Goal: Task Accomplishment & Management: Manage account settings

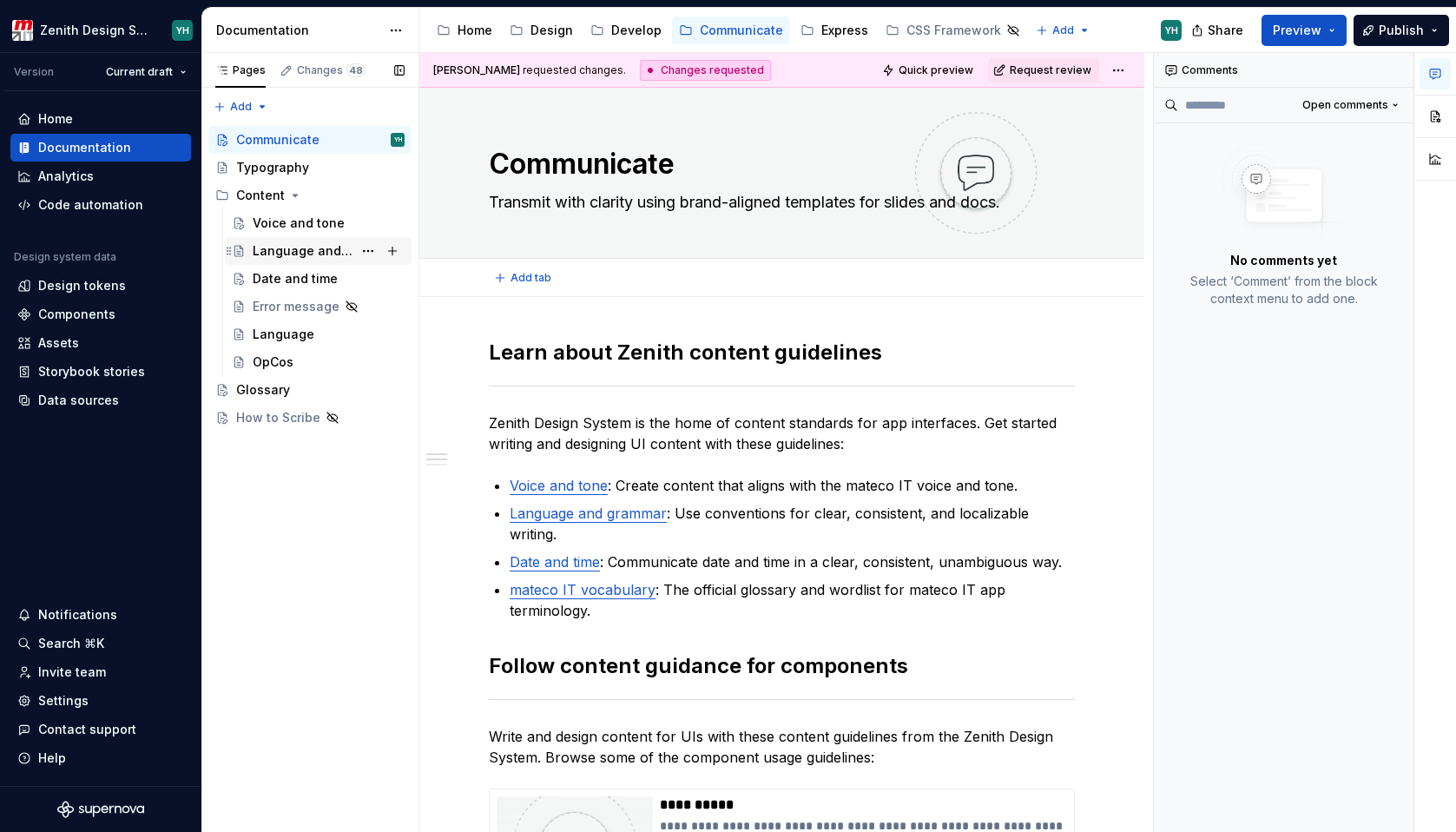
type textarea "*"
click at [82, 401] on div "Data sources" at bounding box center [78, 400] width 81 height 18
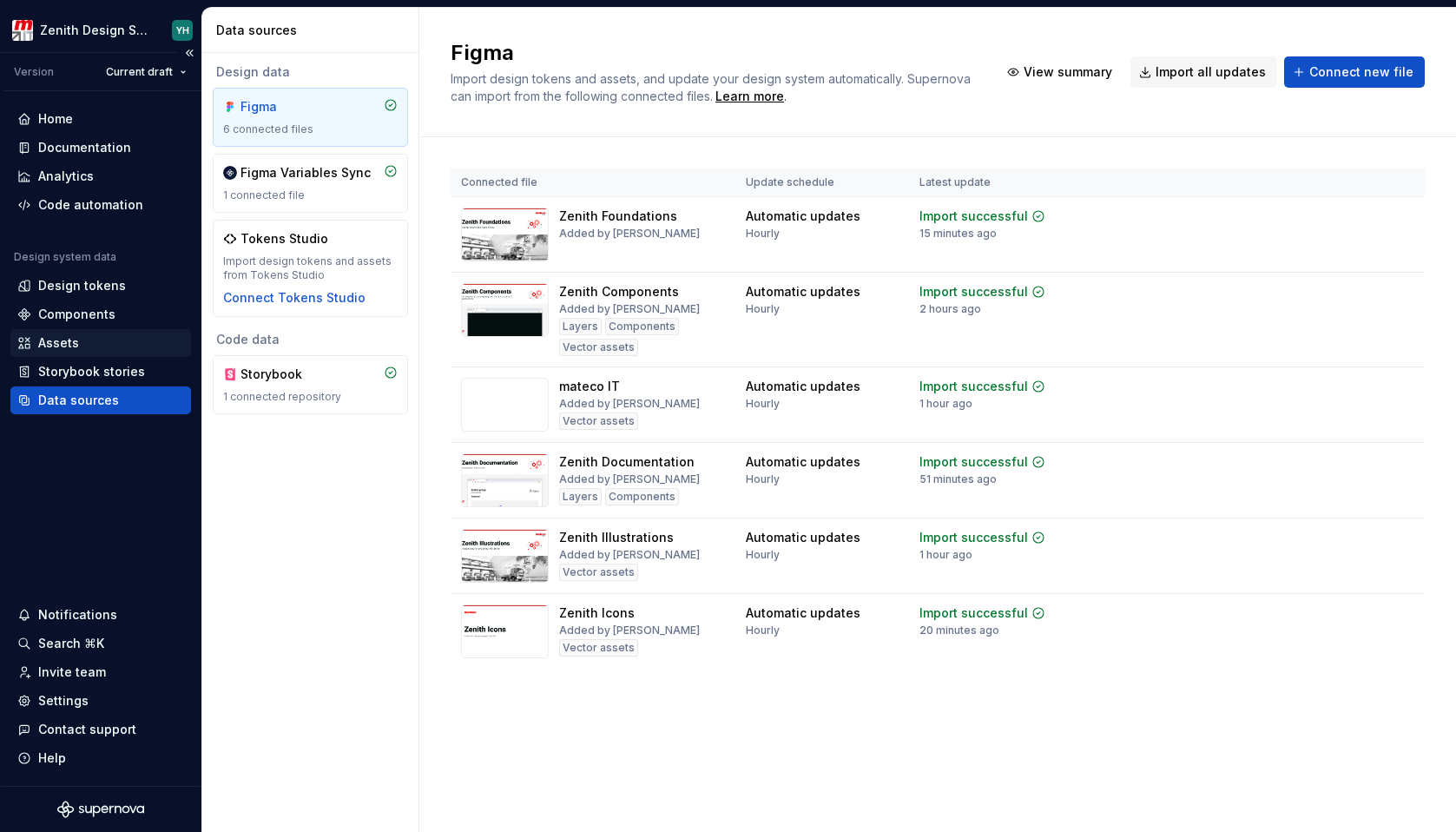
click at [61, 345] on div "Assets" at bounding box center [59, 342] width 41 height 18
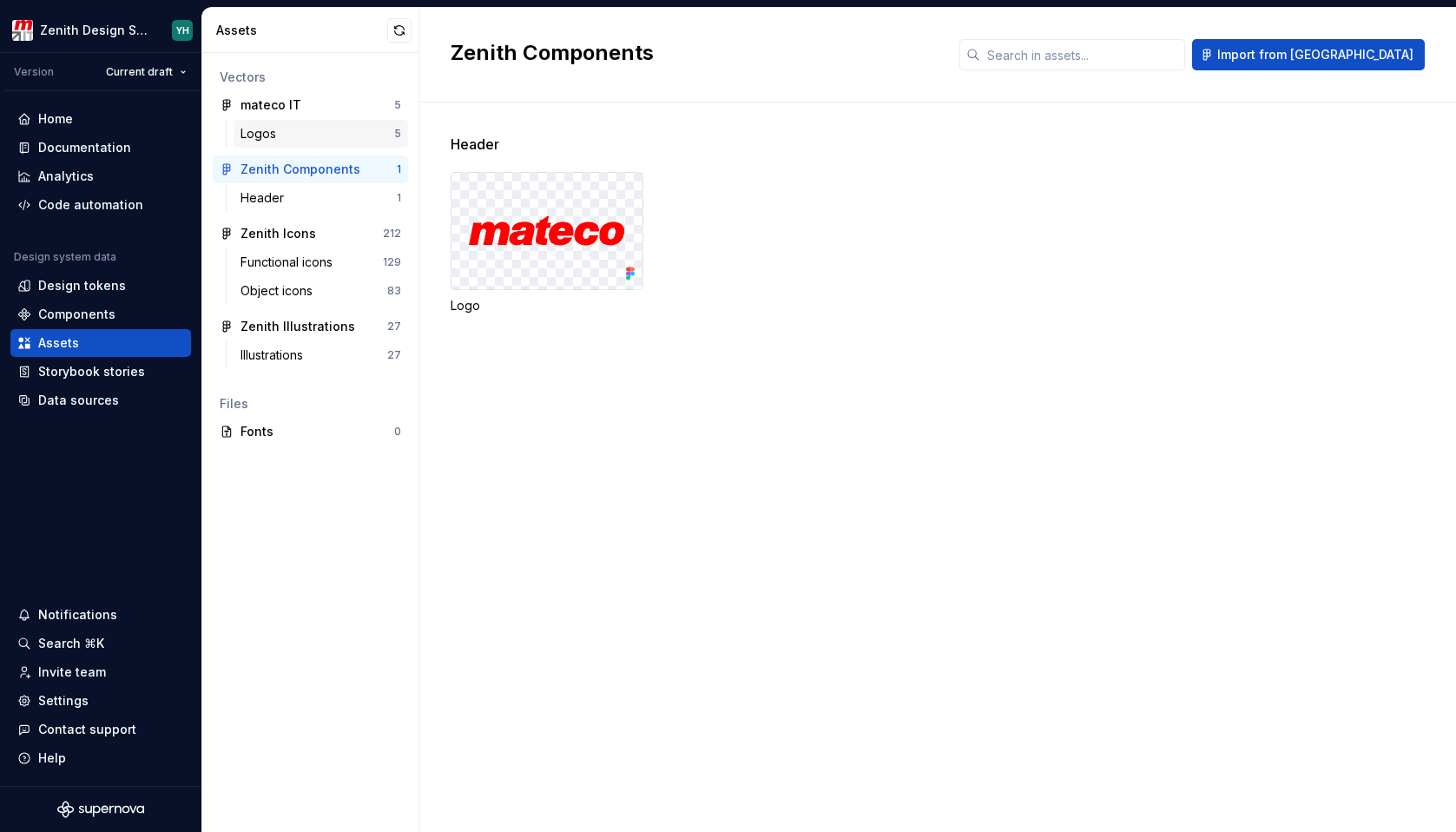
click at [302, 139] on div "Logos" at bounding box center [317, 133] width 154 height 18
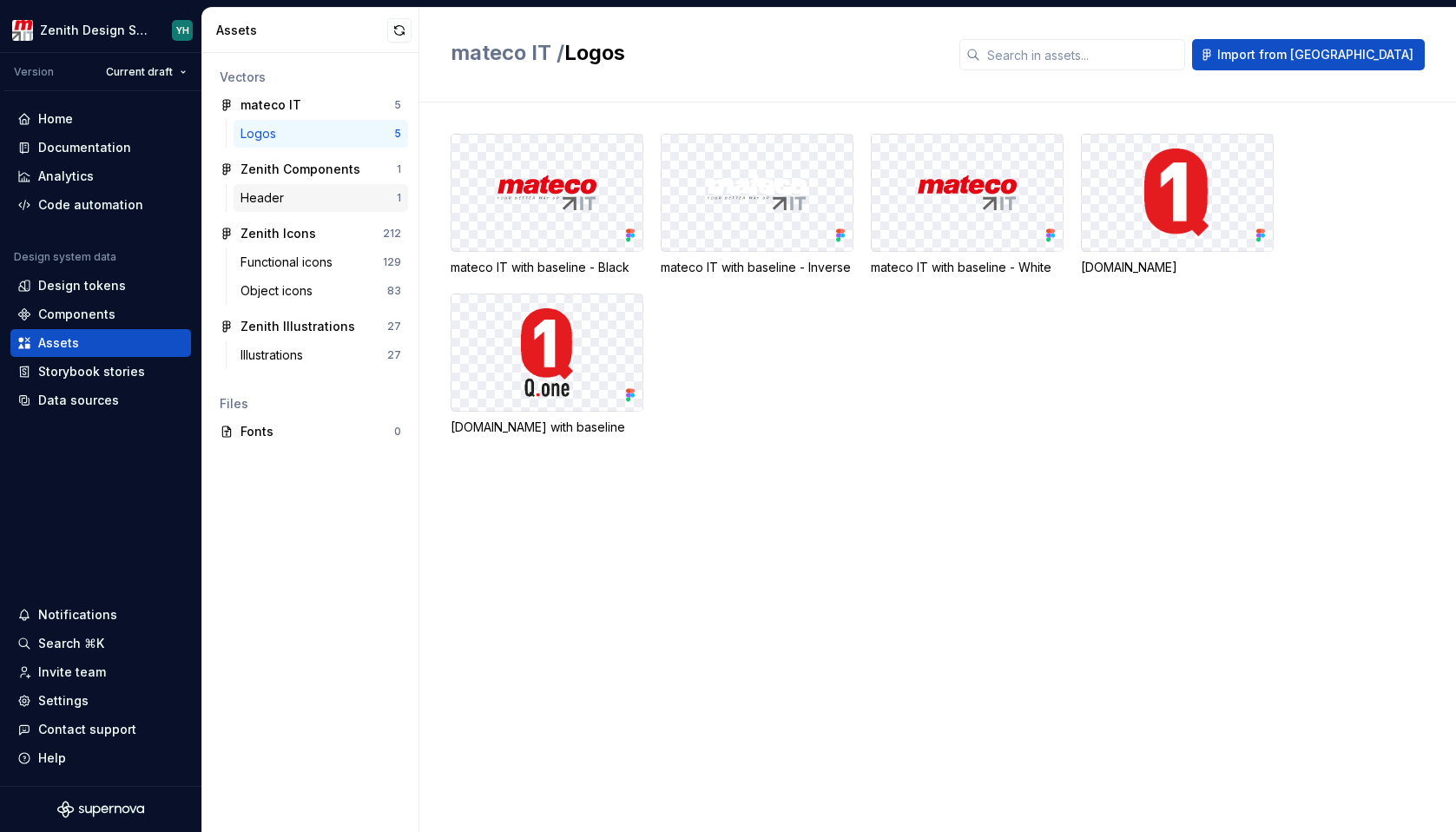
click at [281, 192] on div "Header" at bounding box center [266, 197] width 50 height 18
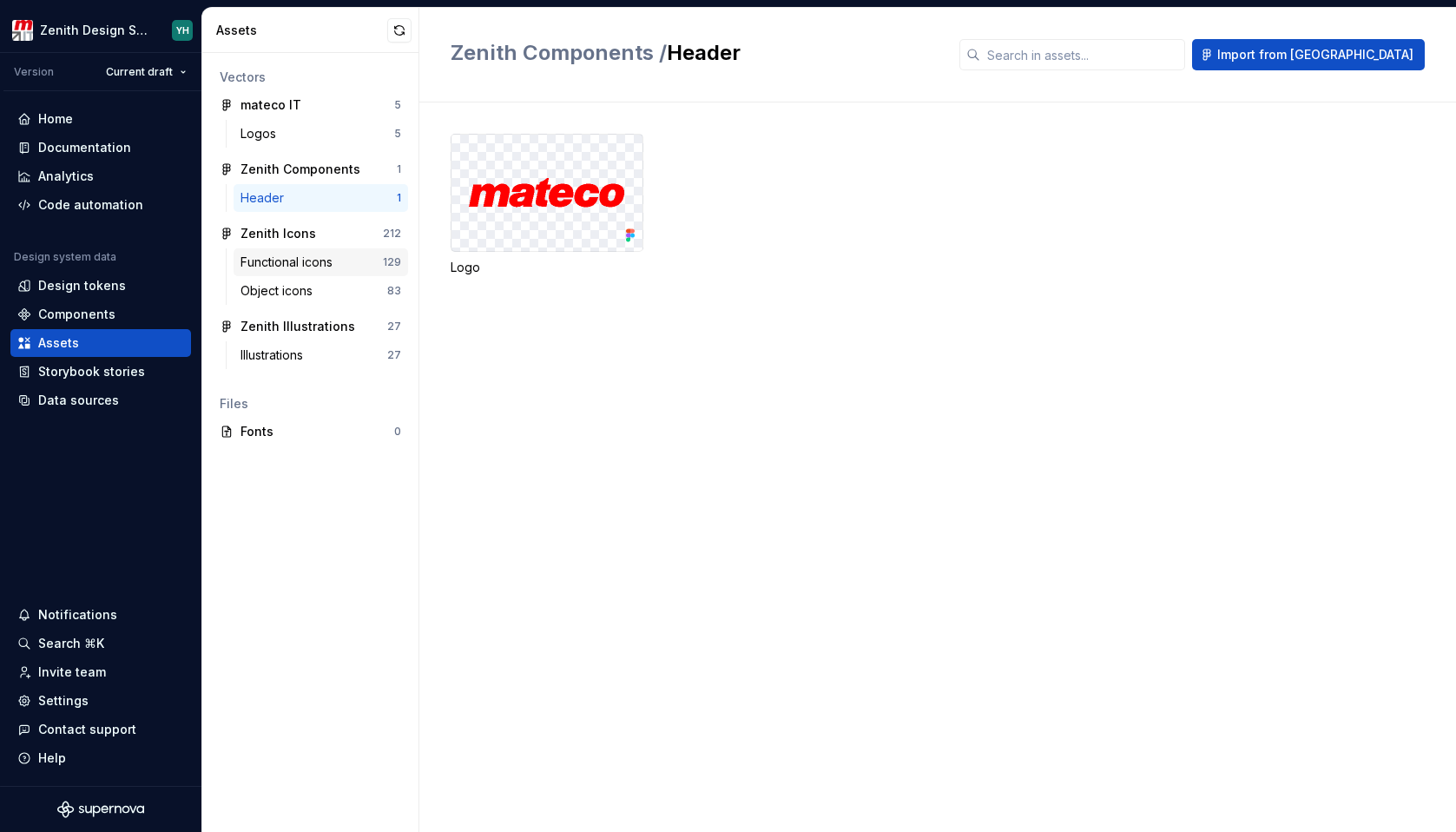
click at [268, 262] on div "Functional icons" at bounding box center [290, 262] width 99 height 18
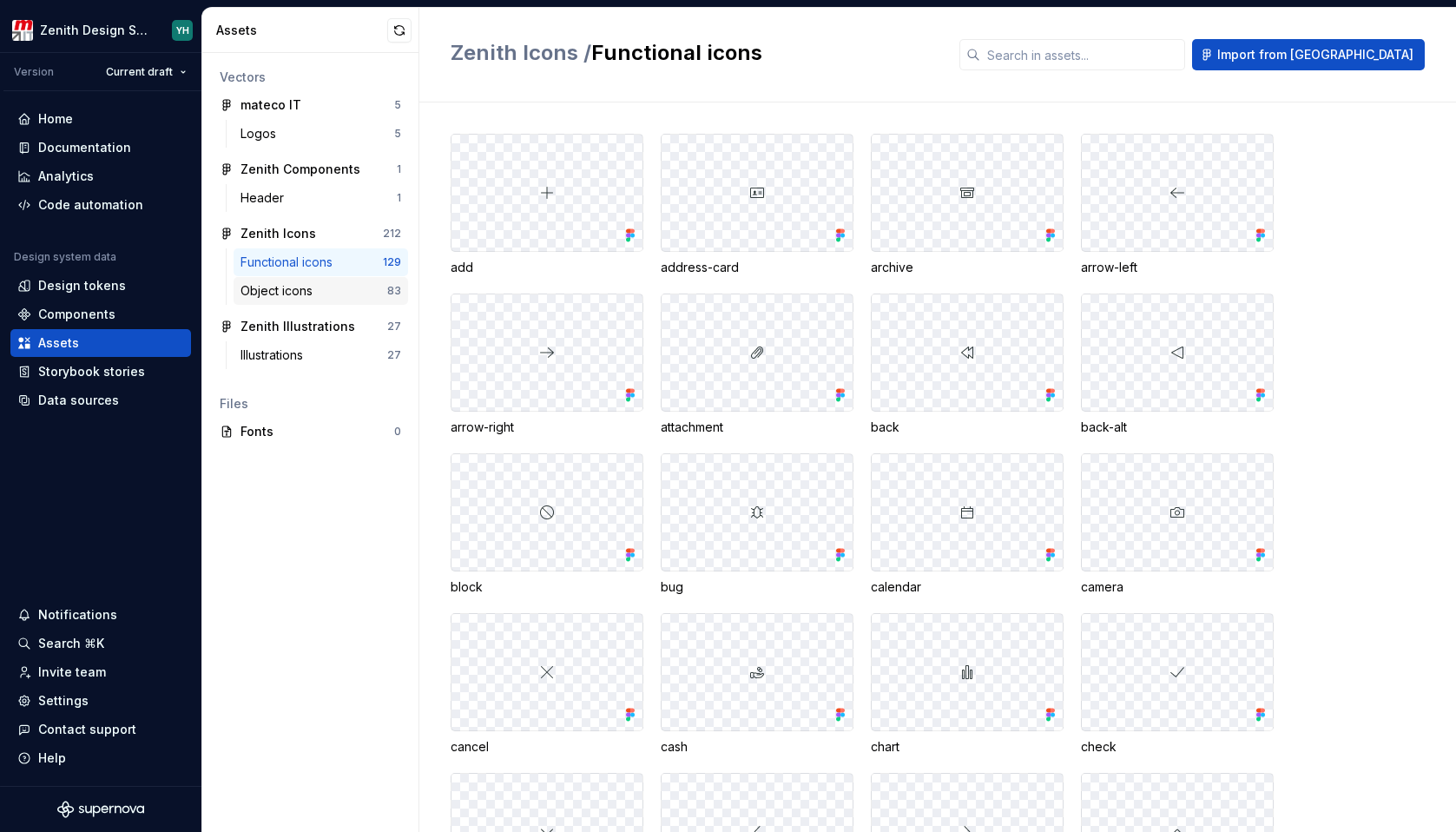
click at [267, 289] on div "Object icons" at bounding box center [280, 290] width 79 height 18
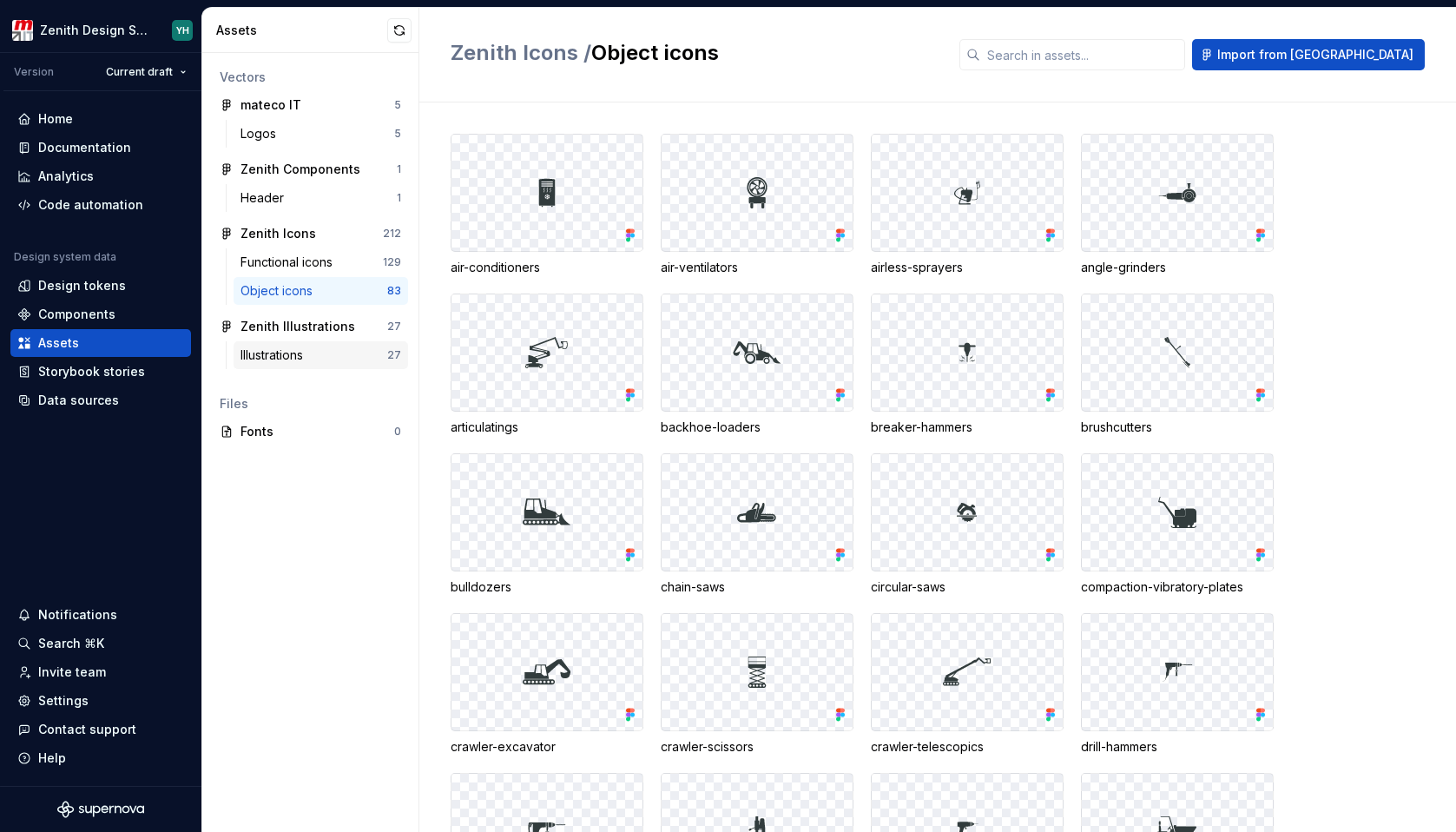
click at [268, 354] on div "Illustrations" at bounding box center [275, 355] width 70 height 18
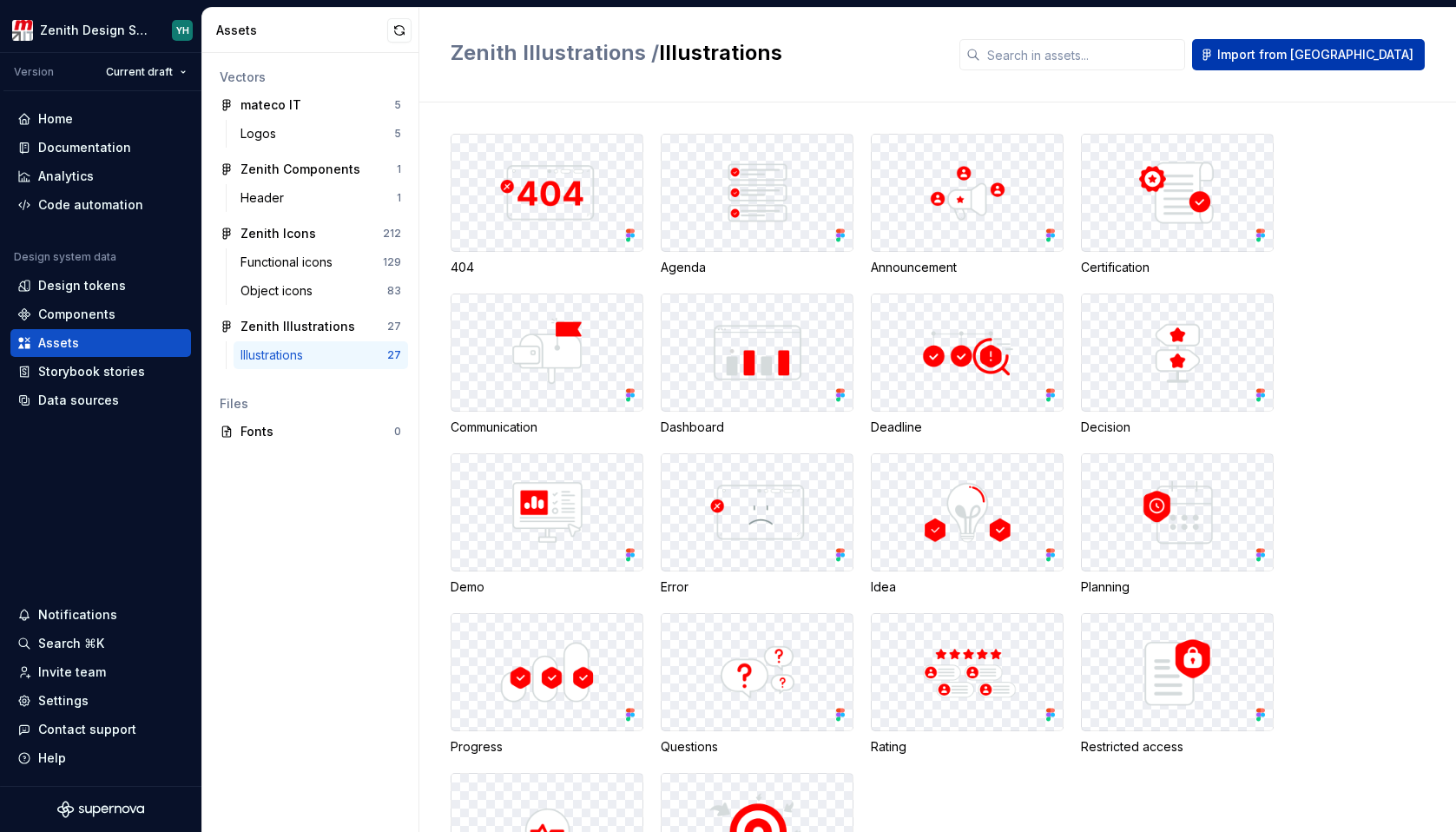
click at [1336, 60] on span "Import from [GEOGRAPHIC_DATA]" at bounding box center [1315, 54] width 196 height 18
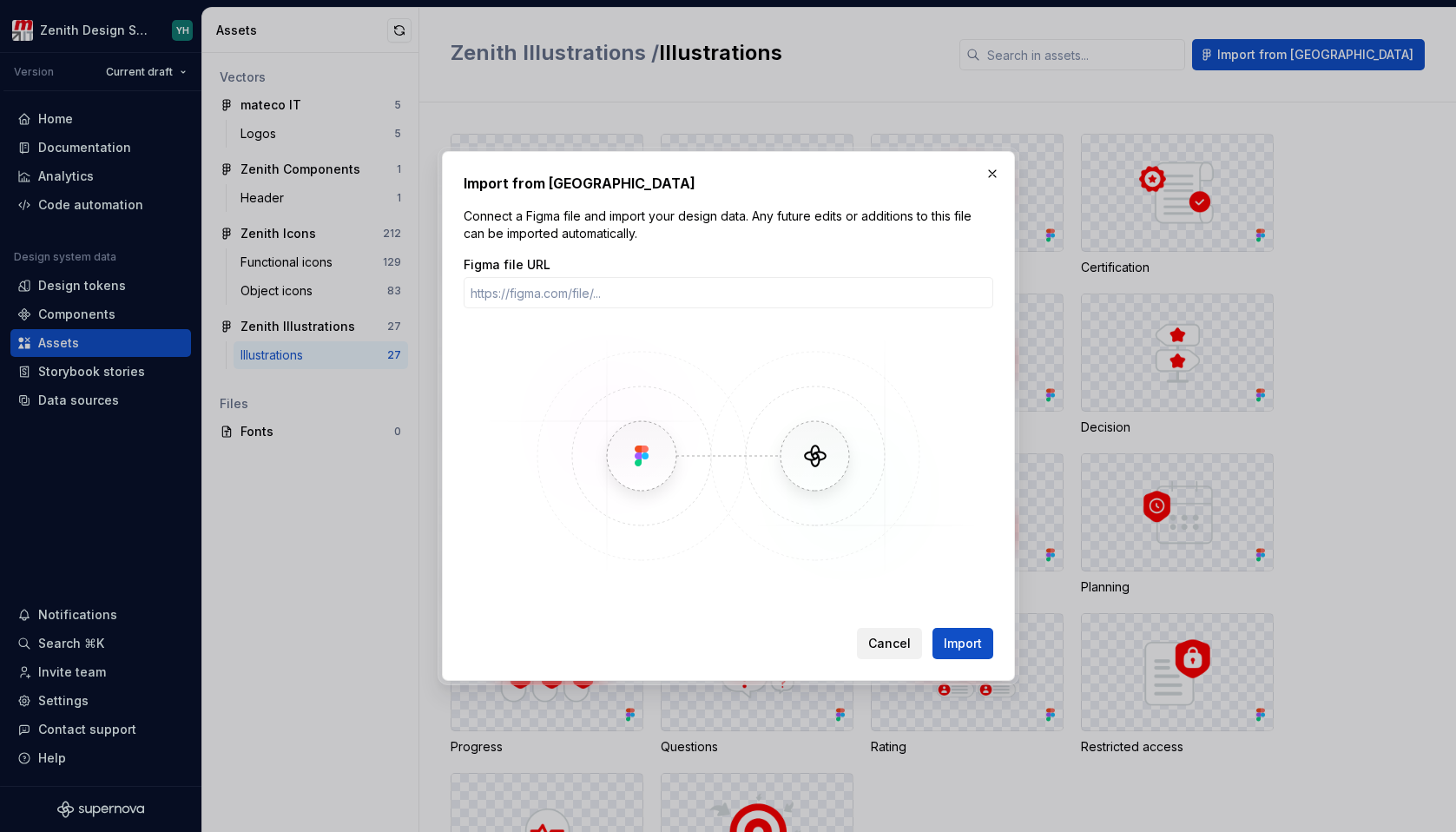
click at [888, 651] on span "Cancel" at bounding box center [889, 643] width 43 height 18
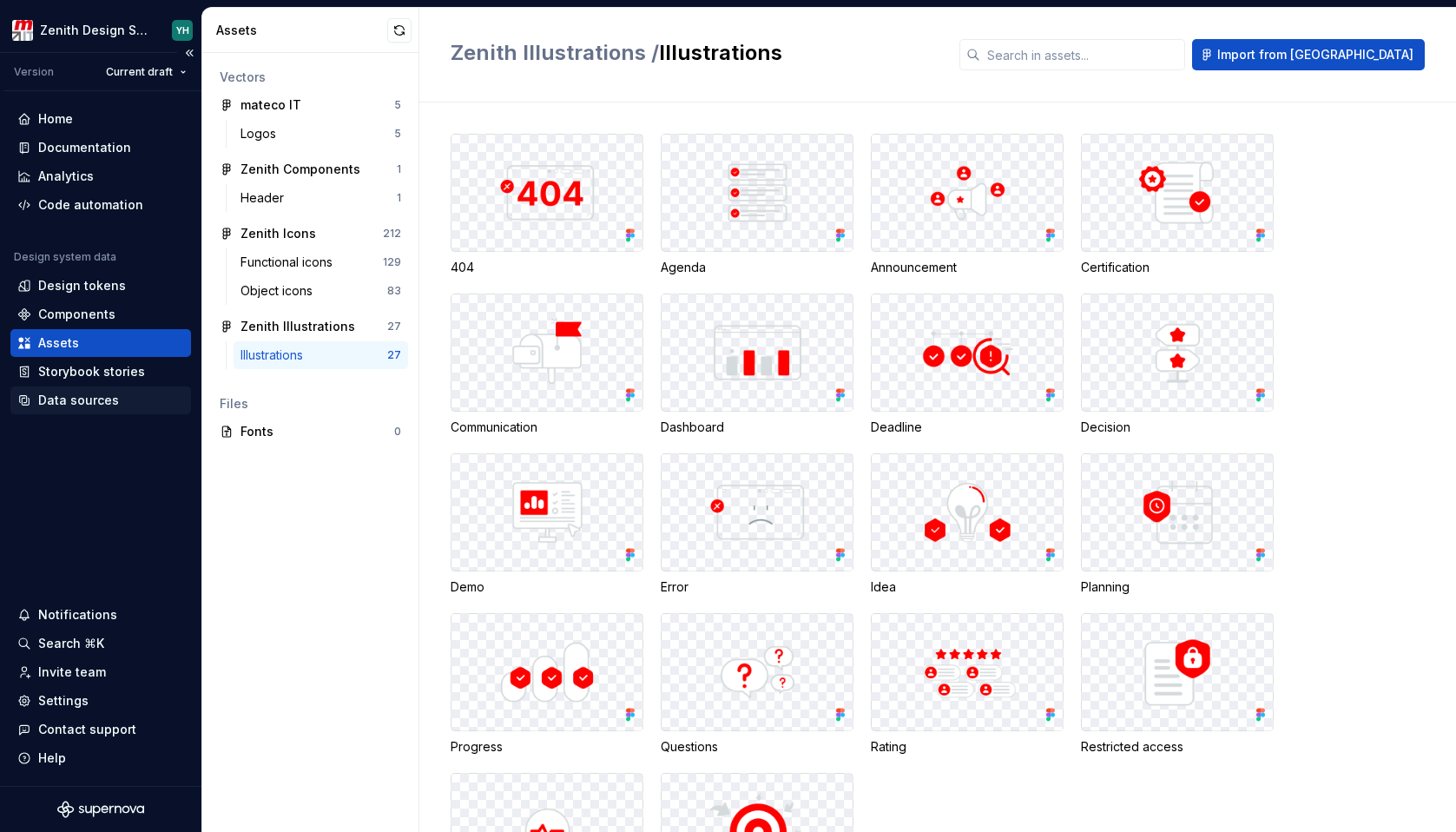
click at [59, 408] on div "Data sources" at bounding box center [78, 400] width 81 height 18
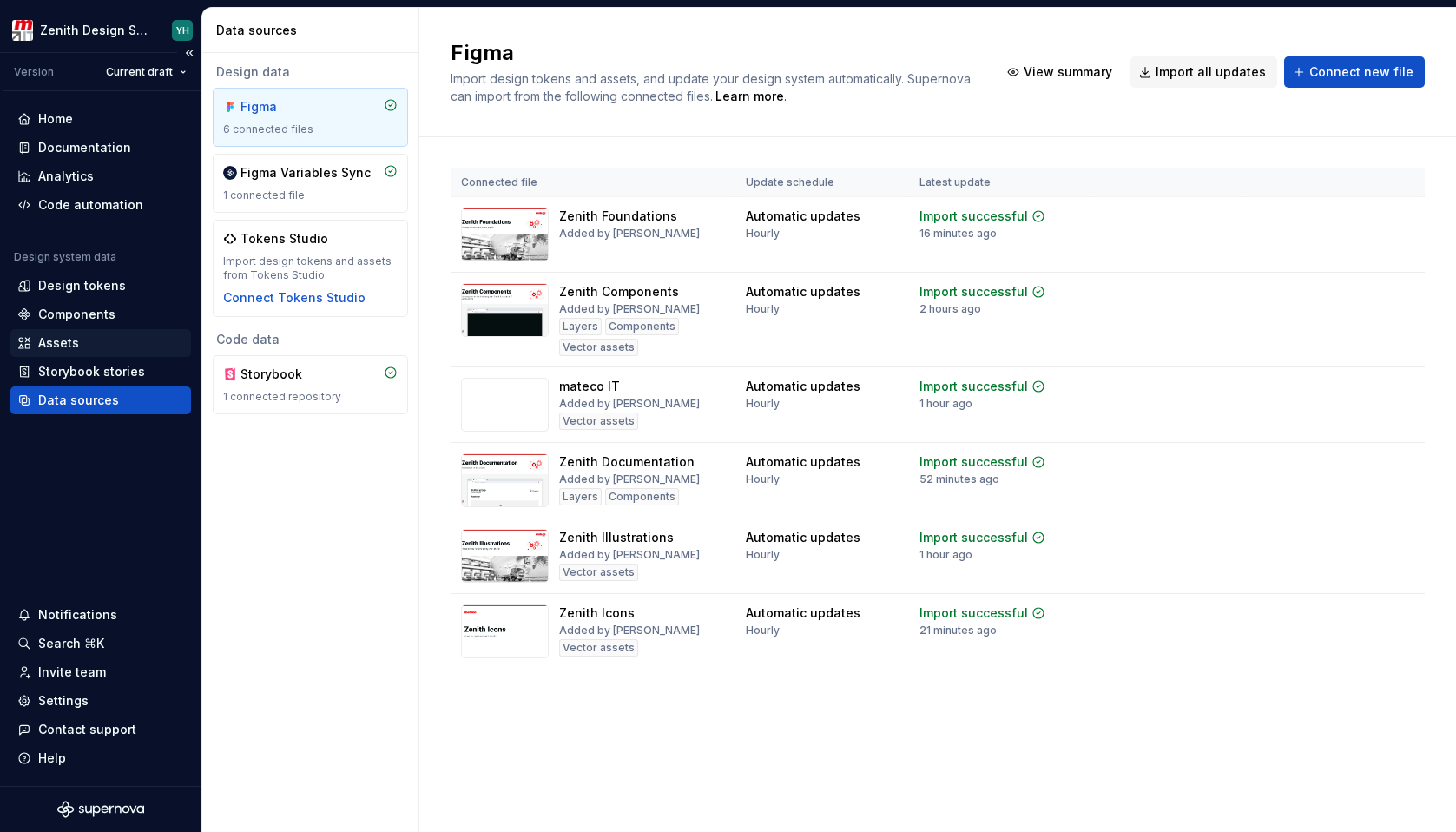
click at [46, 347] on div "Assets" at bounding box center [59, 342] width 41 height 18
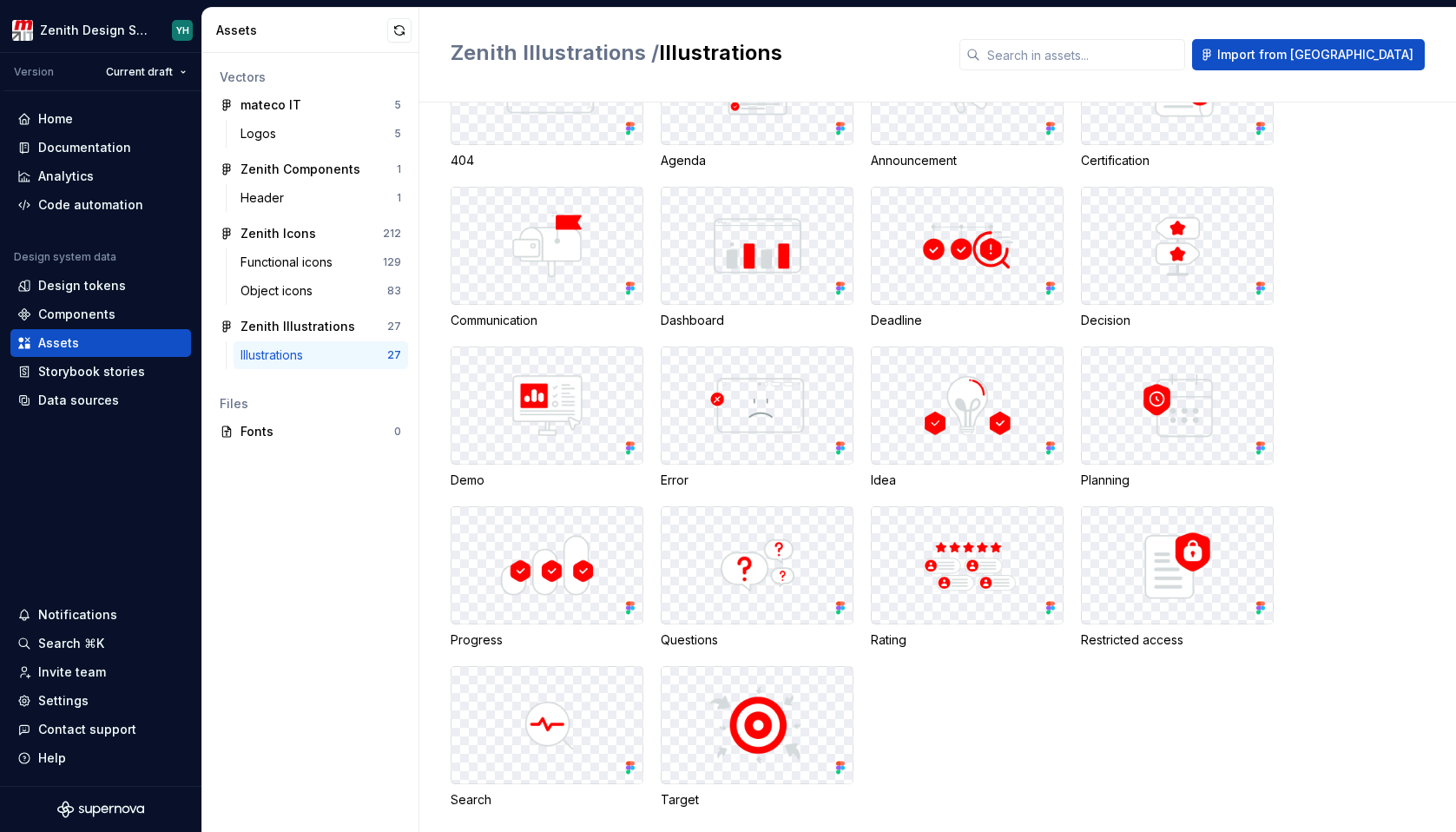
scroll to position [109, 0]
click at [630, 283] on icon at bounding box center [628, 282] width 5 height 5
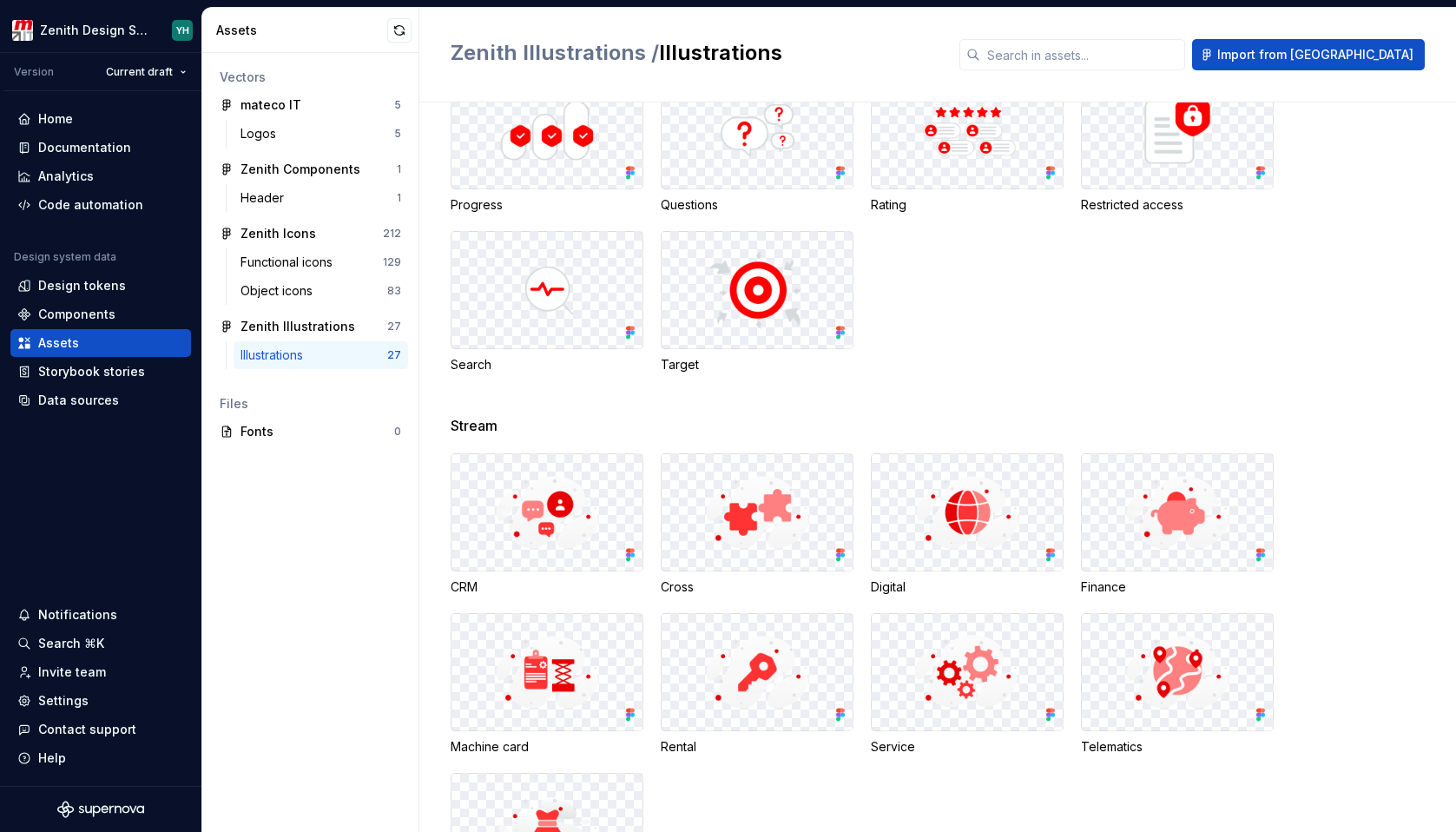
scroll to position [667, 0]
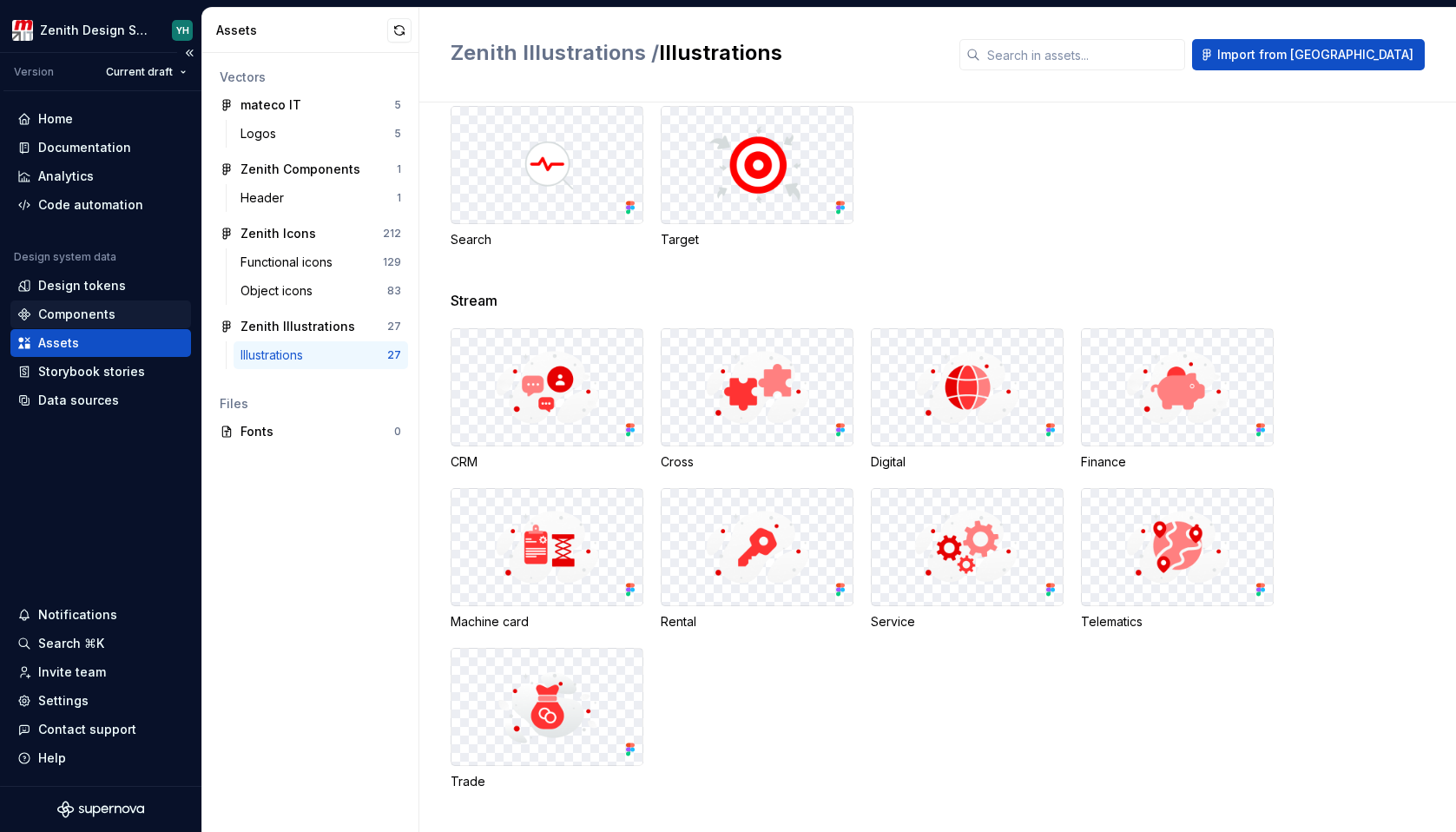
click at [72, 309] on div "Components" at bounding box center [76, 315] width 77 height 18
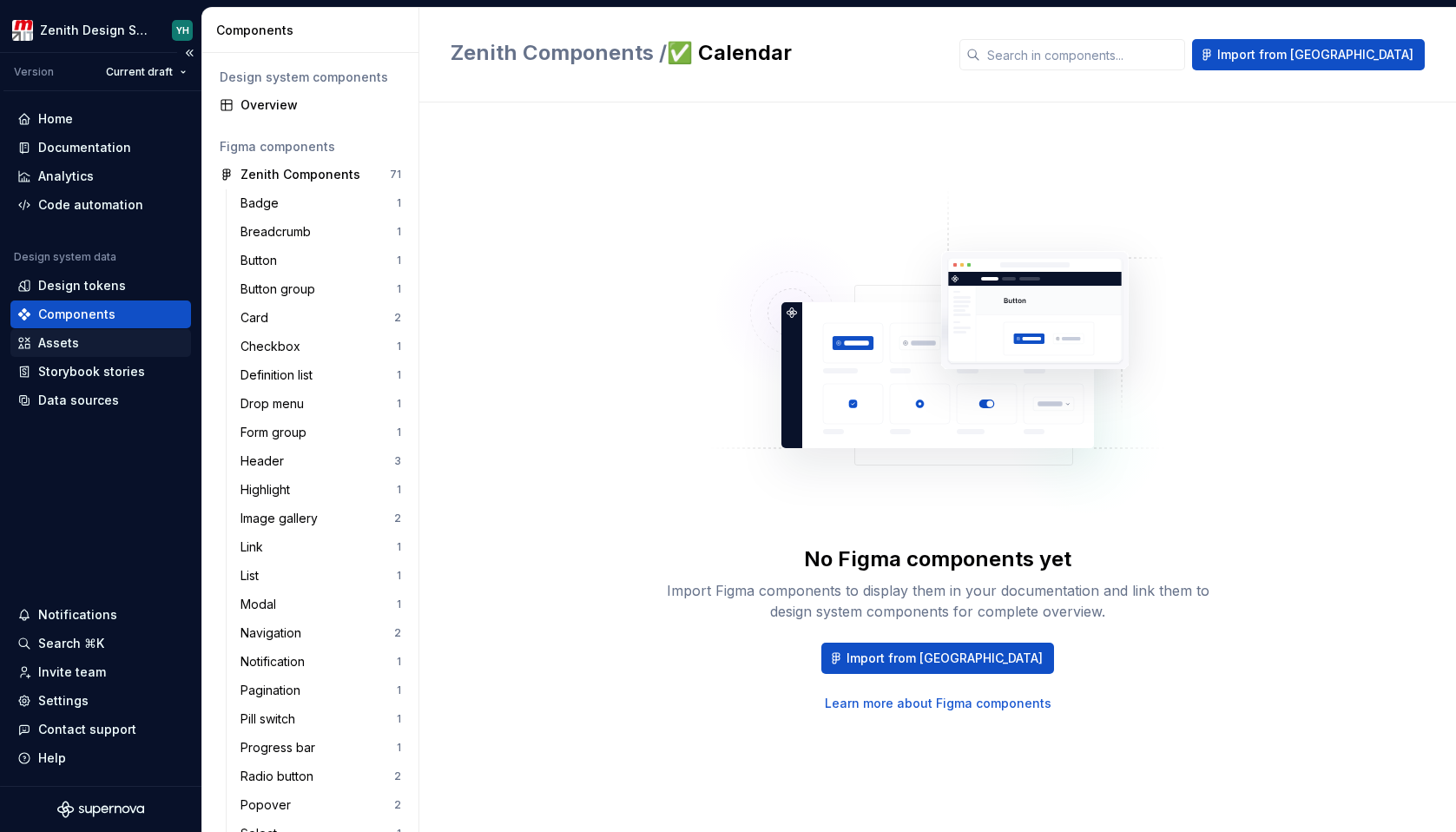
click at [76, 345] on div "Assets" at bounding box center [59, 342] width 41 height 18
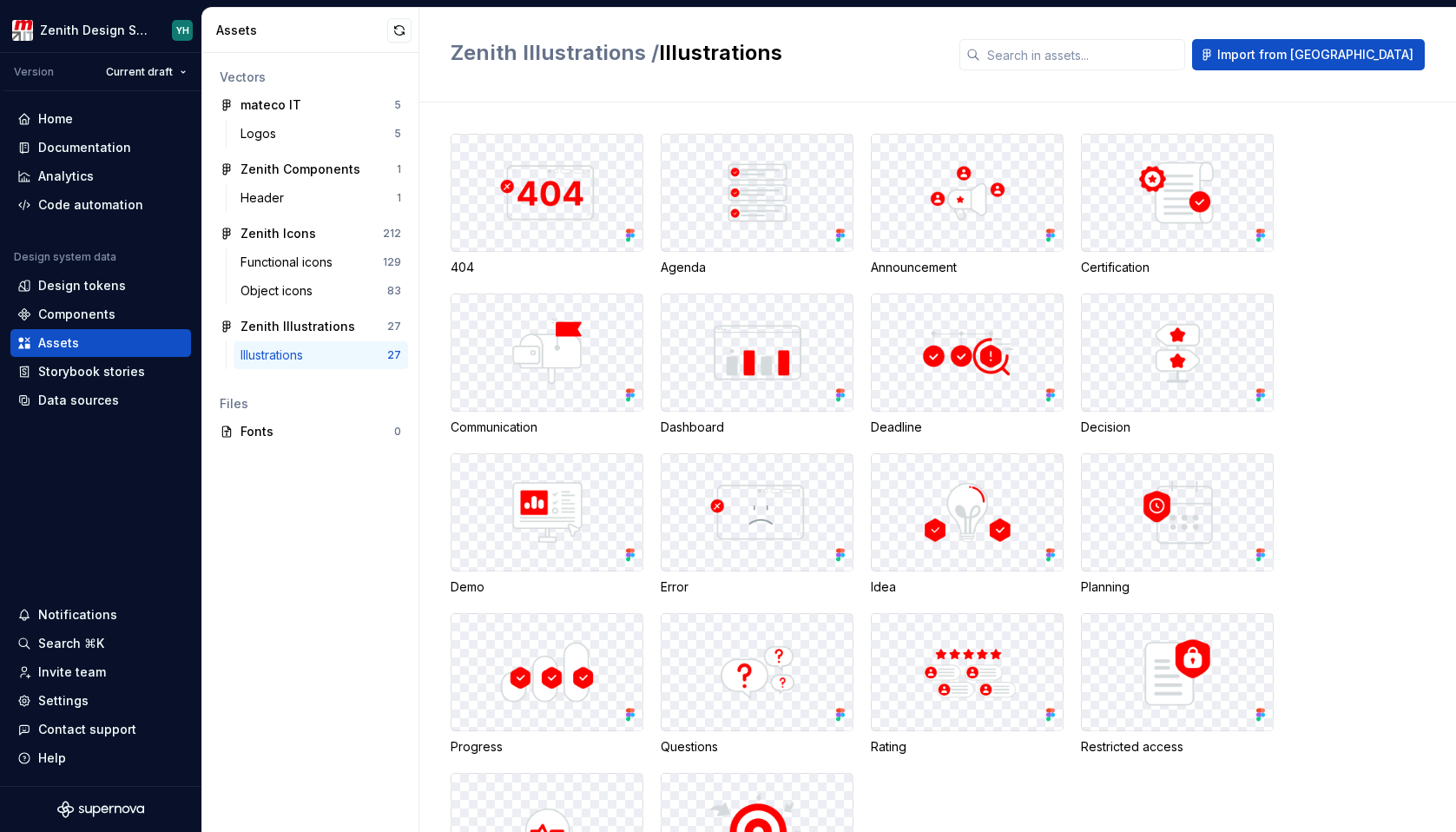
click at [271, 150] on div "Logos 5" at bounding box center [311, 137] width 195 height 34
click at [263, 134] on div "Logos" at bounding box center [262, 133] width 43 height 18
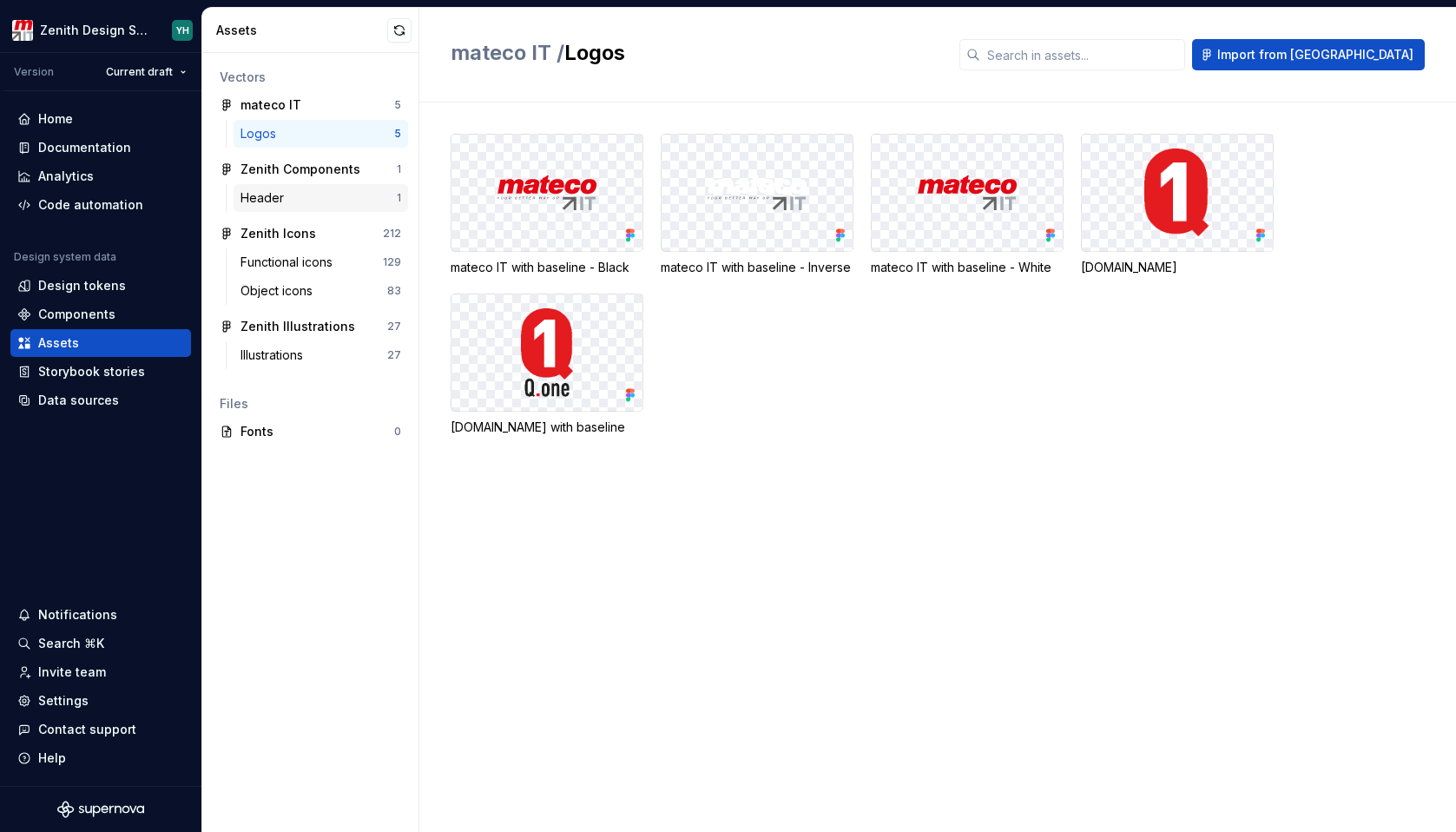
click at [269, 200] on div "Header" at bounding box center [266, 197] width 50 height 18
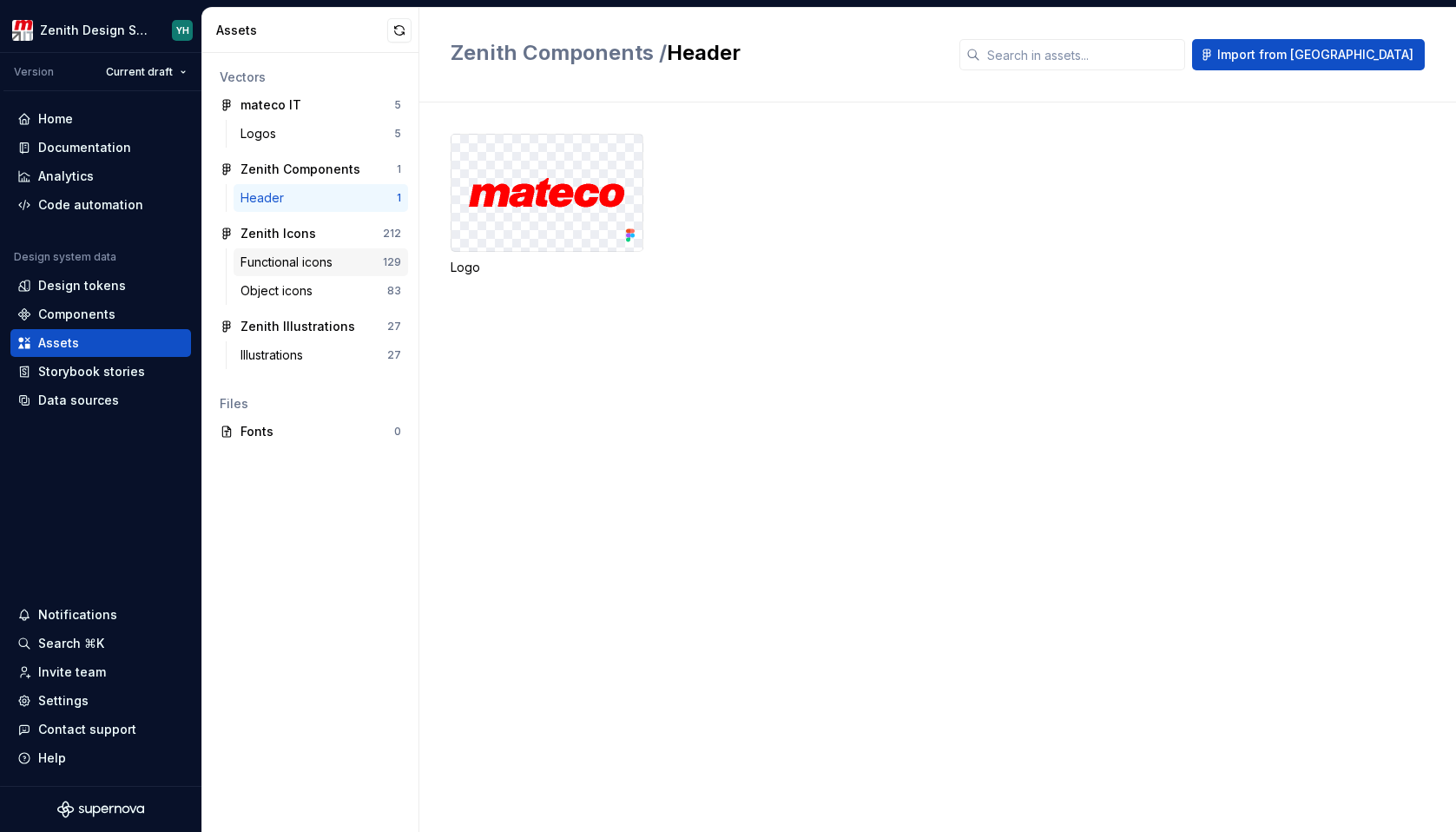
click at [277, 266] on div "Functional icons" at bounding box center [290, 262] width 99 height 18
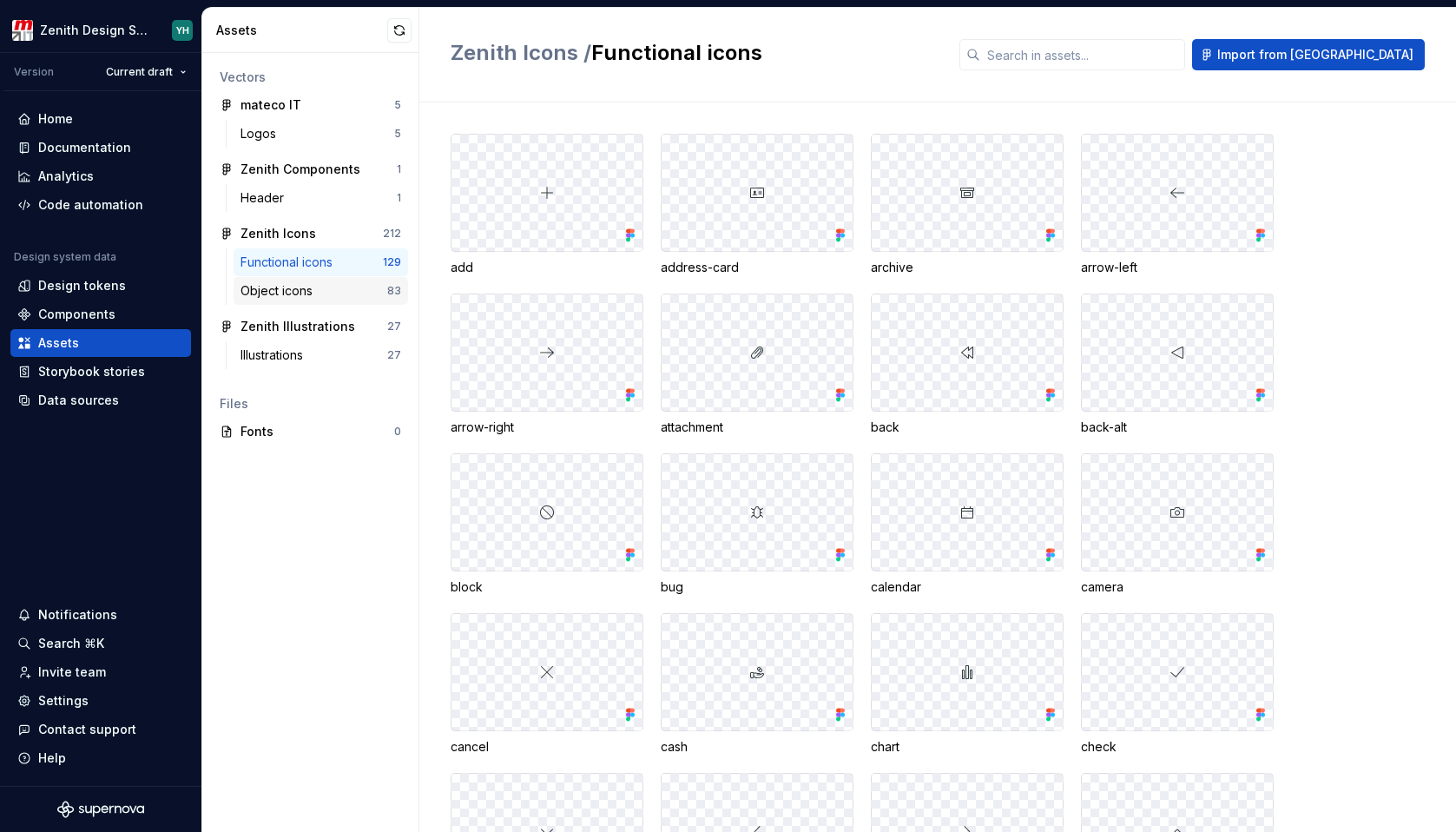
click at [273, 297] on div "Object icons" at bounding box center [280, 290] width 79 height 18
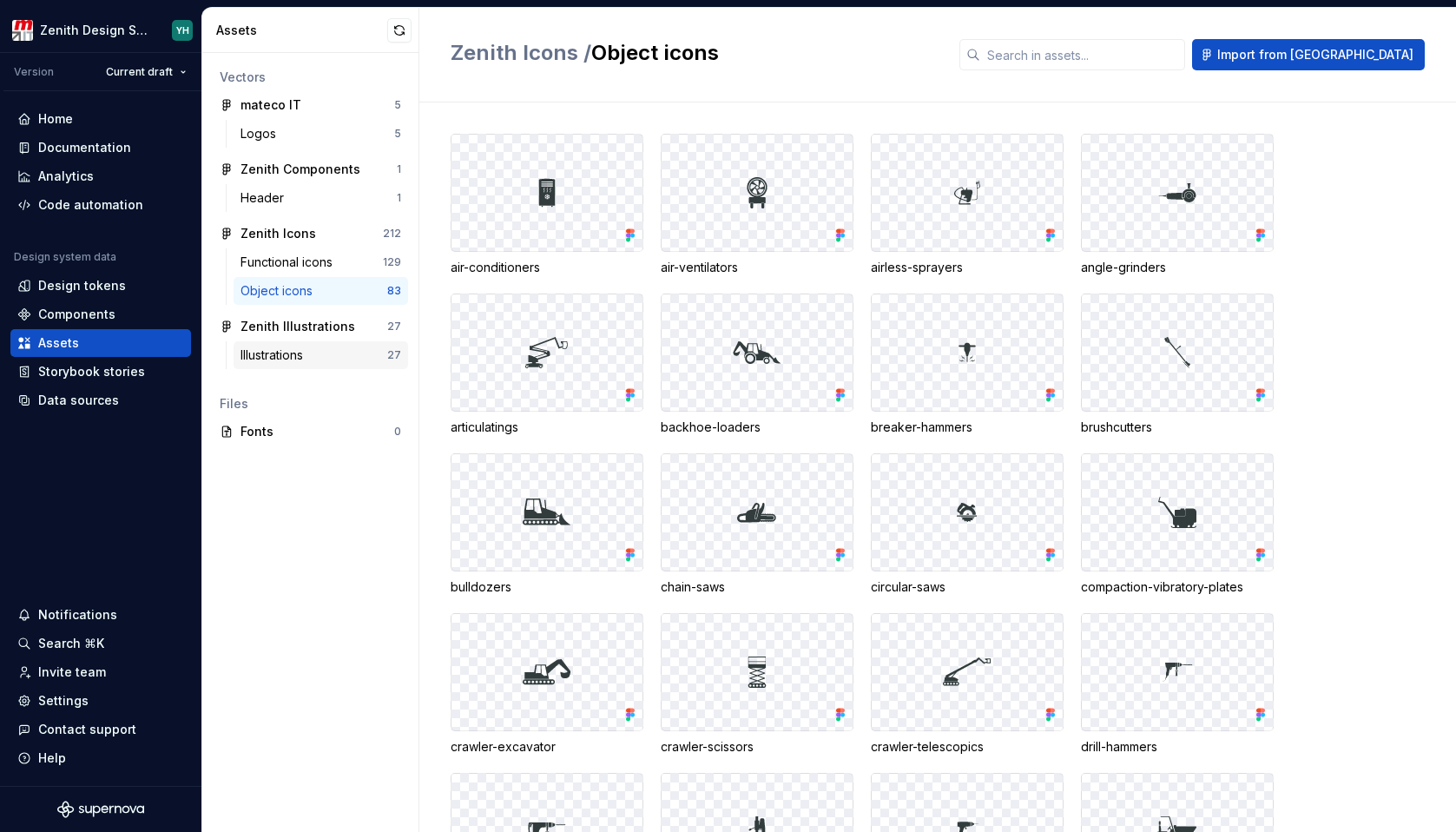
click at [272, 345] on div "Illustrations 27" at bounding box center [321, 356] width 175 height 28
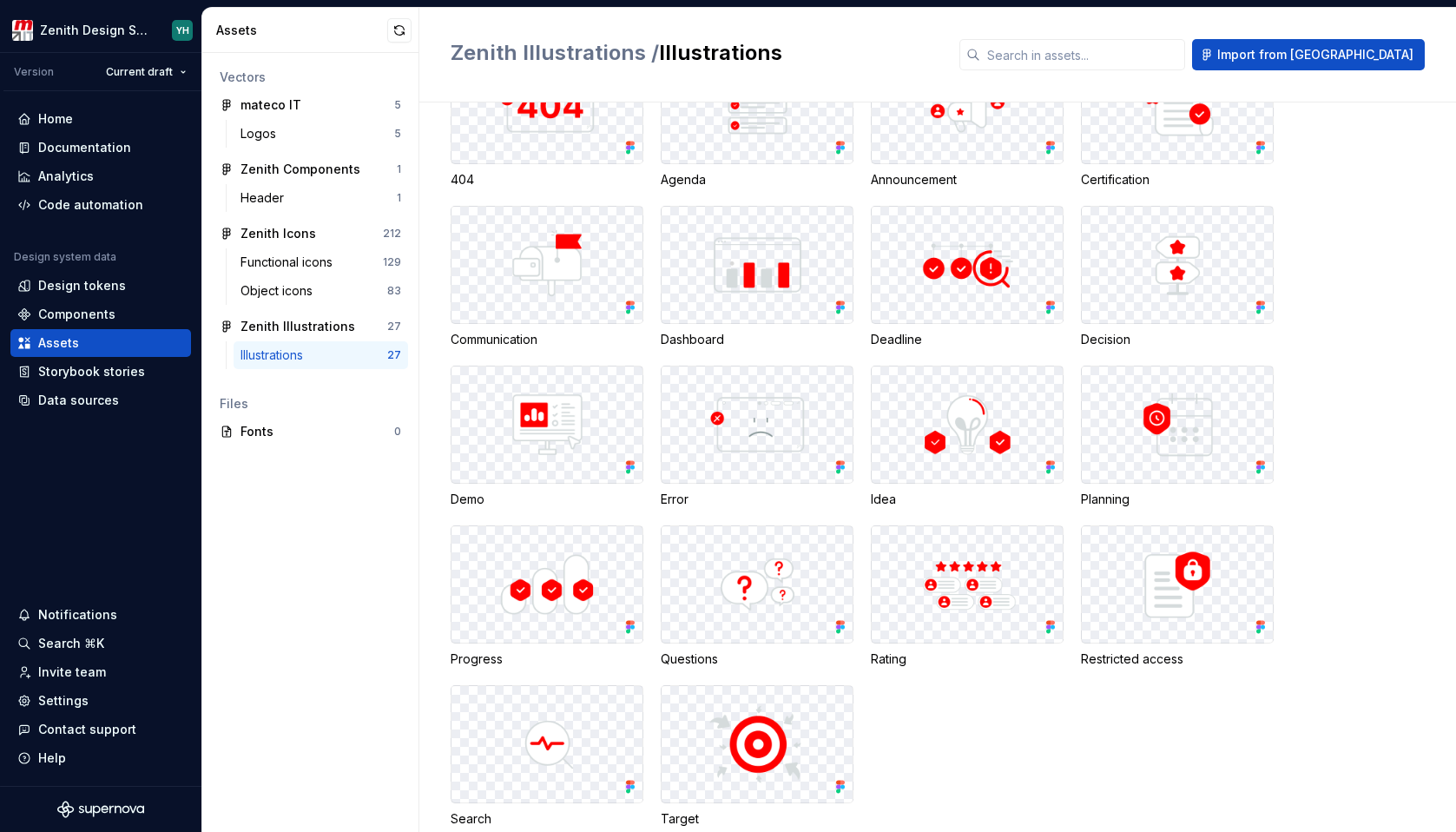
scroll to position [85, 0]
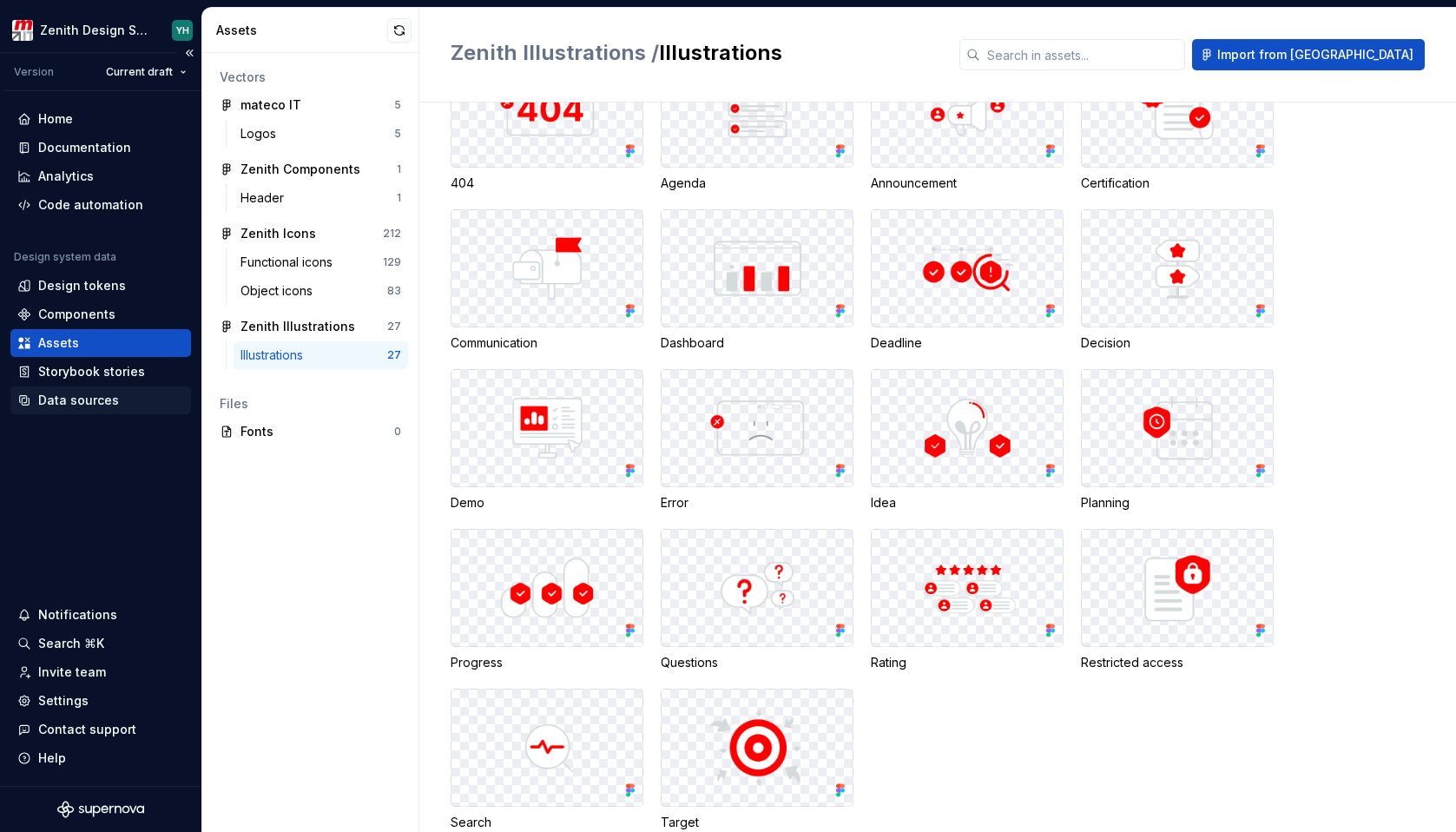
click at [73, 400] on div "Data sources" at bounding box center [78, 400] width 81 height 18
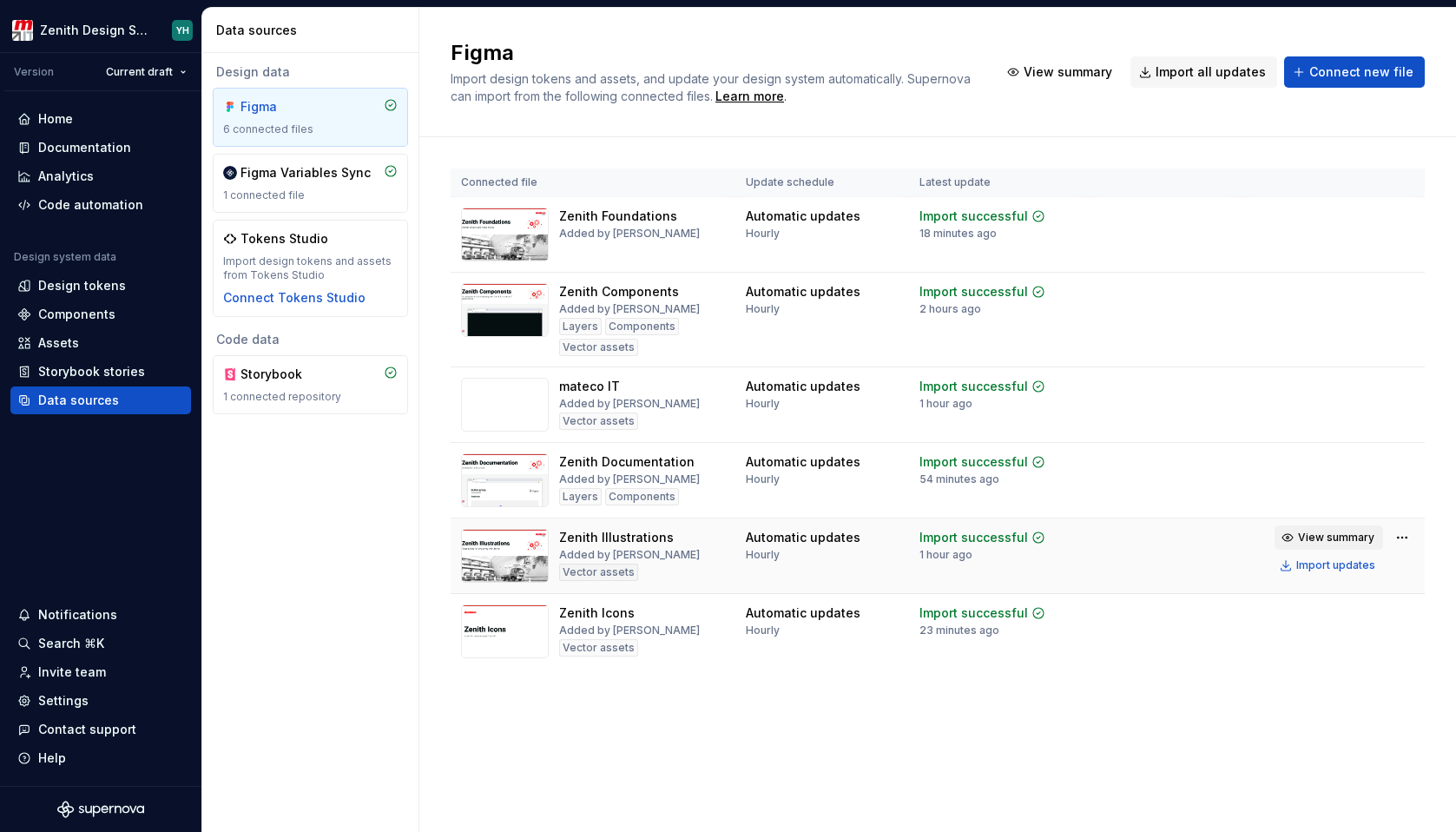
click at [1336, 536] on span "View summary" at bounding box center [1336, 537] width 76 height 14
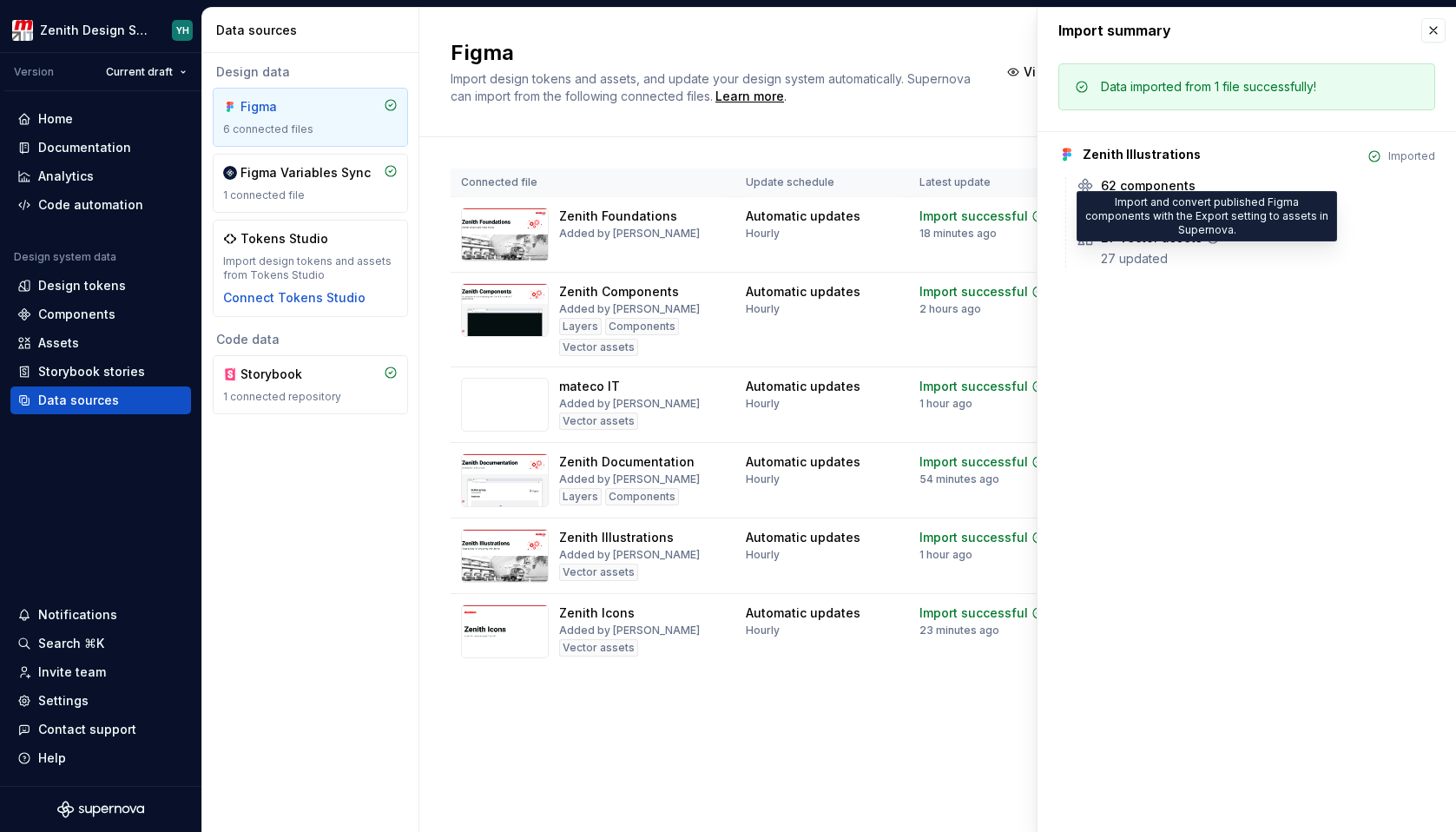
click at [1208, 239] on icon at bounding box center [1212, 237] width 10 height 10
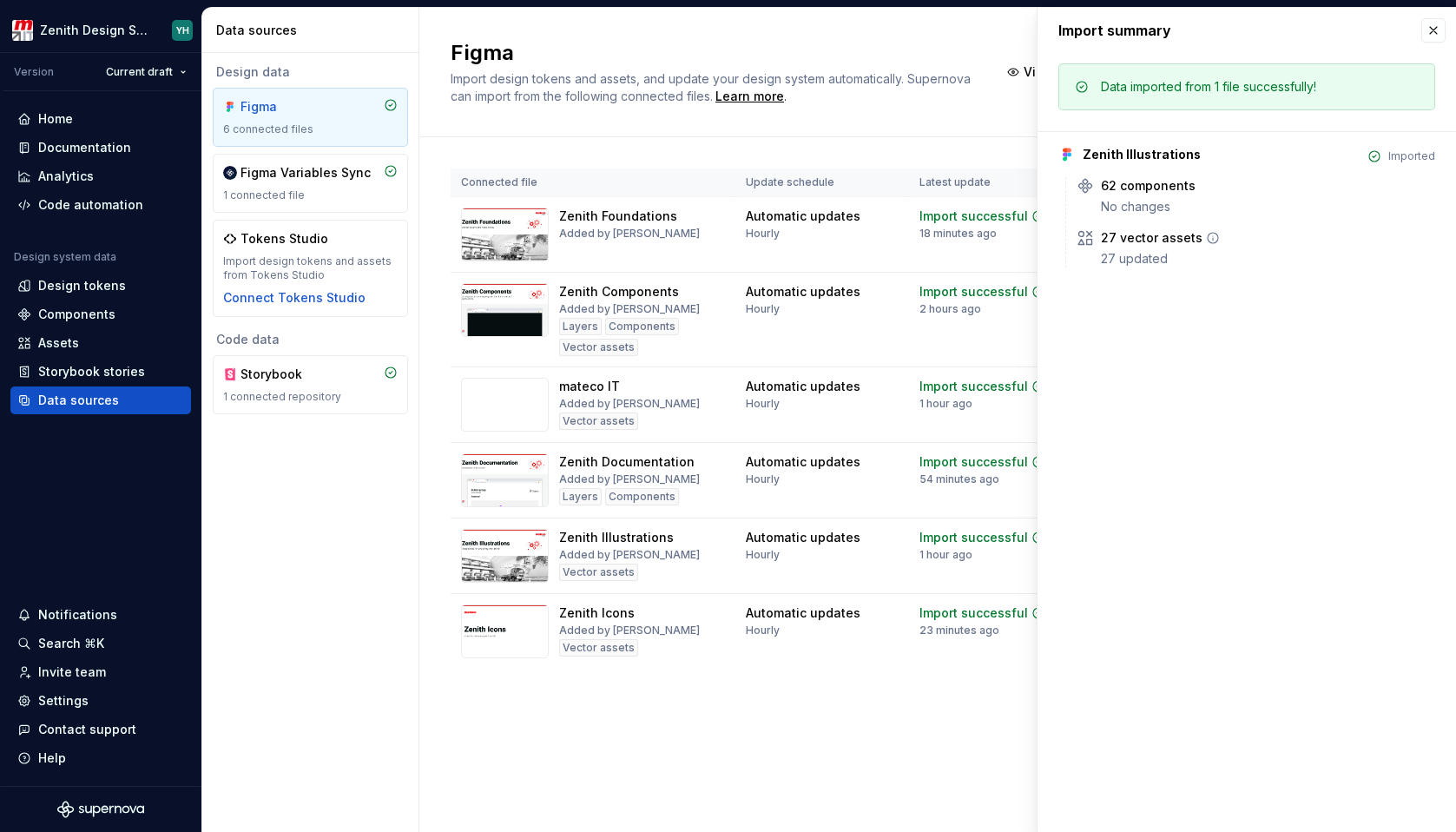
click at [1091, 242] on icon at bounding box center [1085, 237] width 13 height 13
click at [1118, 264] on div "27 updated" at bounding box center [1267, 259] width 334 height 18
click at [1125, 188] on div "62 components" at bounding box center [1148, 185] width 95 height 18
click at [80, 341] on div "Assets" at bounding box center [100, 342] width 167 height 18
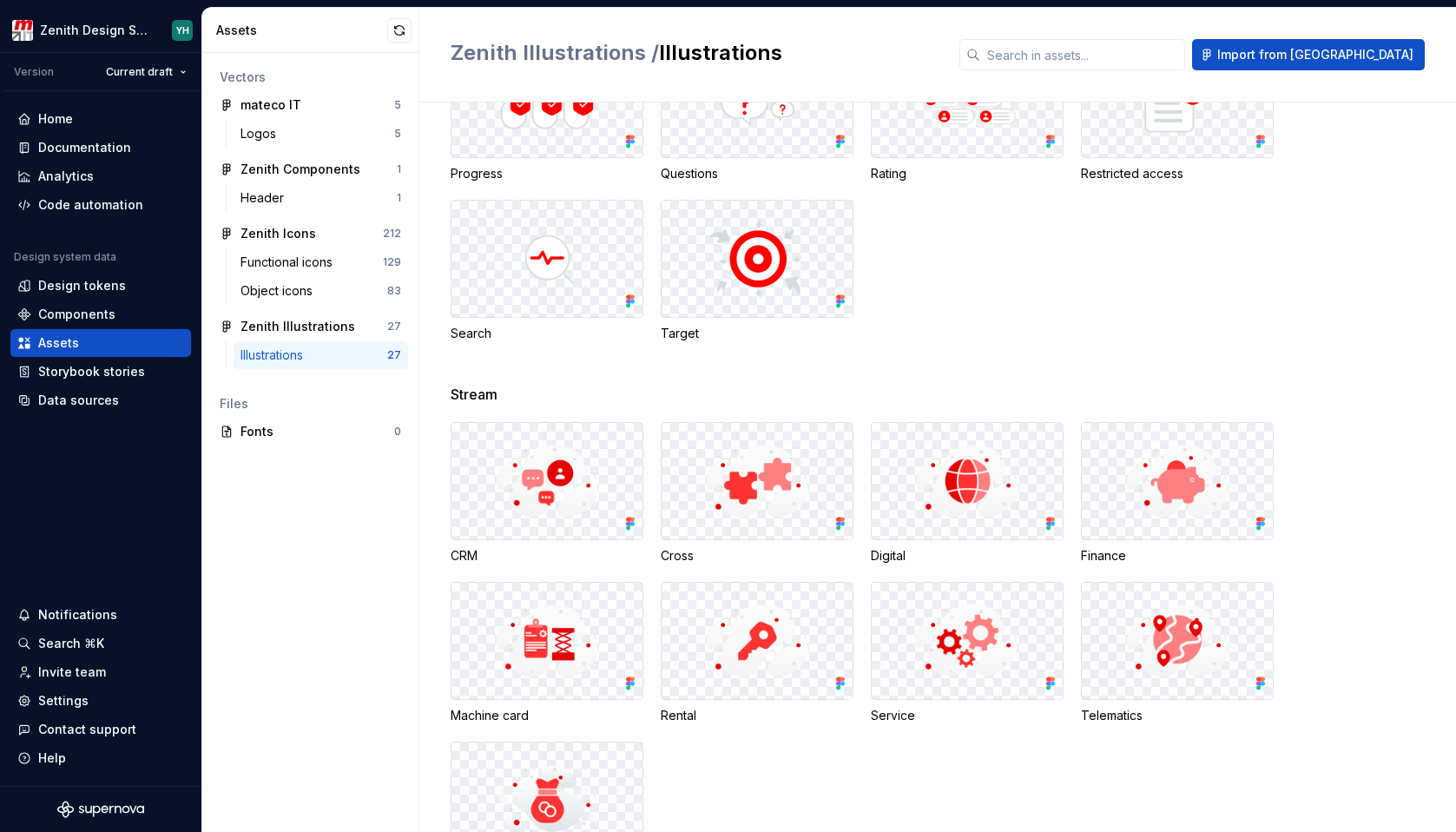
scroll to position [667, 0]
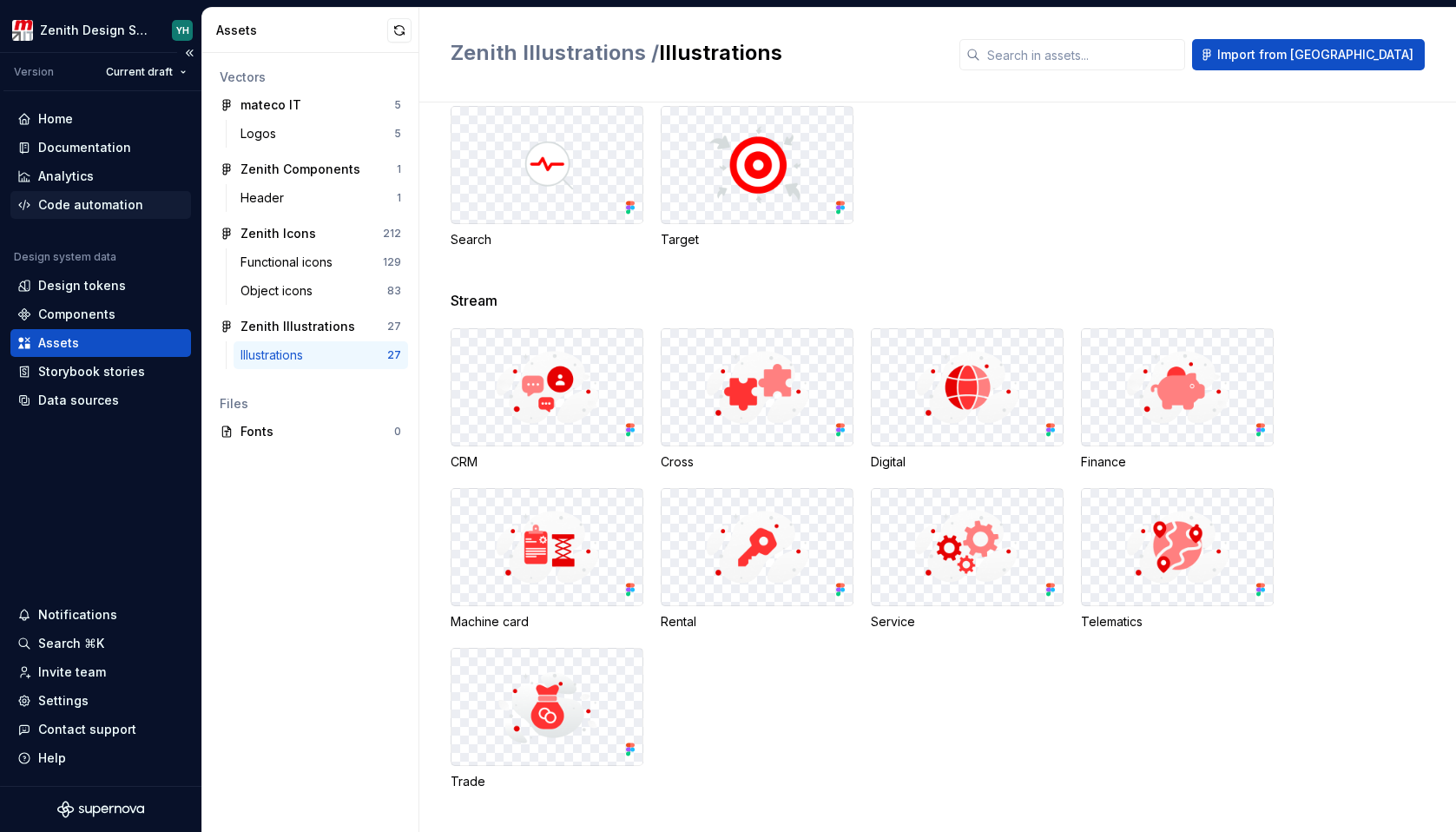
click at [115, 207] on div "Code automation" at bounding box center [90, 205] width 105 height 18
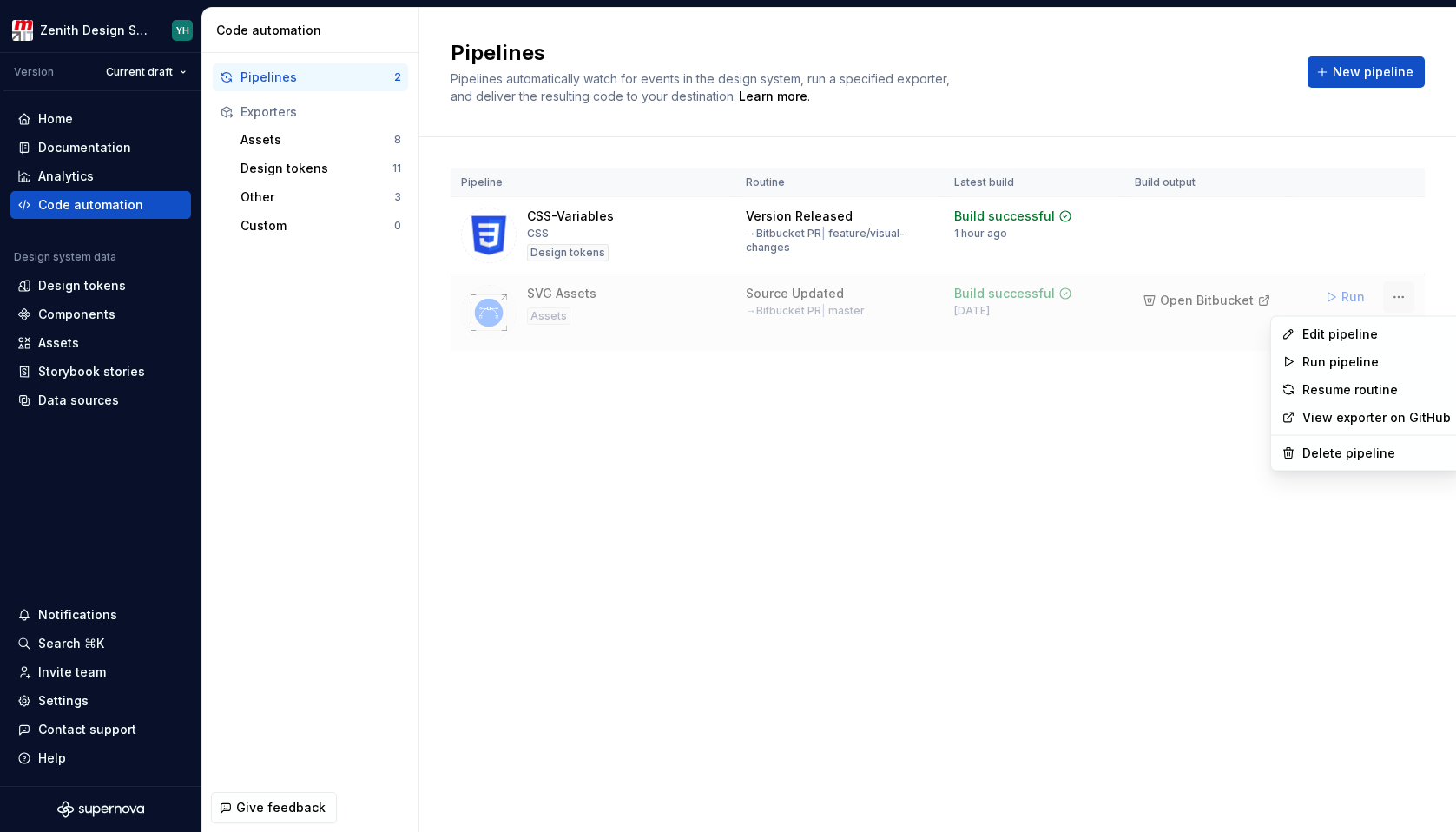
click at [1400, 296] on html "Zenith Design System YH Version Current draft Home Documentation Analytics Code…" at bounding box center [728, 416] width 1456 height 832
click at [1371, 331] on div "Edit pipeline" at bounding box center [1377, 334] width 149 height 18
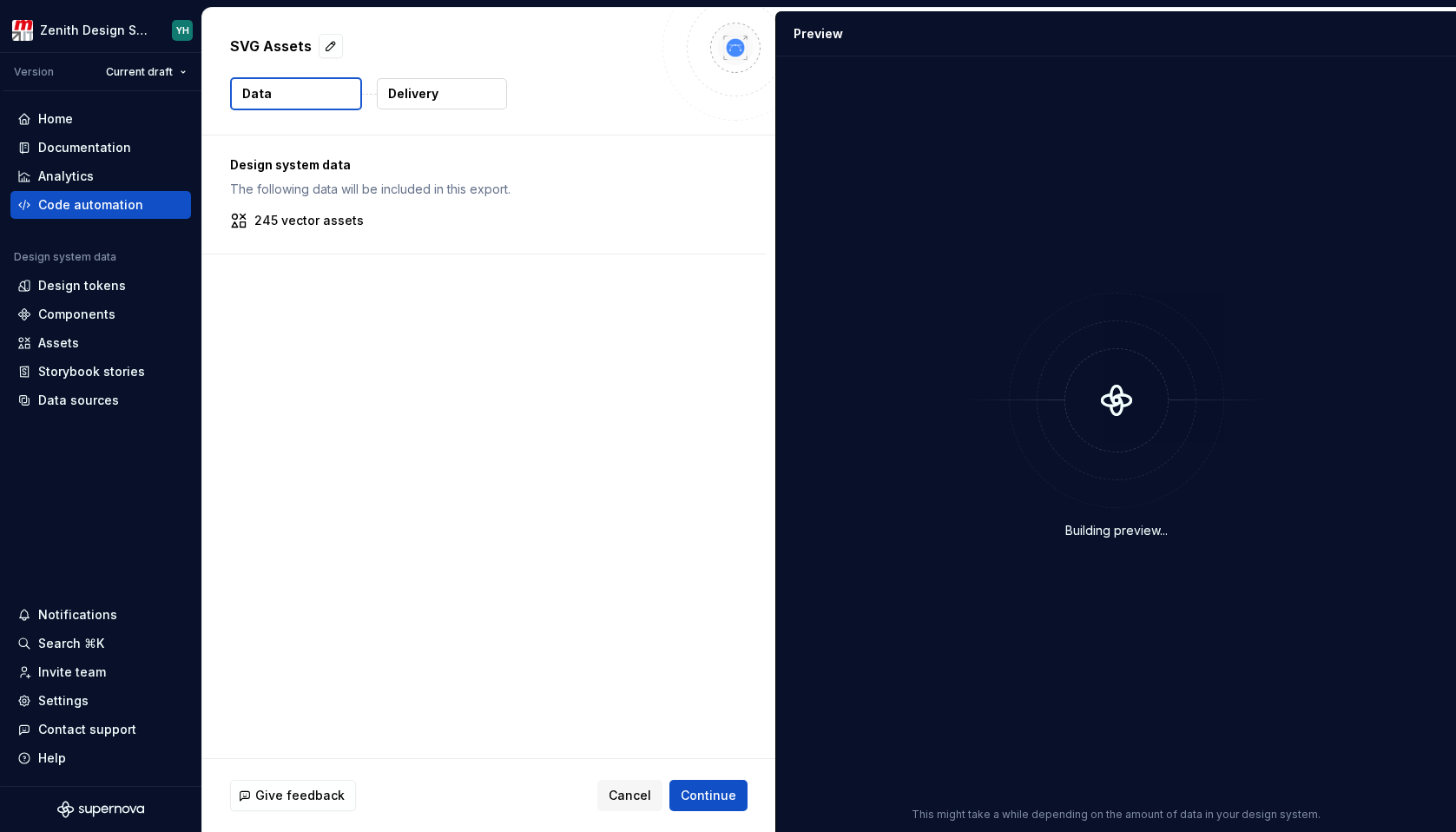
click at [324, 168] on p "Design system data" at bounding box center [484, 165] width 509 height 18
click at [314, 163] on p "Design system data" at bounding box center [484, 165] width 509 height 18
click at [313, 194] on p "The following data will be included in this export." at bounding box center [484, 189] width 509 height 18
click at [312, 210] on div "Design system data The following data will be included in this export. 245 vect…" at bounding box center [484, 195] width 565 height 118
click at [312, 217] on p "245 vector assets" at bounding box center [309, 221] width 110 height 18
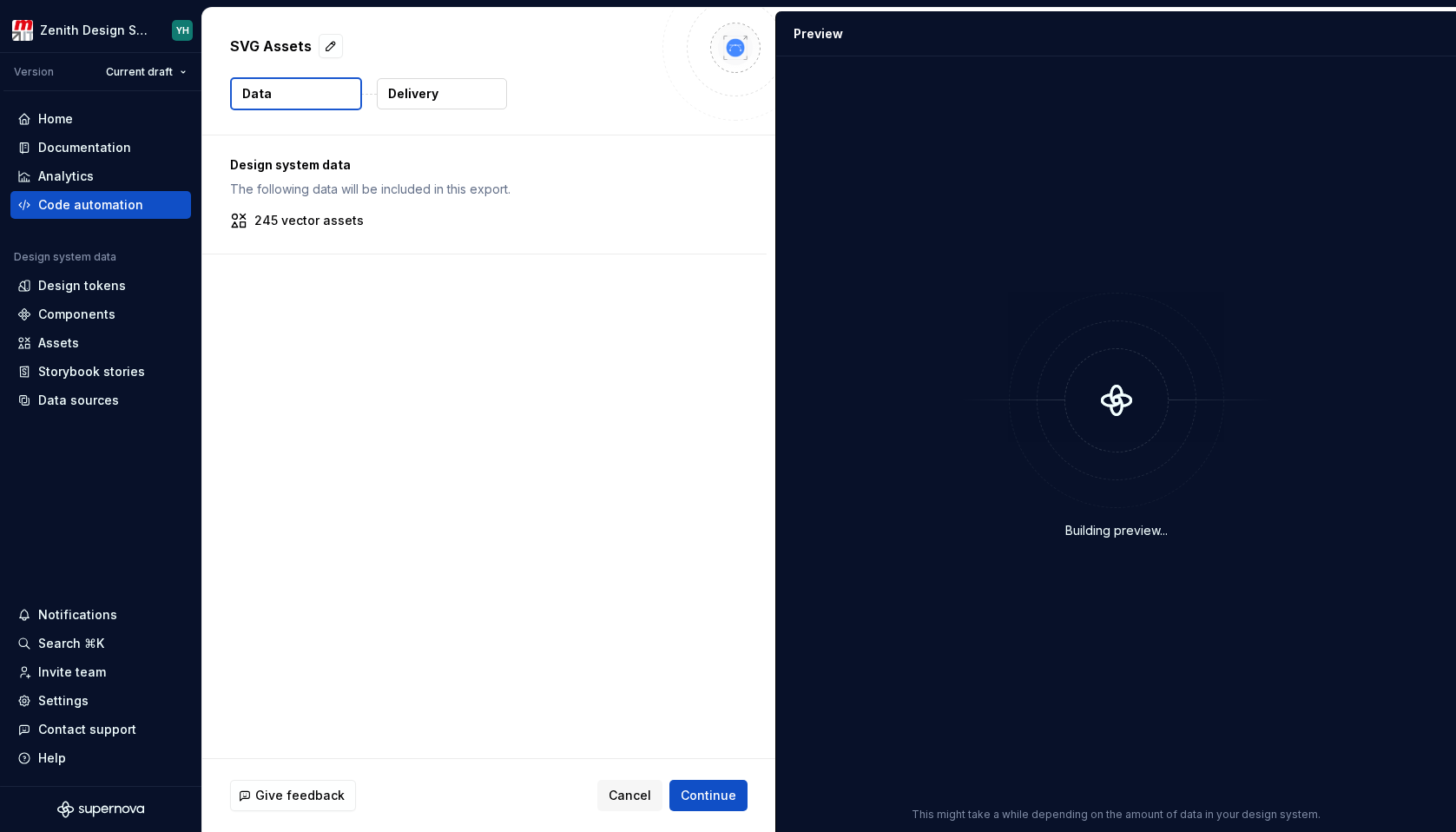
click at [345, 184] on p "The following data will be included in this export." at bounding box center [484, 189] width 509 height 18
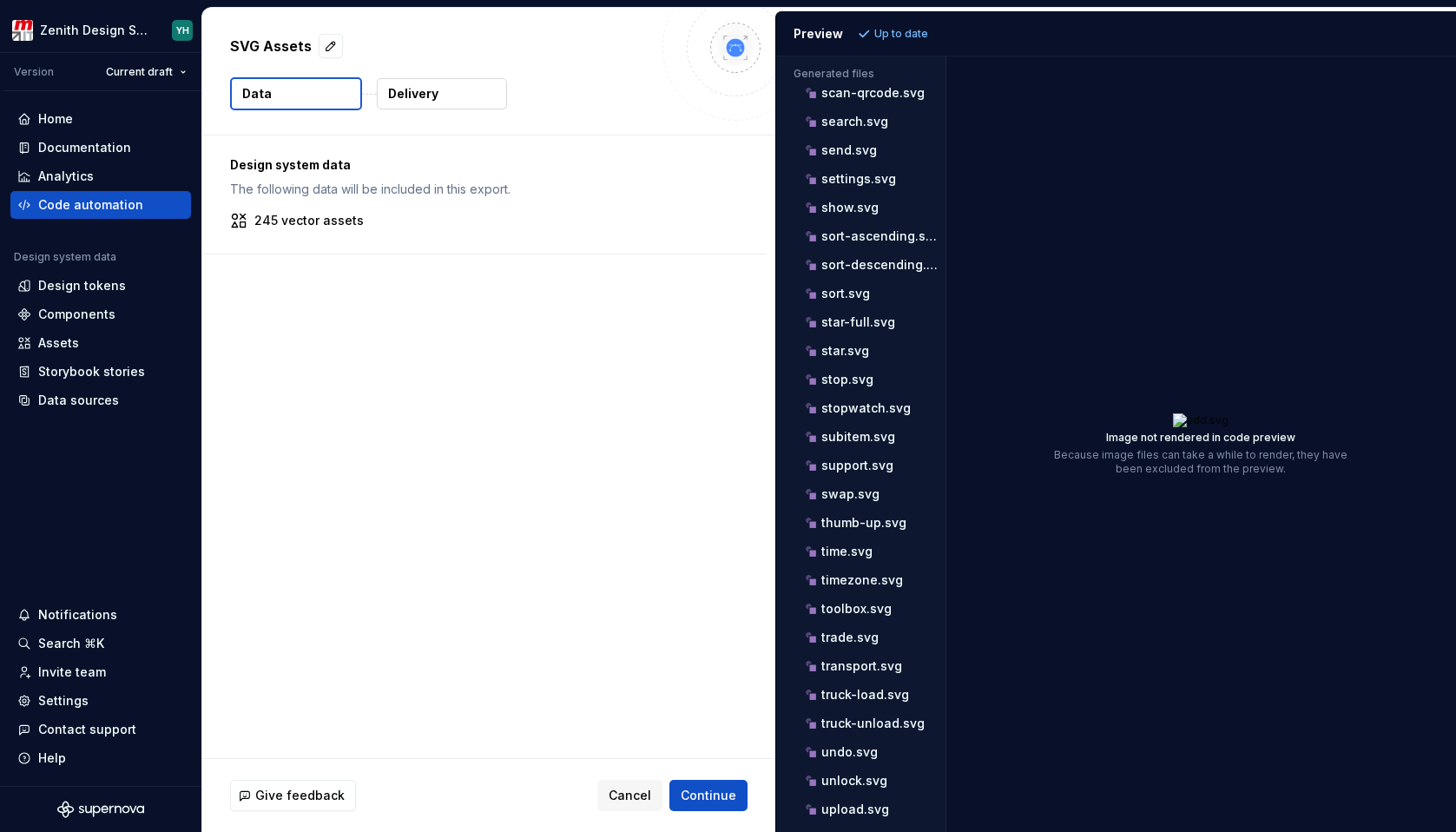
scroll to position [3100, 0]
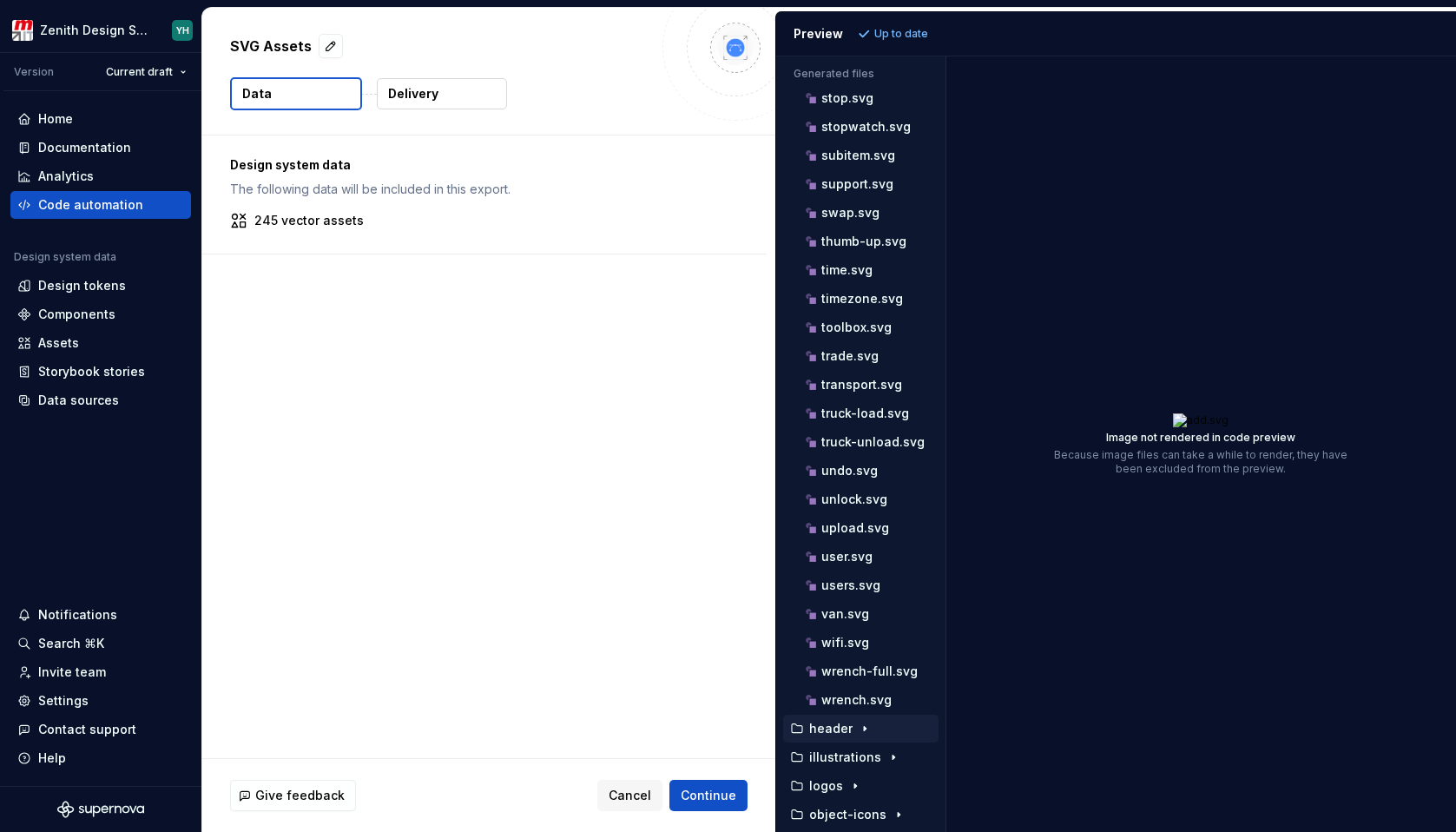
click at [866, 726] on icon "button" at bounding box center [864, 729] width 14 height 14
click at [864, 702] on icon "button" at bounding box center [864, 700] width 14 height 14
click at [892, 757] on icon "button" at bounding box center [893, 758] width 2 height 5
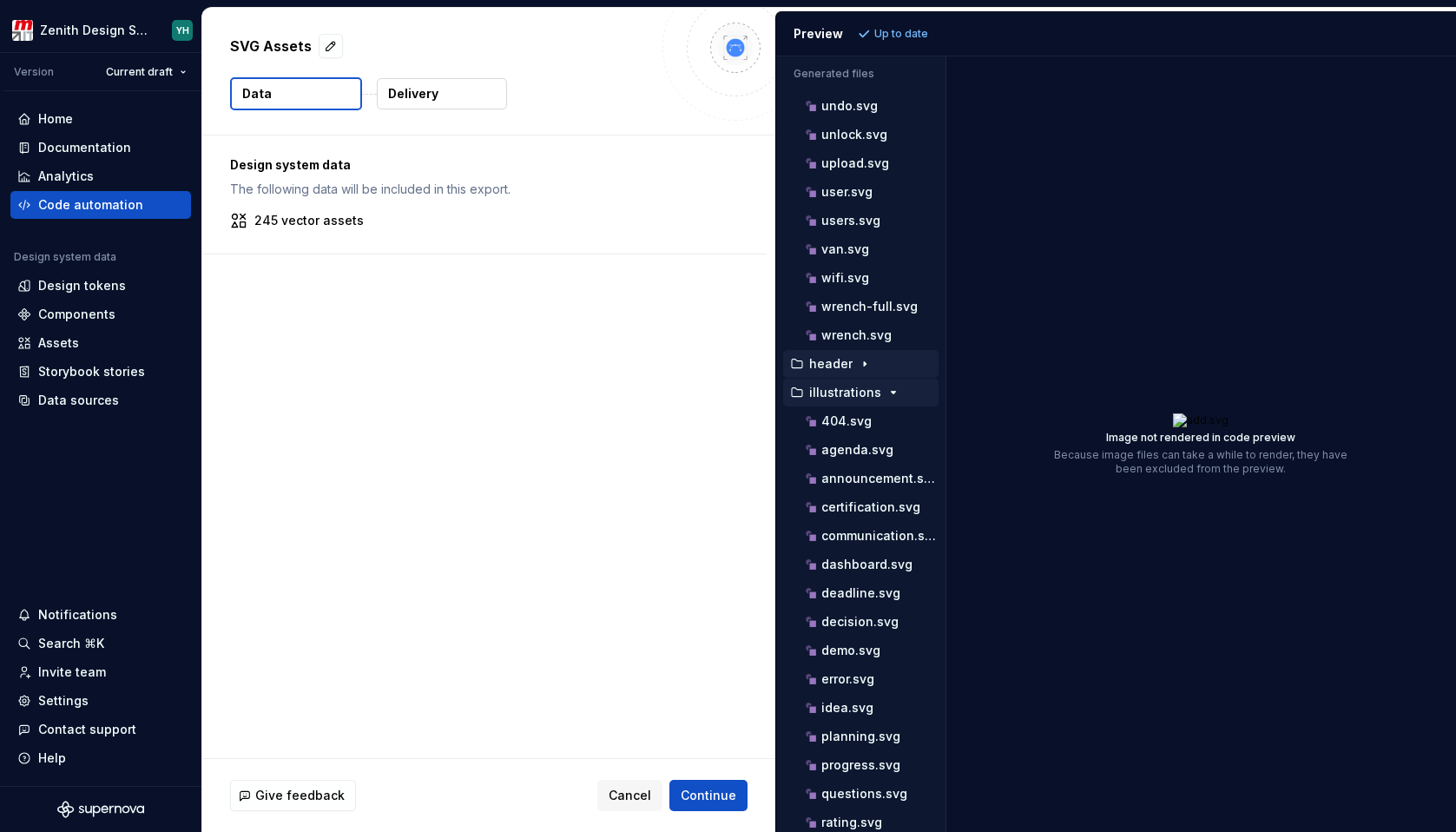
scroll to position [3644, 0]
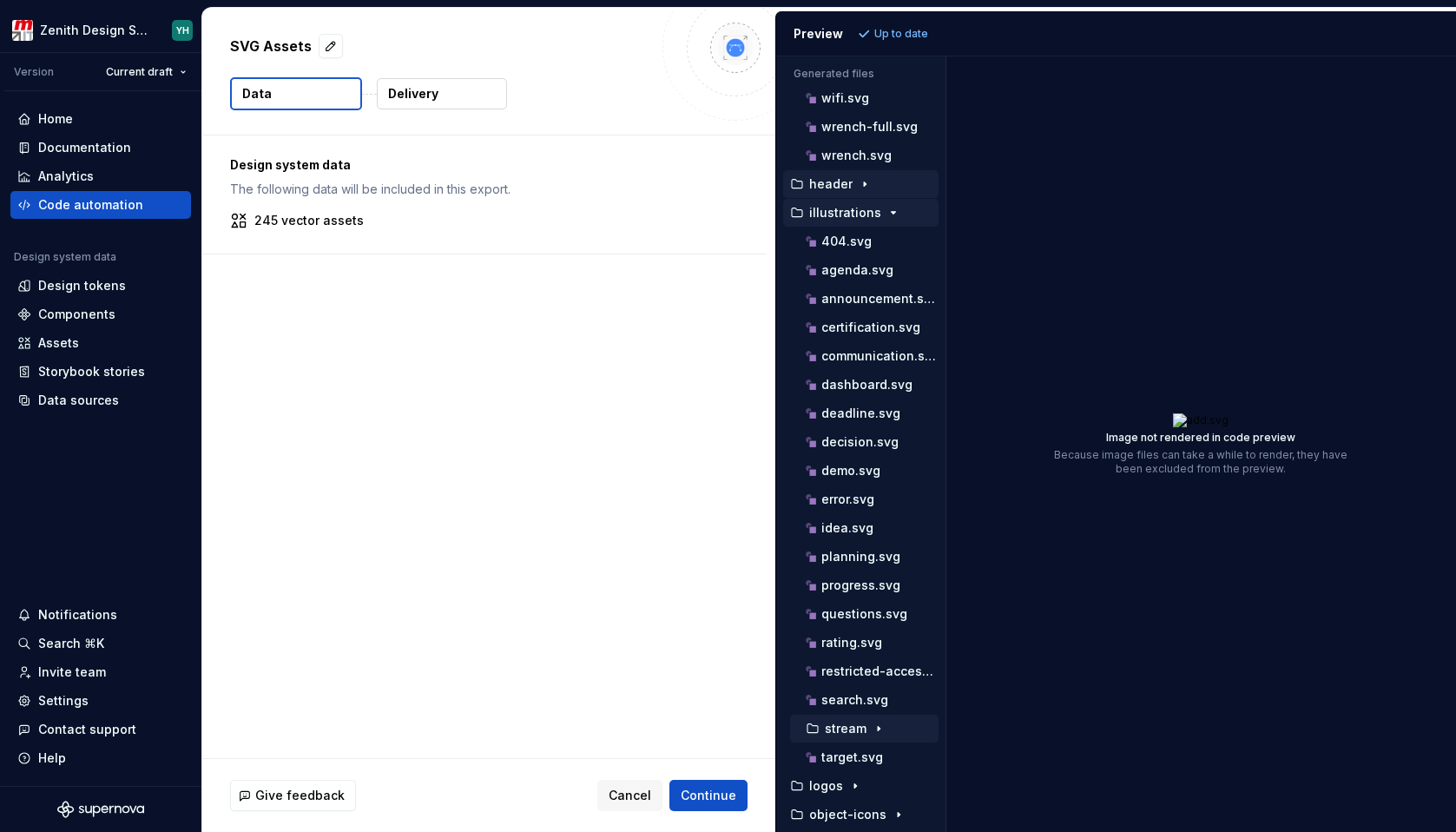
click at [875, 728] on icon "button" at bounding box center [878, 729] width 14 height 14
click at [878, 729] on icon "button" at bounding box center [879, 729] width 5 height 2
click at [848, 785] on icon "button" at bounding box center [855, 785] width 14 height 14
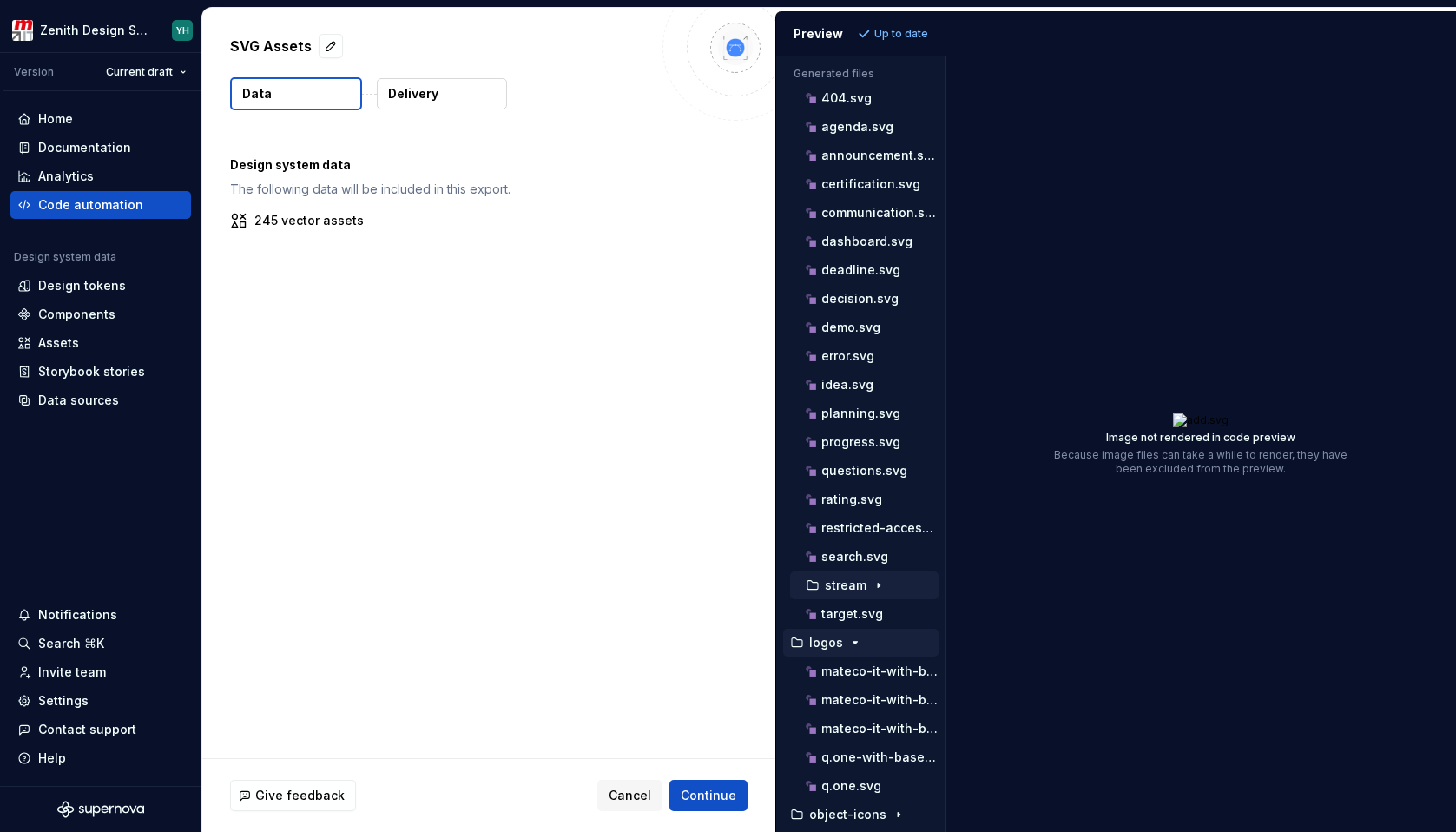
click at [851, 646] on icon "button" at bounding box center [855, 642] width 14 height 14
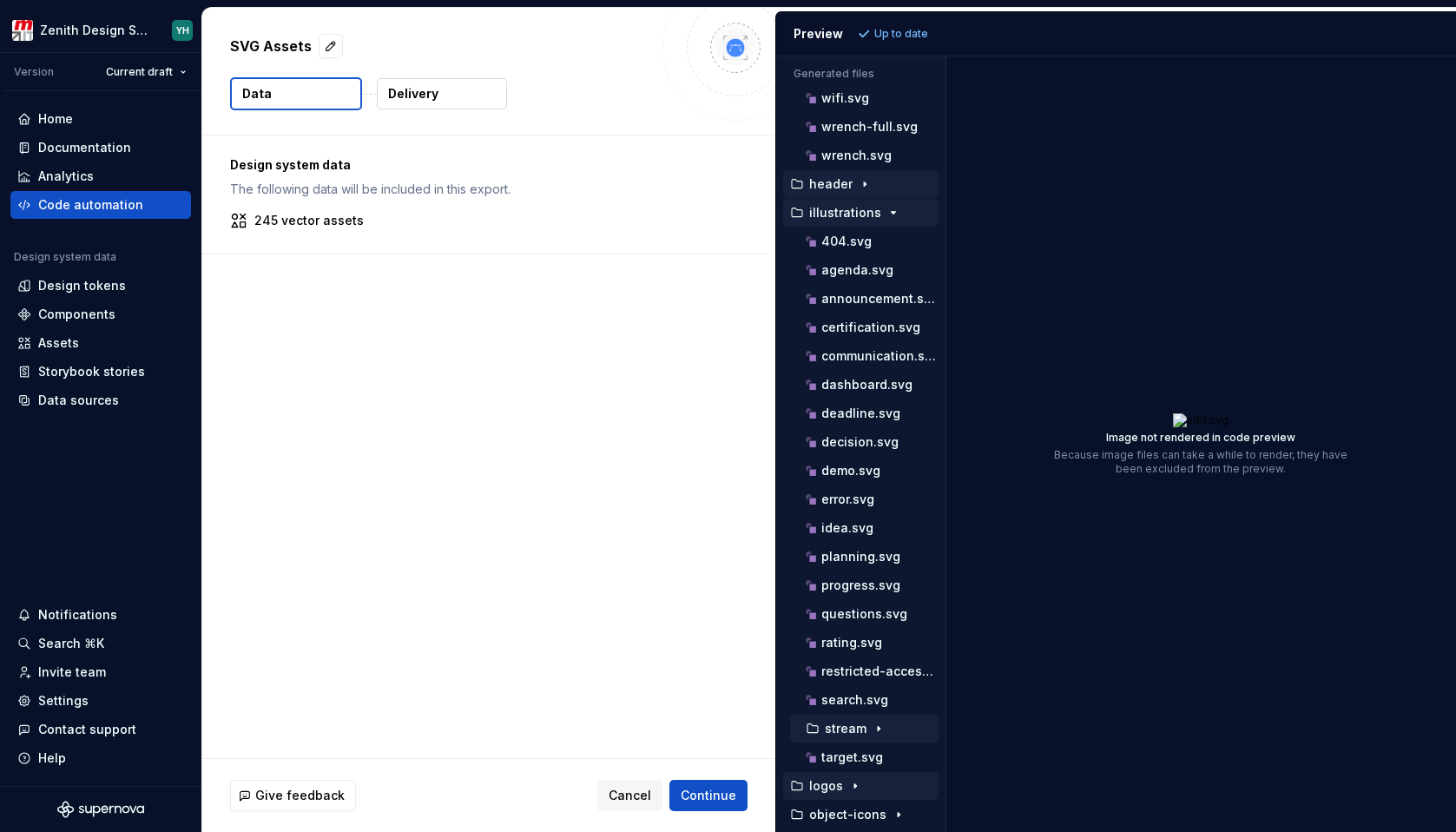
scroll to position [3644, 0]
click at [898, 813] on icon "button" at bounding box center [899, 815] width 2 height 5
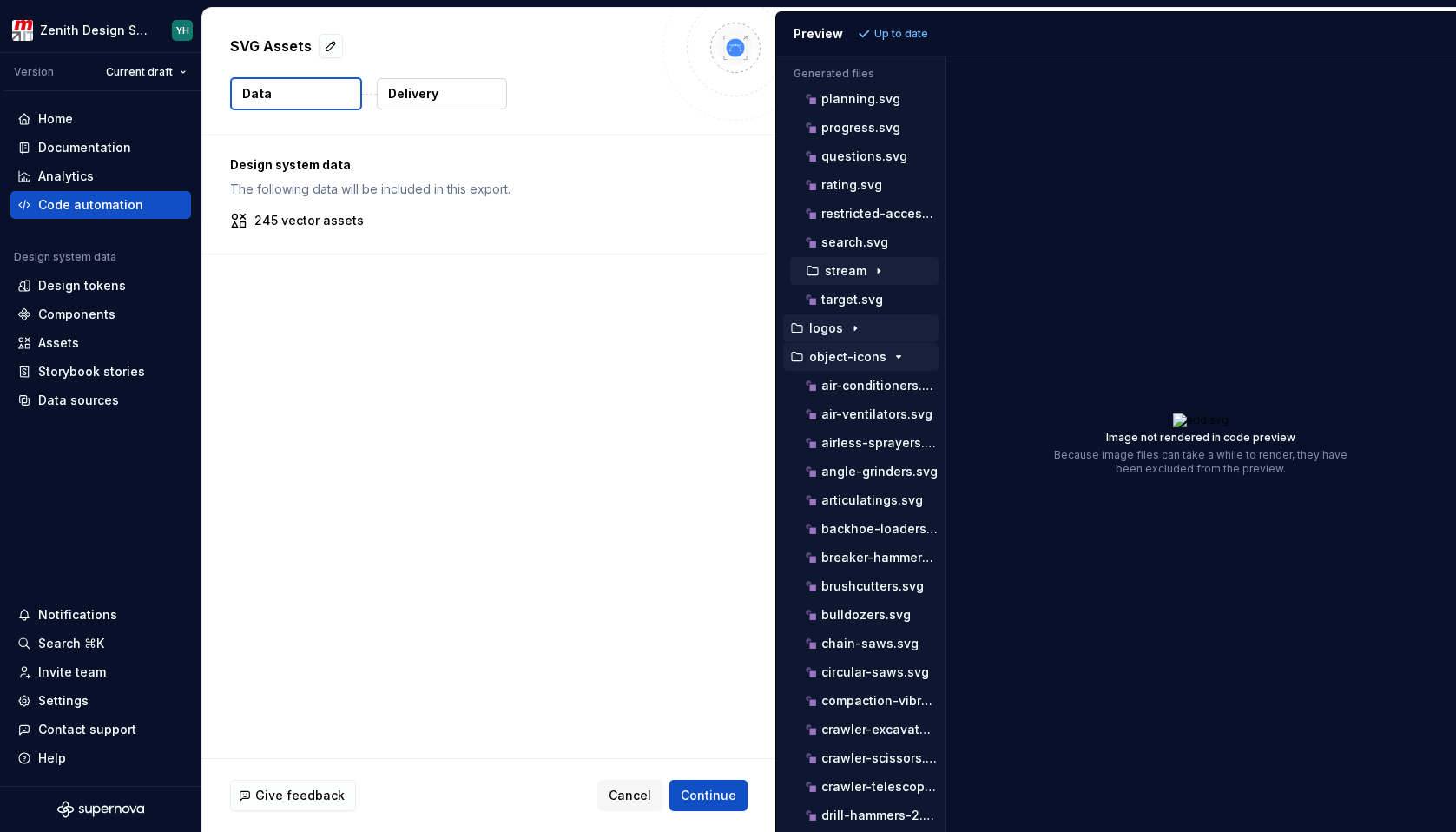
scroll to position [4071, 0]
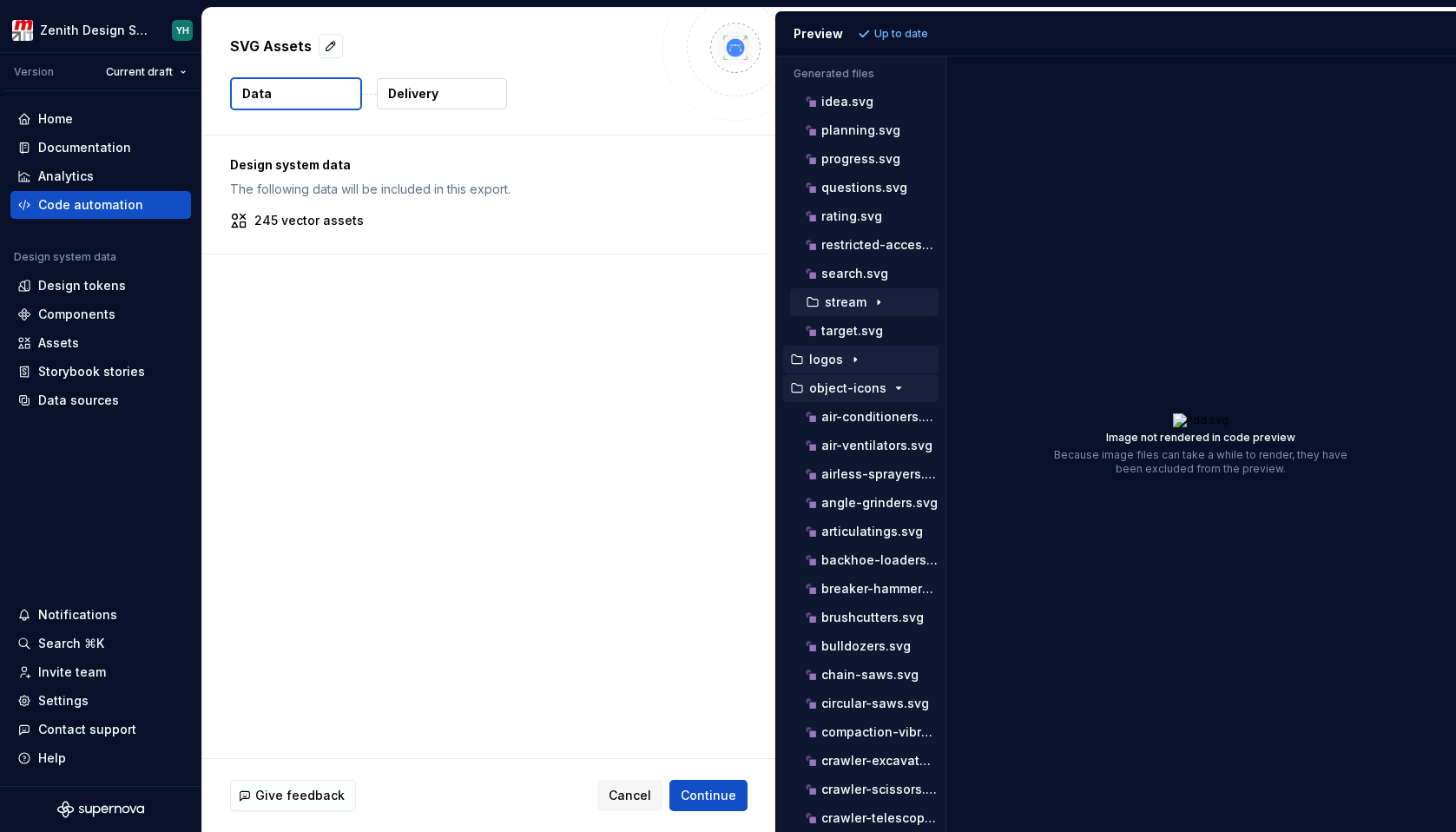
click at [891, 389] on icon "button" at bounding box center [898, 388] width 14 height 14
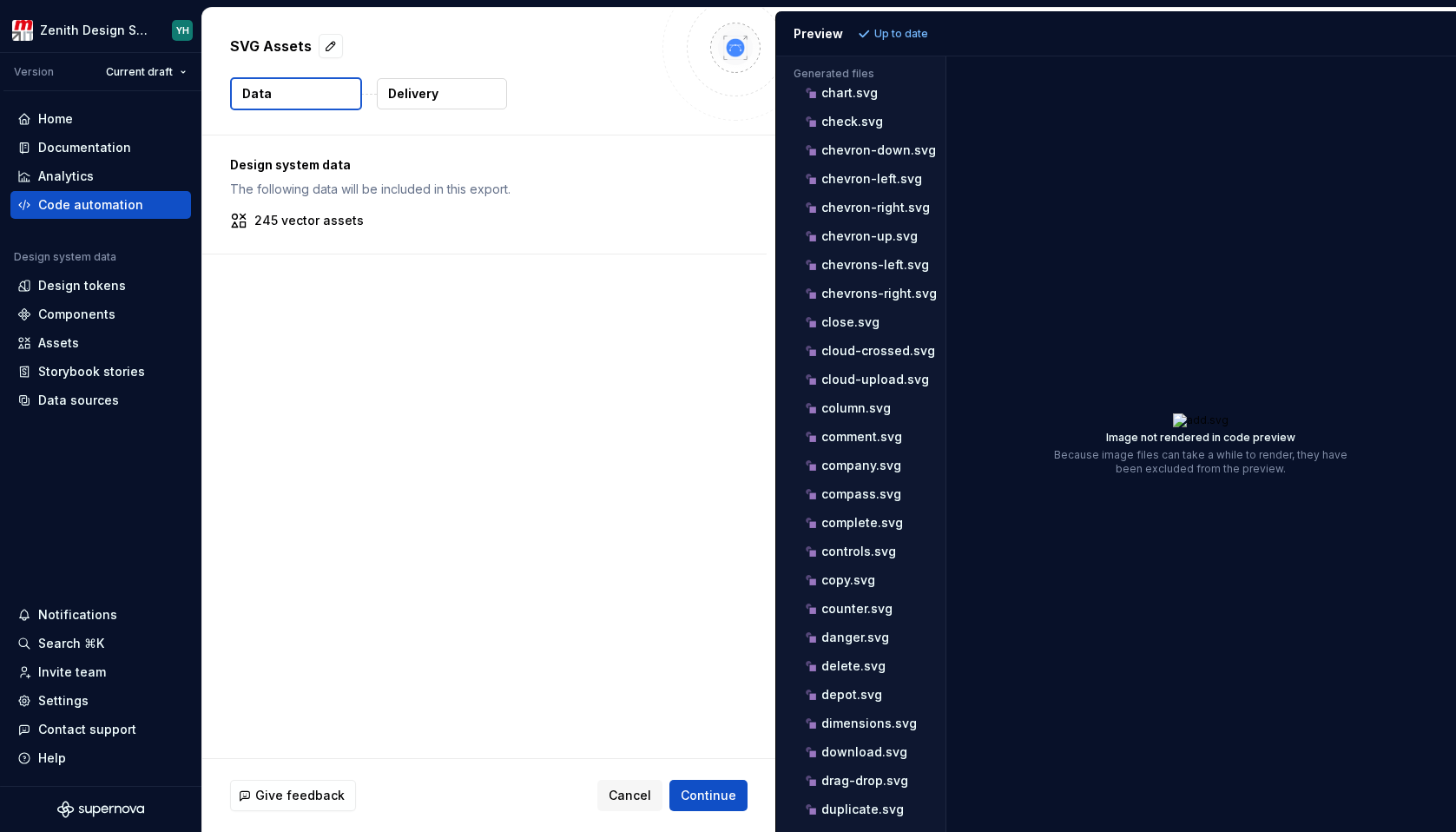
scroll to position [0, 0]
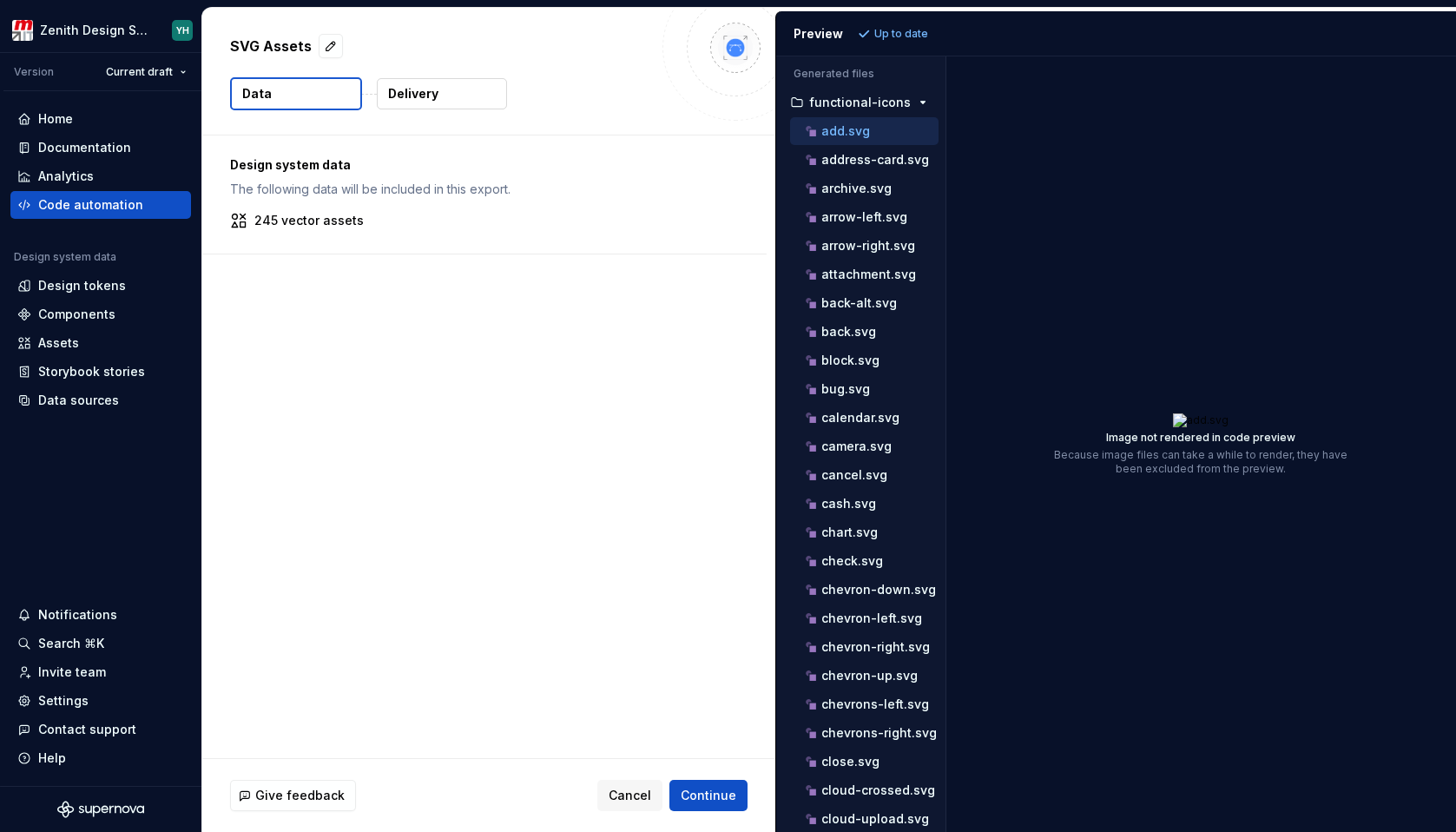
click at [302, 169] on p "Design system data" at bounding box center [484, 165] width 509 height 18
click at [302, 221] on p "245 vector assets" at bounding box center [309, 221] width 110 height 18
click at [435, 100] on p "Delivery" at bounding box center [413, 93] width 50 height 18
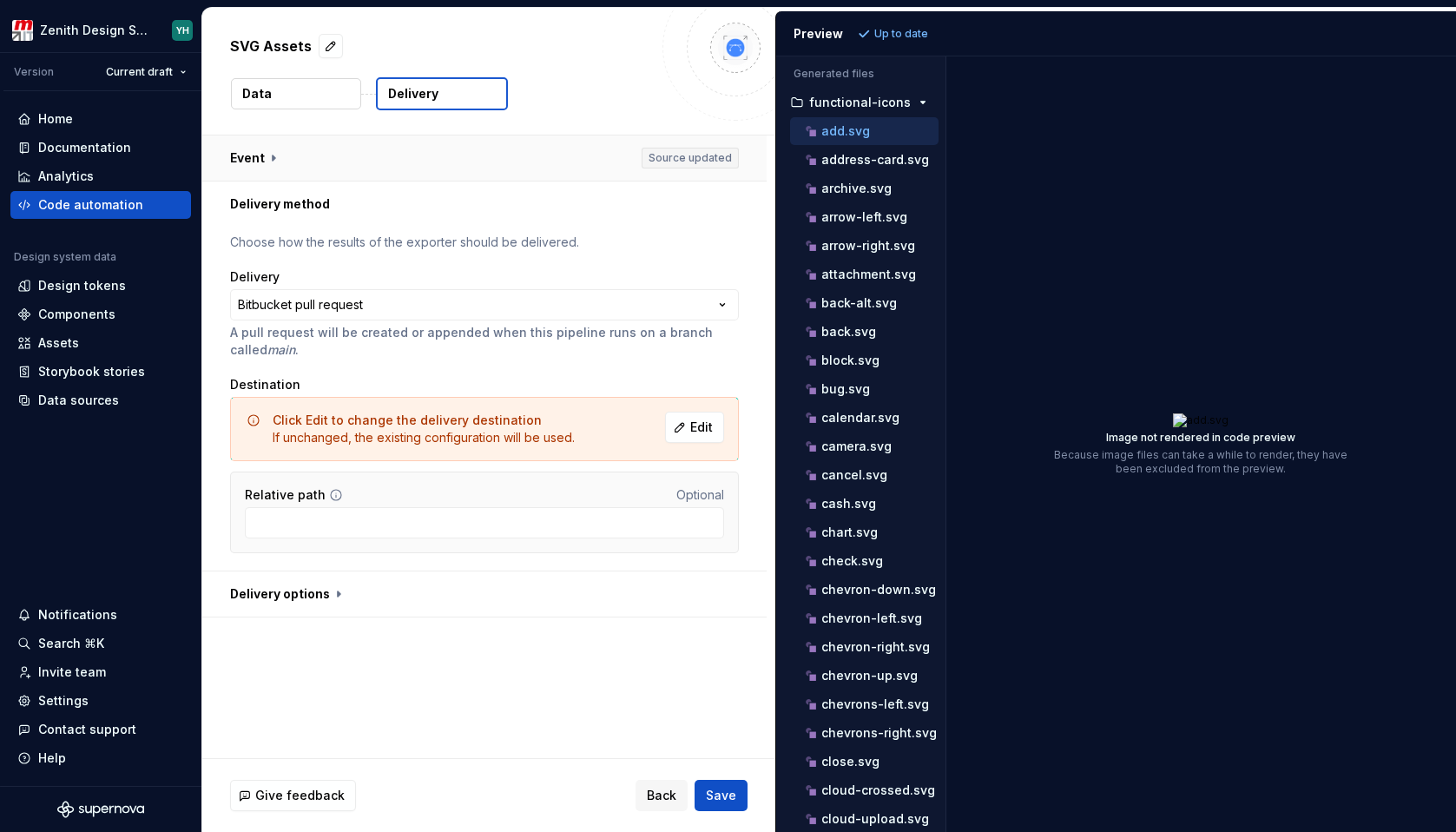
click at [406, 157] on button "button" at bounding box center [484, 158] width 565 height 46
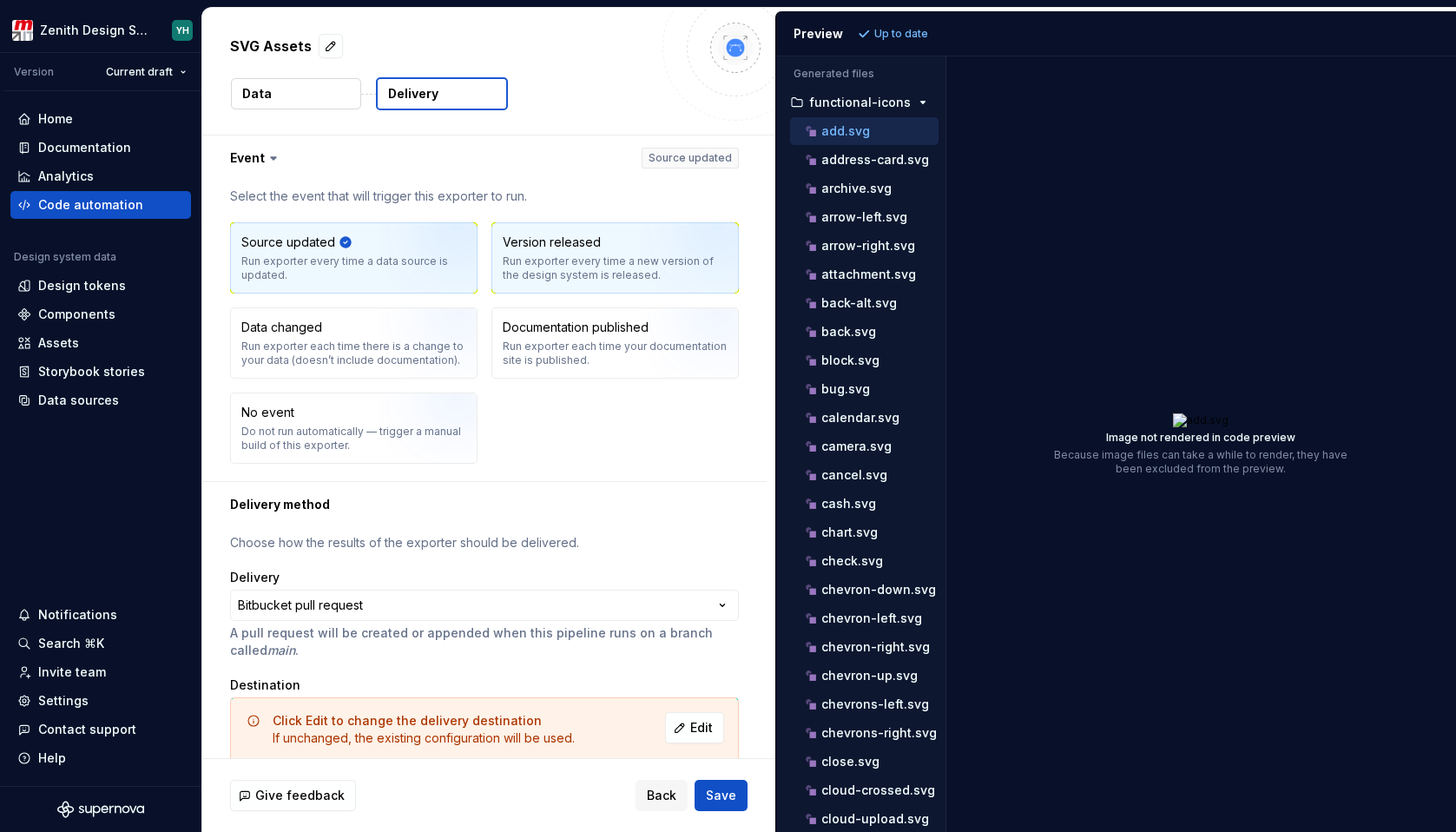
click at [555, 265] on div "Run exporter every time a new version of the design system is released." at bounding box center [615, 268] width 225 height 28
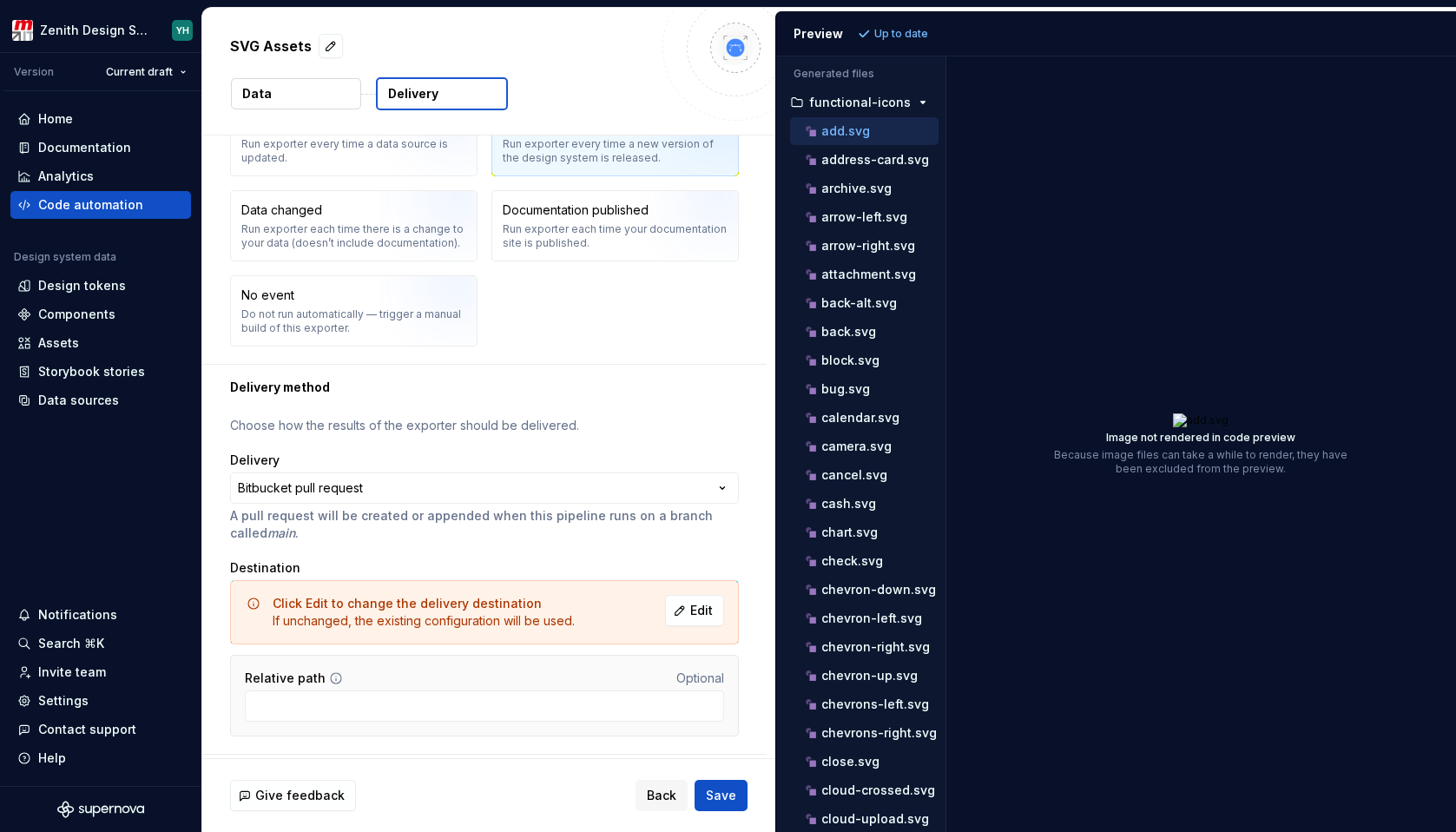
scroll to position [160, 0]
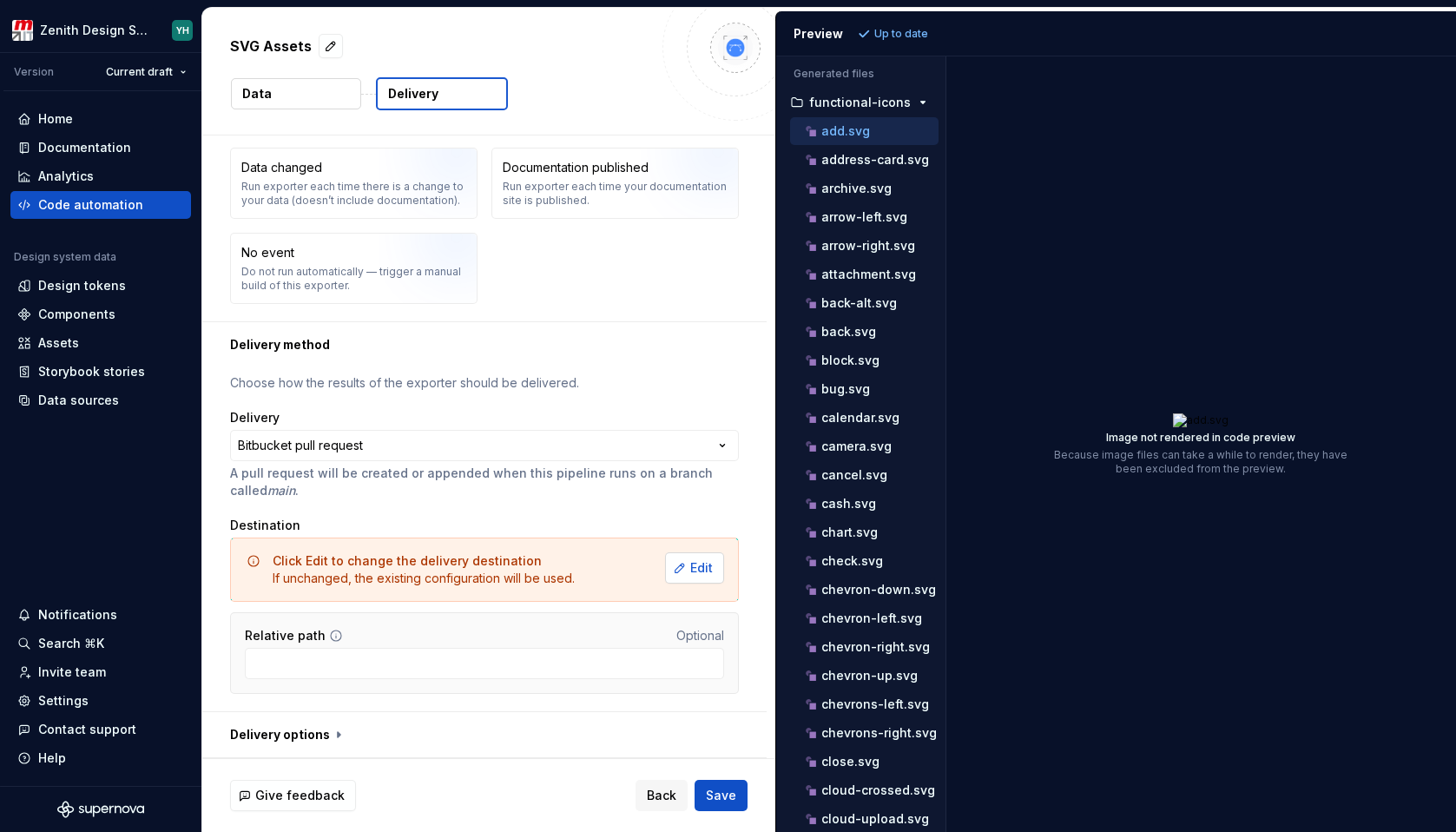
click at [705, 570] on span "Edit" at bounding box center [701, 568] width 22 height 18
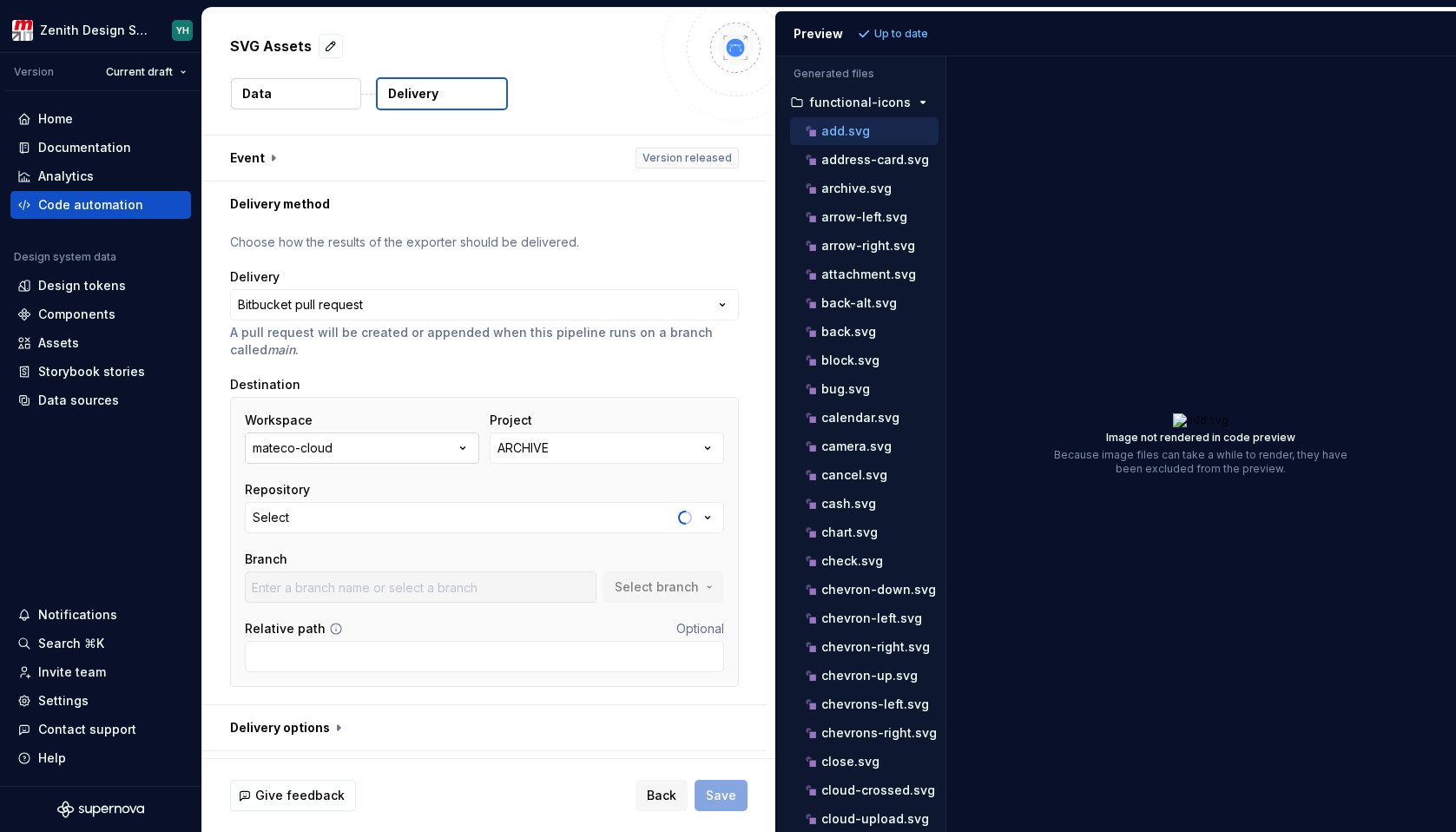
click at [449, 449] on button "mateco-cloud" at bounding box center [362, 449] width 234 height 32
click at [568, 442] on button "ARCHIVE" at bounding box center [607, 449] width 234 height 32
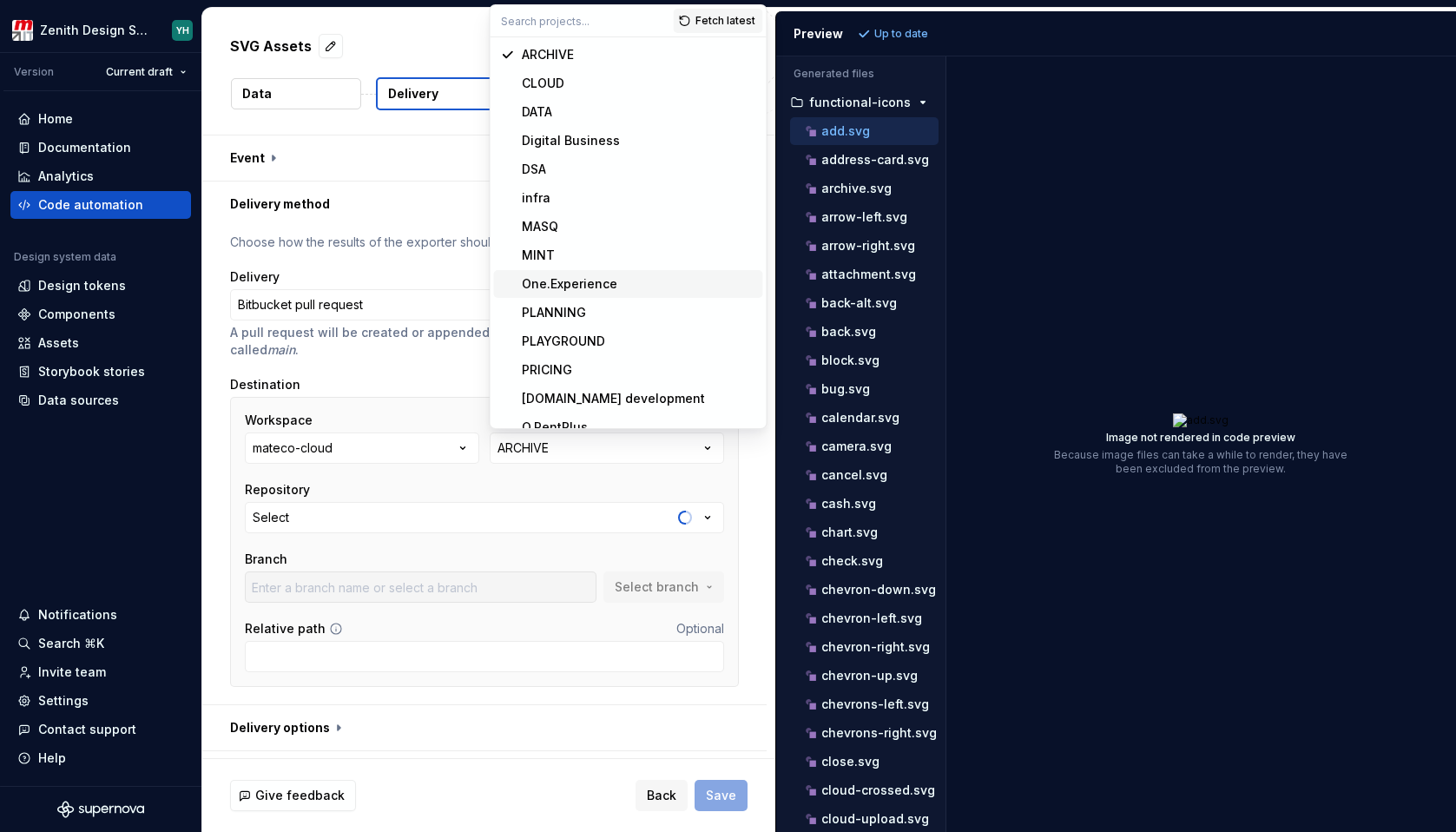
click at [564, 284] on div "One.Experience" at bounding box center [569, 284] width 96 height 18
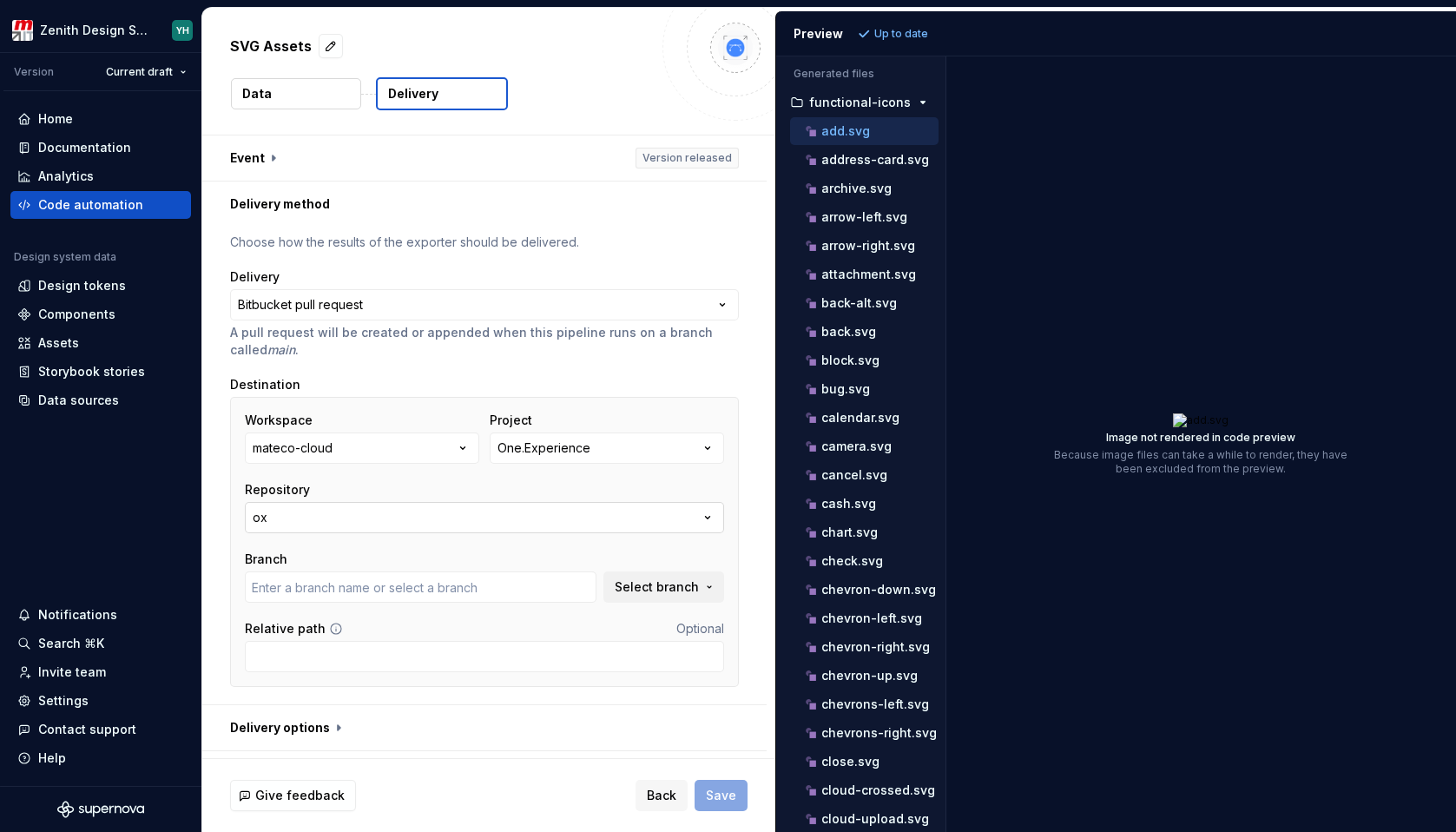
click at [442, 520] on button "ox" at bounding box center [484, 517] width 479 height 32
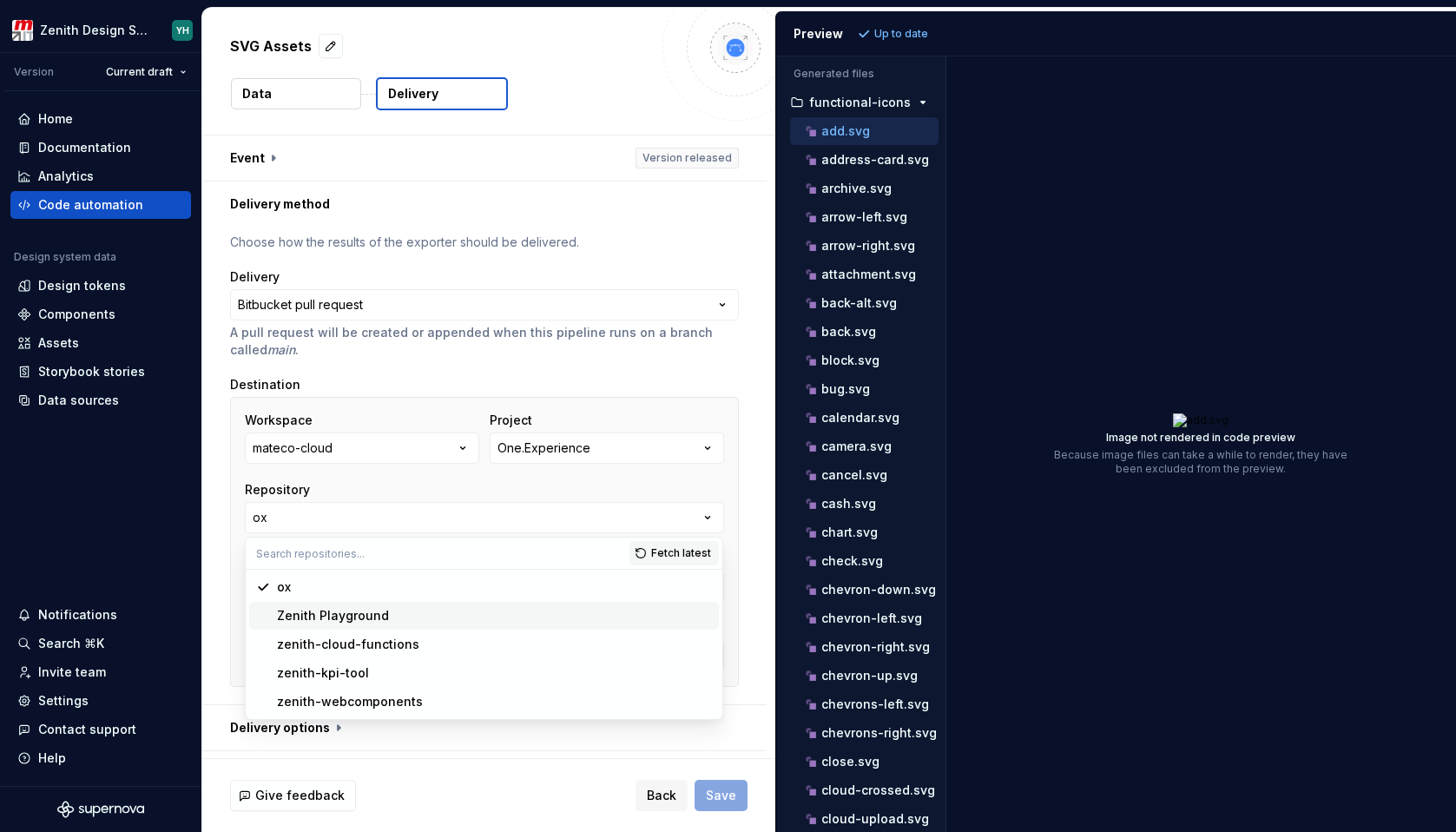
type input "bugfix/EXP-679-textarea-dimension"
click at [387, 701] on div "zenith-webcomponents" at bounding box center [350, 702] width 146 height 18
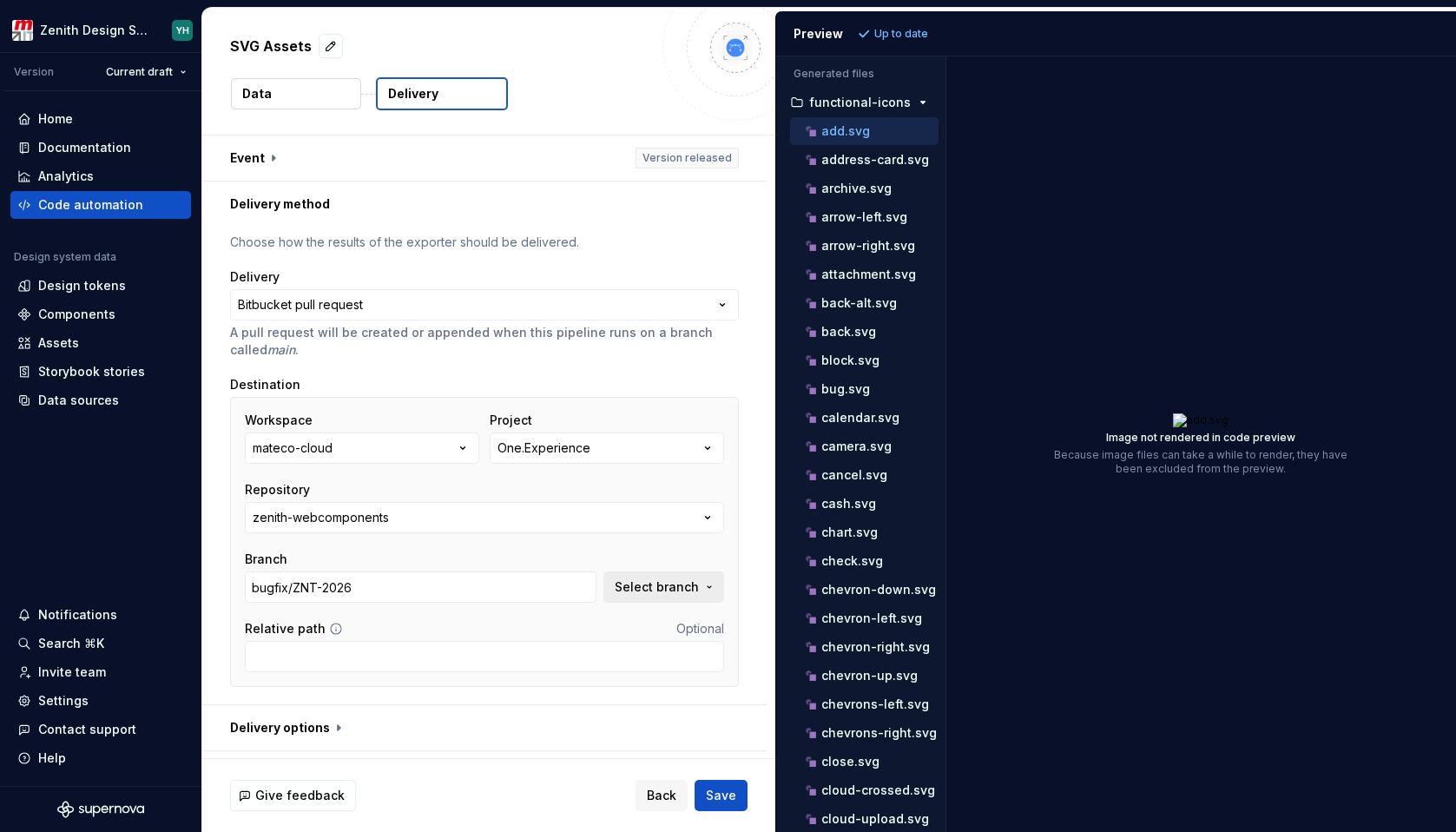
click at [680, 593] on span "Select branch" at bounding box center [657, 587] width 85 height 18
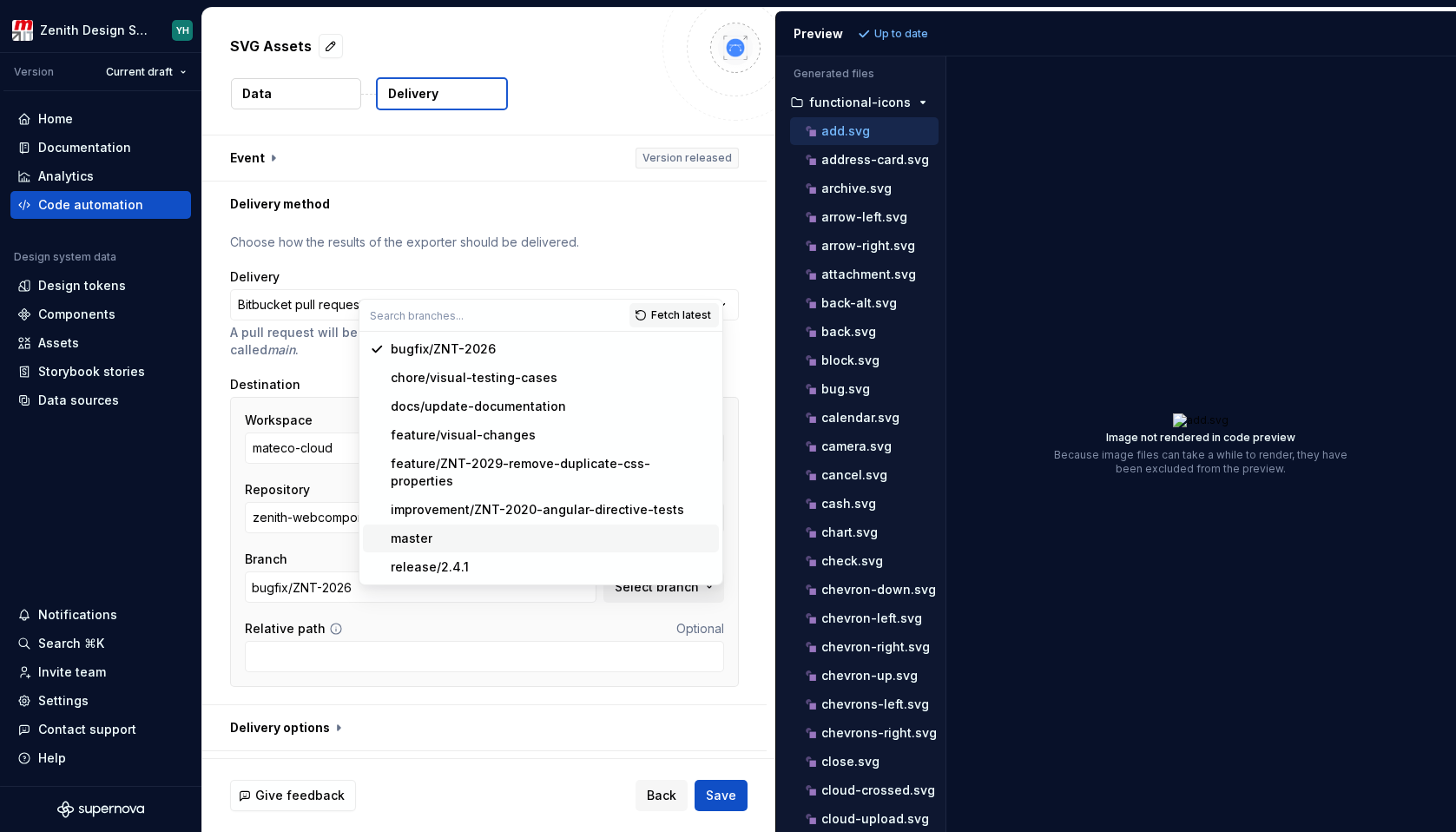
click at [475, 530] on div "master" at bounding box center [551, 538] width 321 height 18
type input "master"
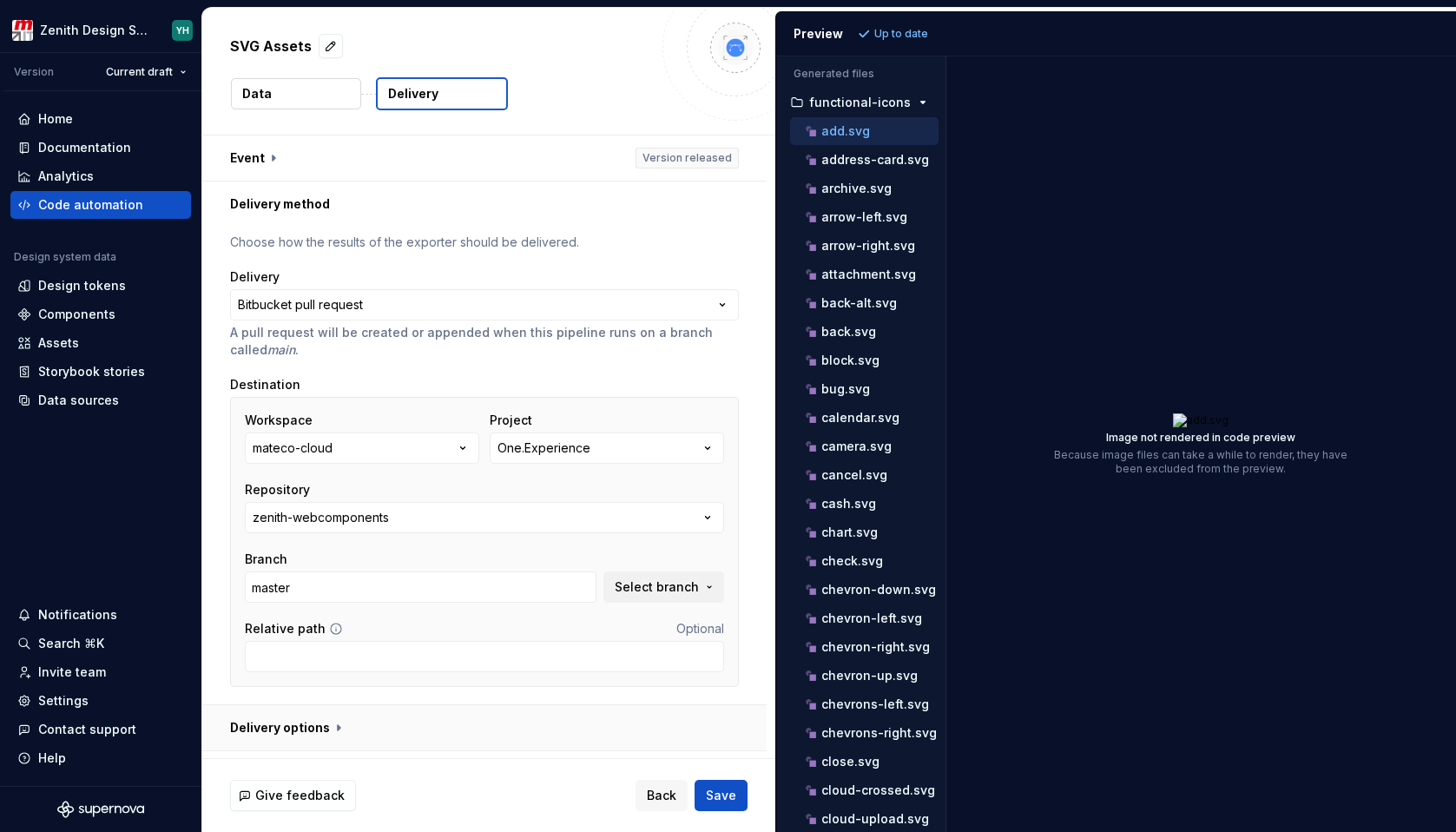
click at [355, 734] on button "button" at bounding box center [484, 728] width 565 height 46
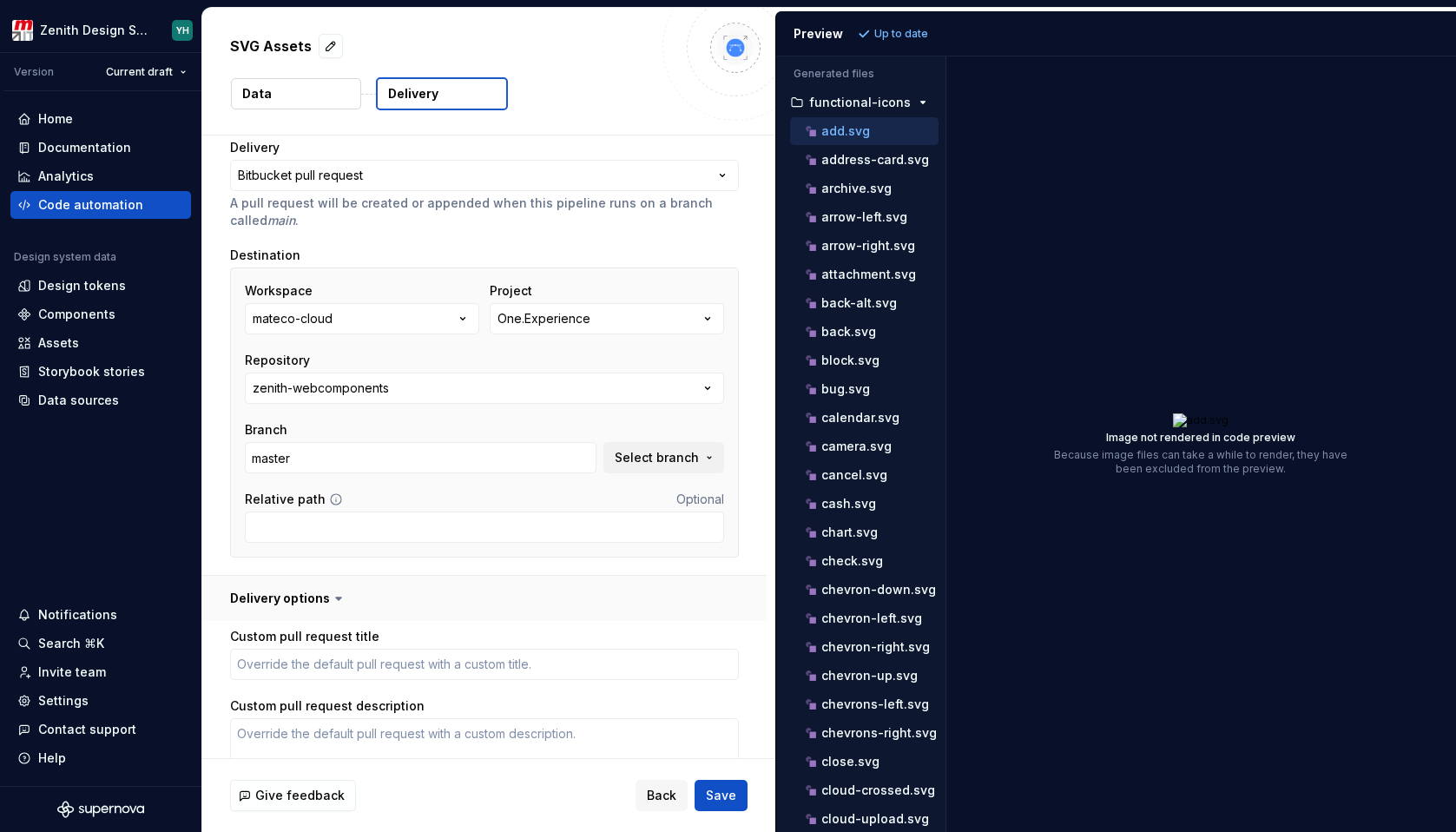
scroll to position [403, 0]
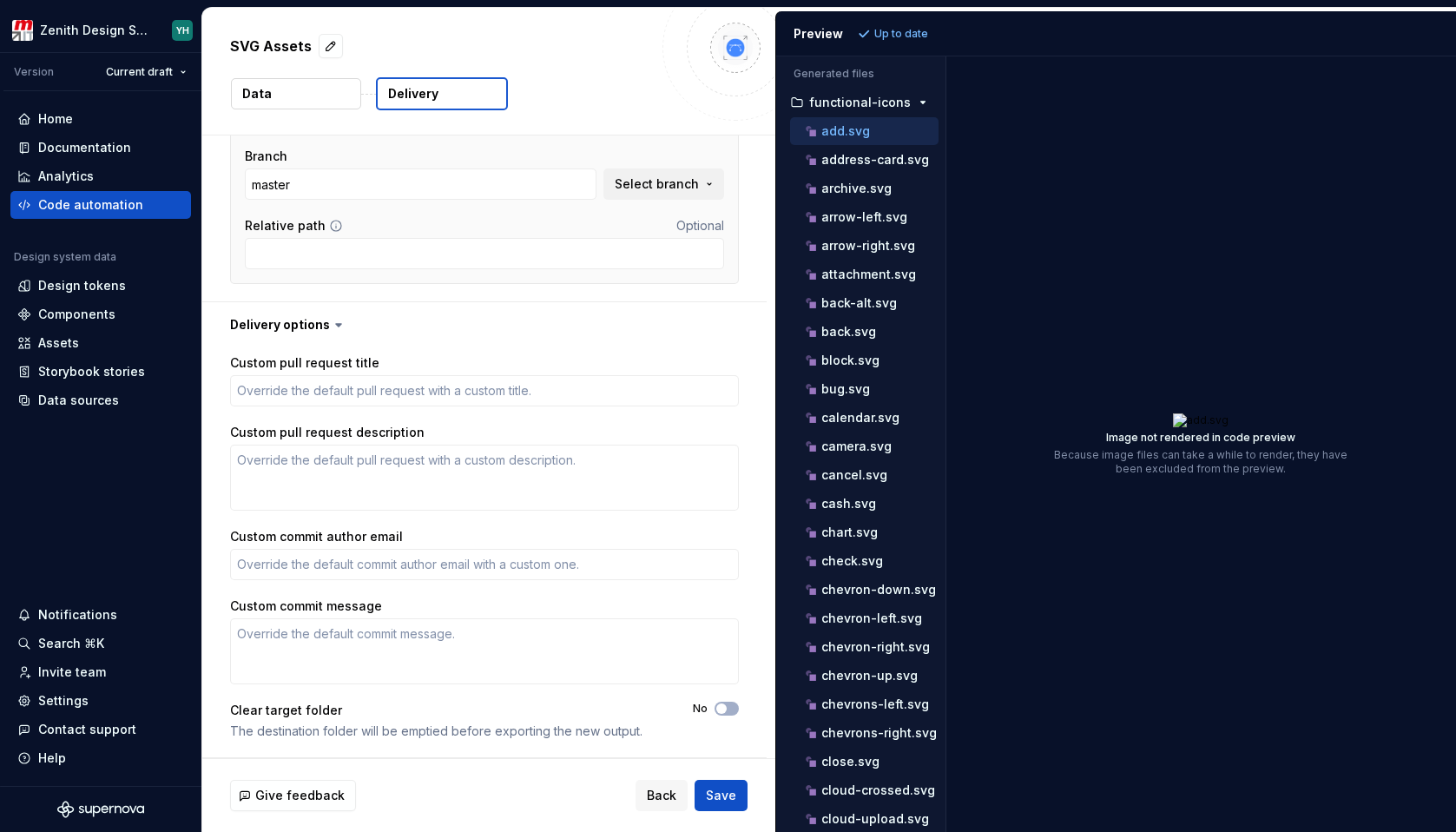
click at [348, 407] on div "Custom pull request title Custom pull request description Custom commit author …" at bounding box center [484, 553] width 509 height 396
click at [348, 388] on textarea "Custom pull request title" at bounding box center [484, 391] width 509 height 32
click at [317, 486] on textarea "Custom pull request description" at bounding box center [484, 477] width 509 height 66
click at [309, 569] on textarea "Custom commit author email" at bounding box center [484, 565] width 509 height 32
click at [299, 639] on textarea "Custom commit message" at bounding box center [484, 651] width 509 height 66
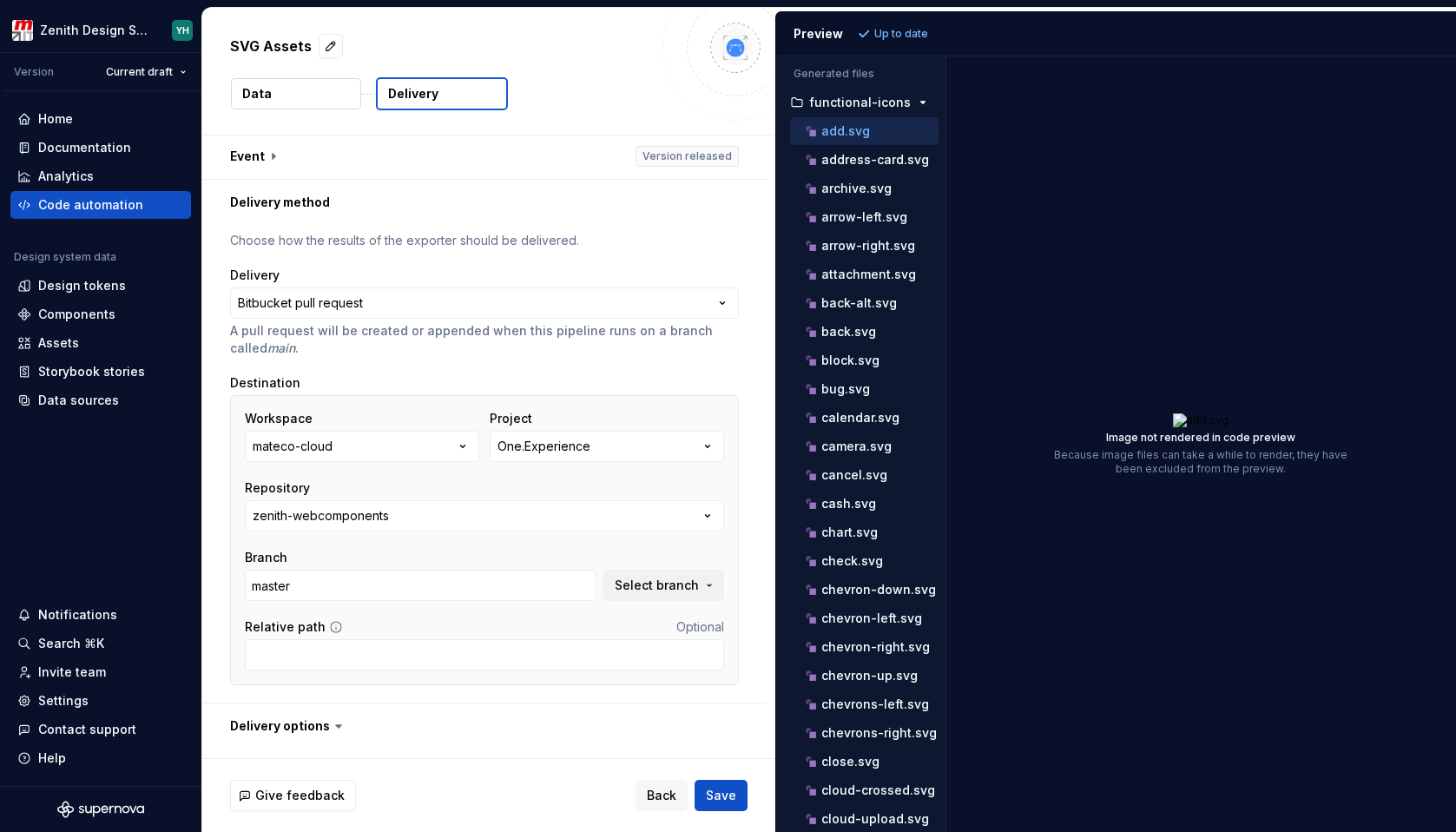
scroll to position [0, 0]
click at [289, 101] on button "Data" at bounding box center [296, 94] width 130 height 32
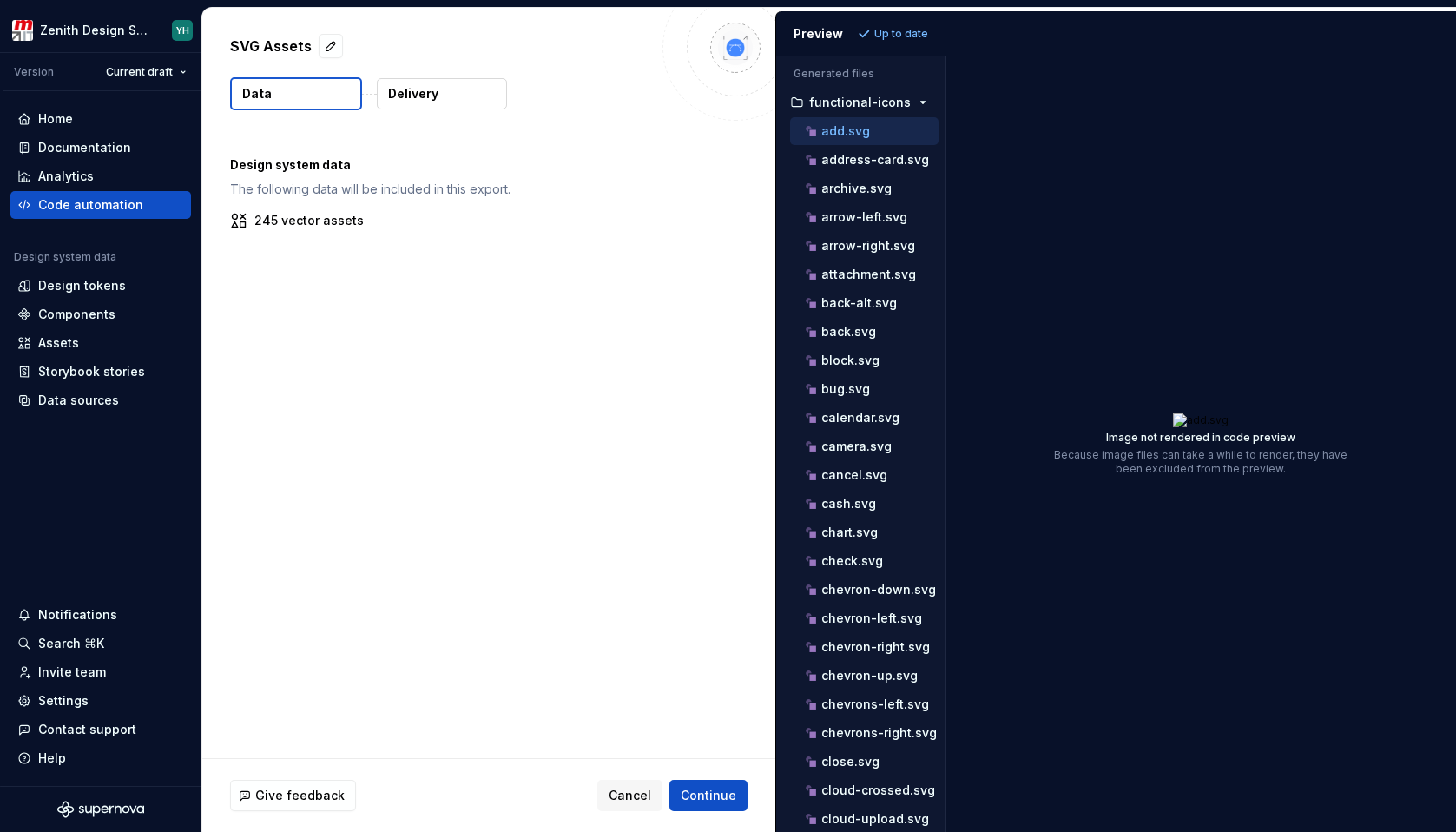
click at [270, 181] on p "The following data will be included in this export." at bounding box center [484, 189] width 509 height 18
click at [270, 211] on div "Design system data The following data will be included in this export. 245 vect…" at bounding box center [484, 195] width 565 height 118
click at [267, 228] on p "245 vector assets" at bounding box center [309, 221] width 110 height 18
click at [244, 225] on icon at bounding box center [238, 221] width 18 height 18
drag, startPoint x: 242, startPoint y: 225, endPoint x: 260, endPoint y: 192, distance: 37.6
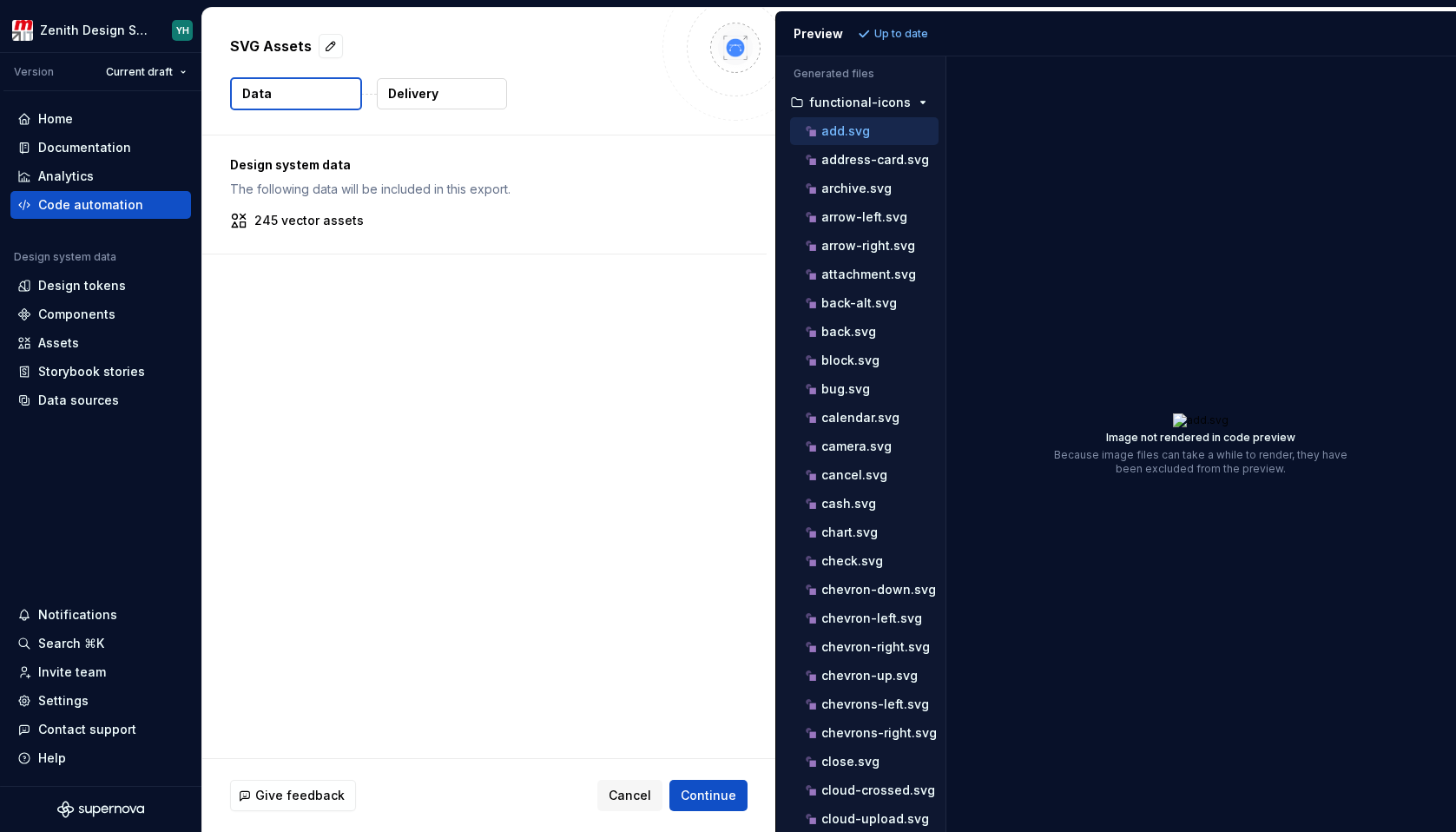
click at [243, 222] on icon at bounding box center [238, 221] width 18 height 18
click at [263, 186] on p "The following data will be included in this export." at bounding box center [484, 189] width 509 height 18
click at [263, 180] on div "Design system data The following data will be included in this export." at bounding box center [484, 177] width 509 height 42
click at [263, 168] on p "Design system data" at bounding box center [484, 165] width 509 height 18
click at [274, 163] on p "Design system data" at bounding box center [484, 165] width 509 height 18
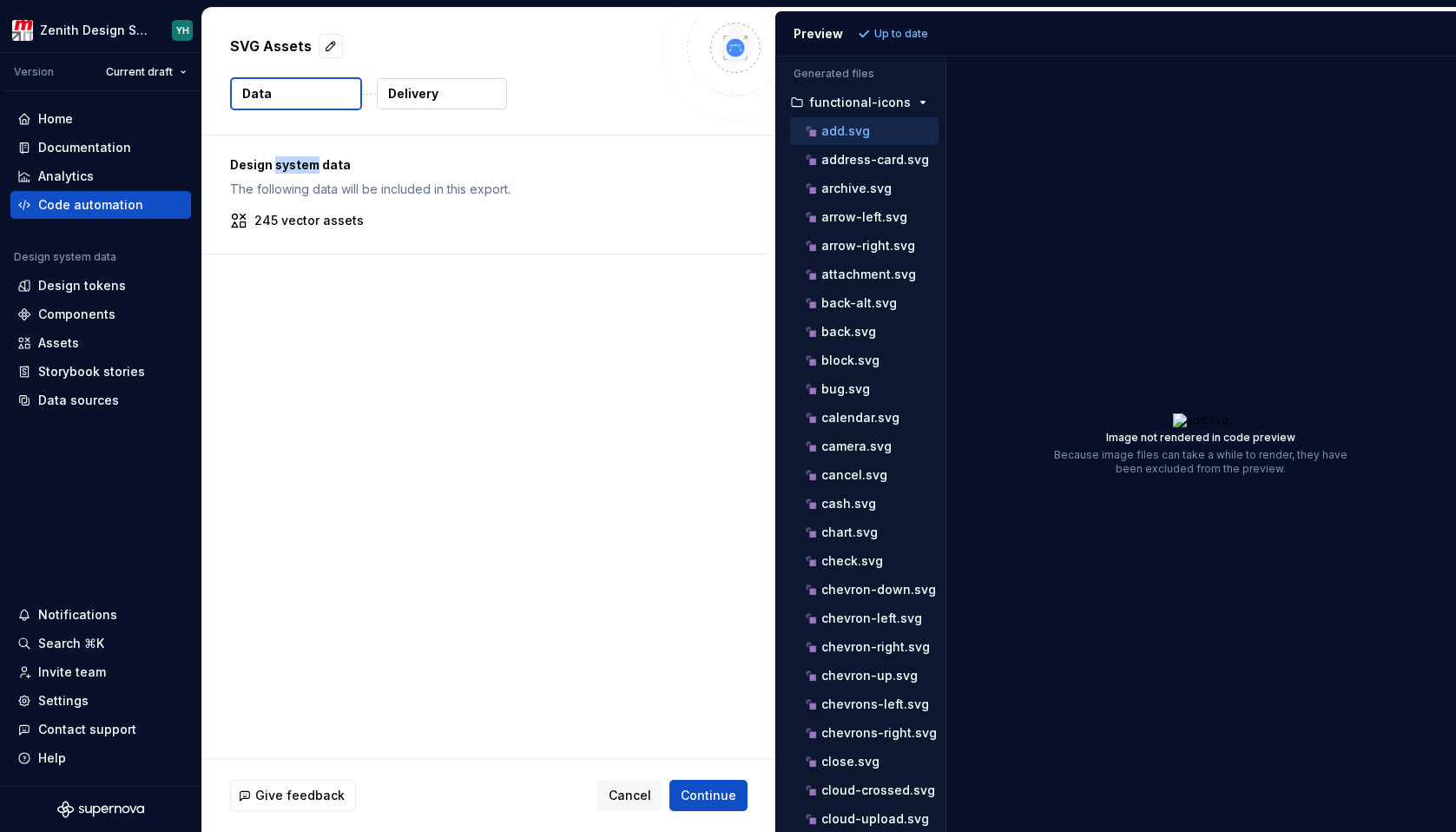
click at [274, 163] on p "Design system data" at bounding box center [484, 165] width 509 height 18
click at [427, 95] on p "Delivery" at bounding box center [413, 93] width 50 height 18
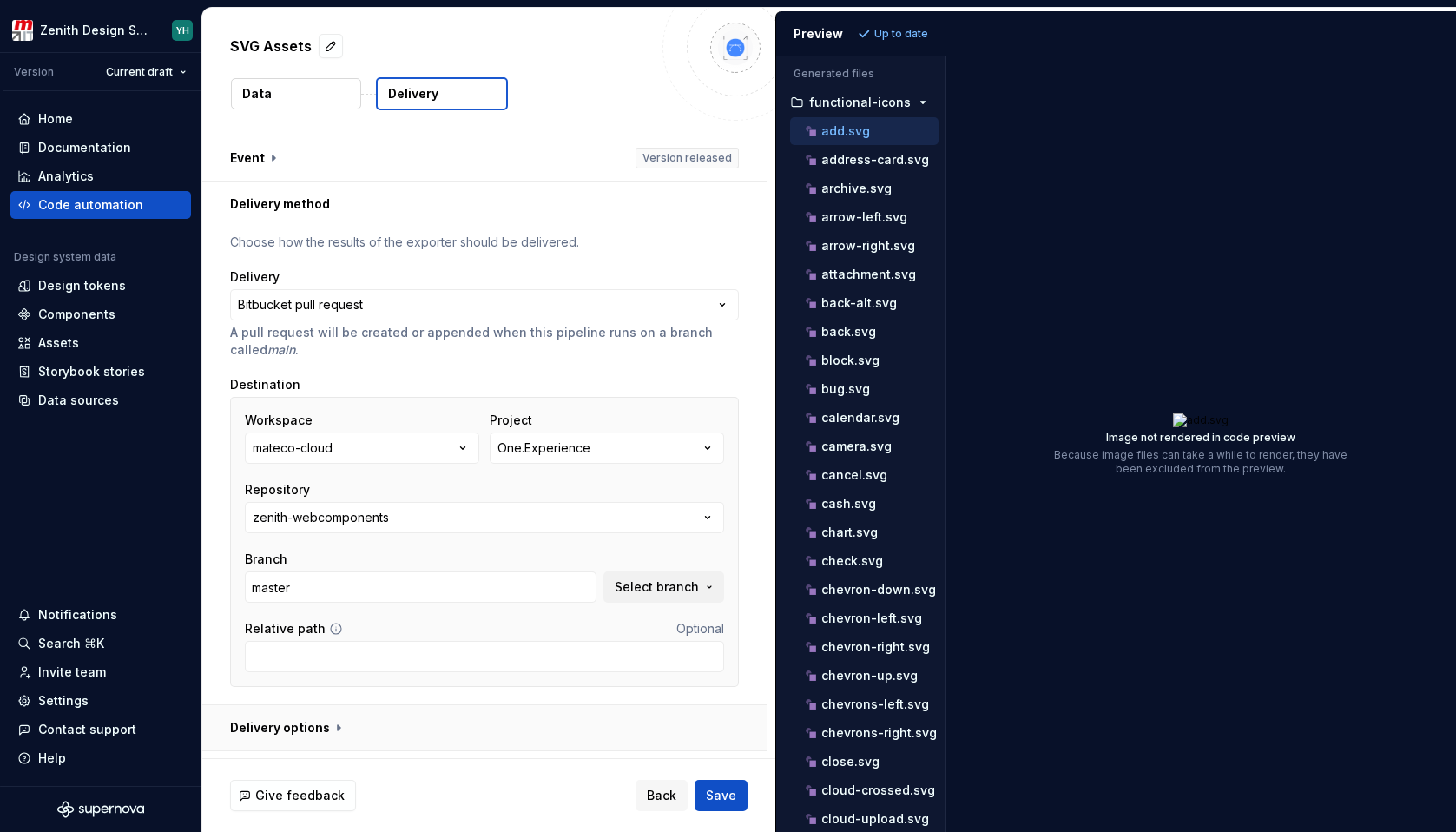
click at [310, 734] on button "button" at bounding box center [484, 728] width 565 height 46
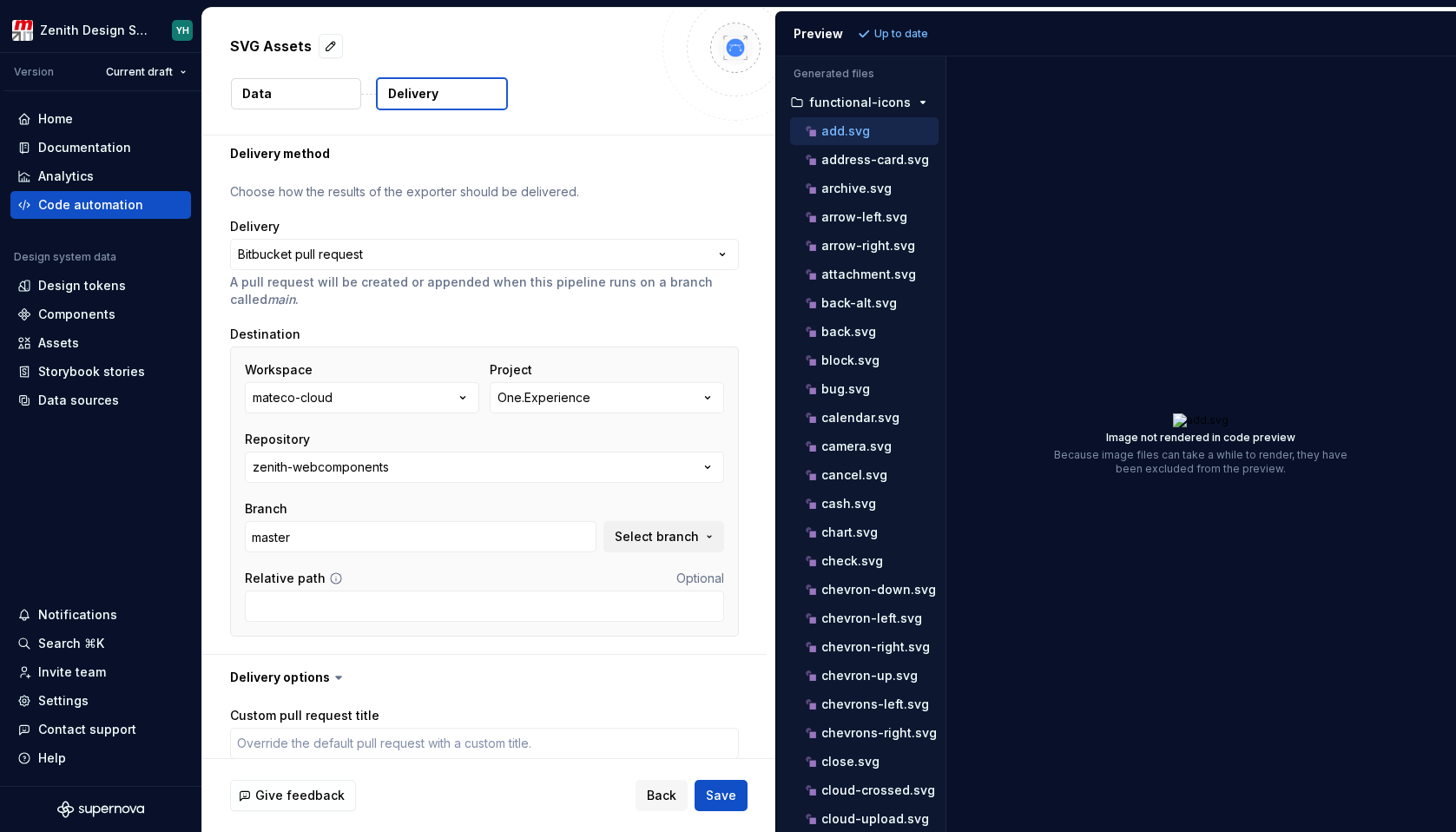
scroll to position [35, 0]
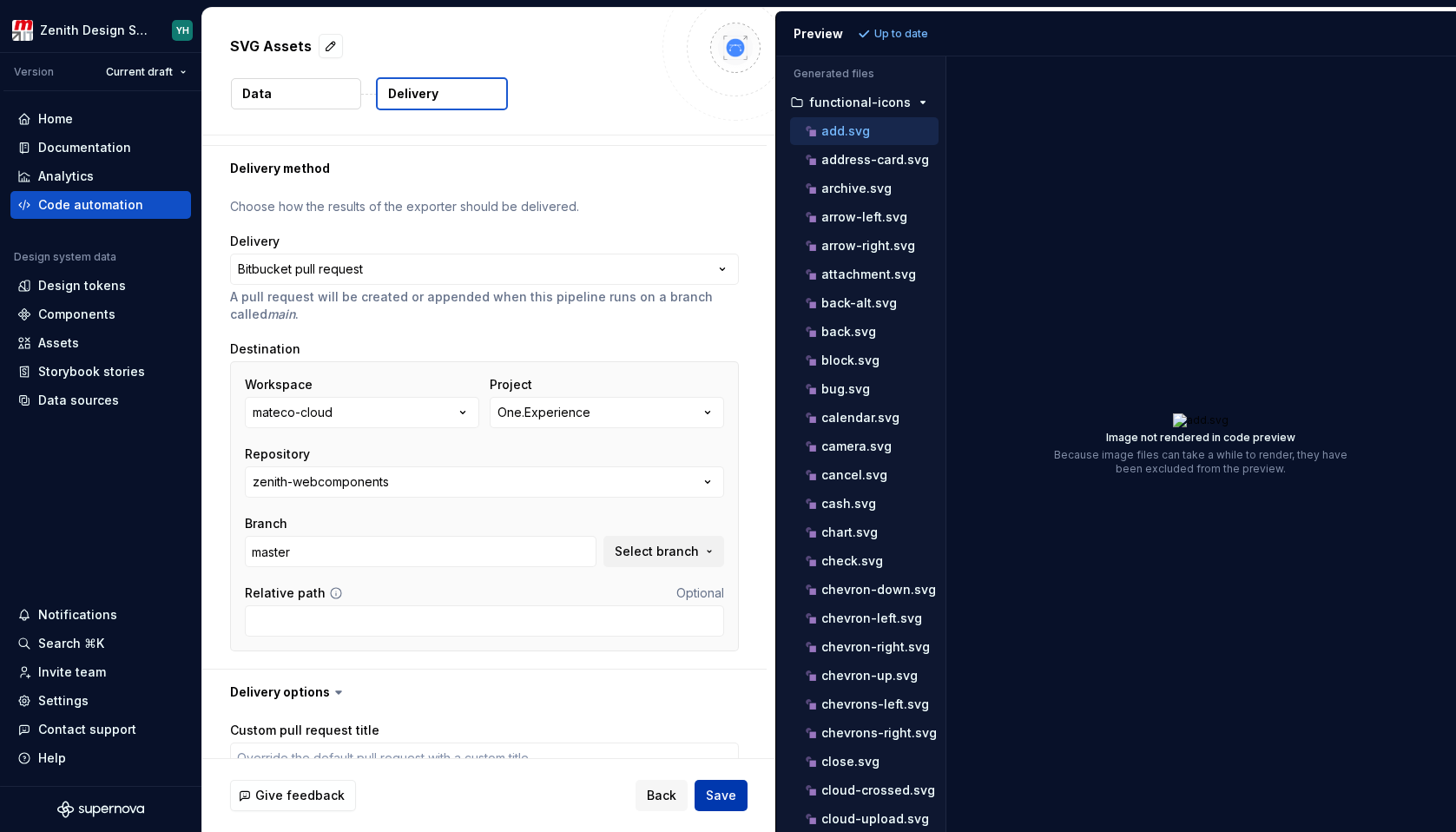
click at [726, 795] on span "Save" at bounding box center [721, 796] width 31 height 18
type textarea "*"
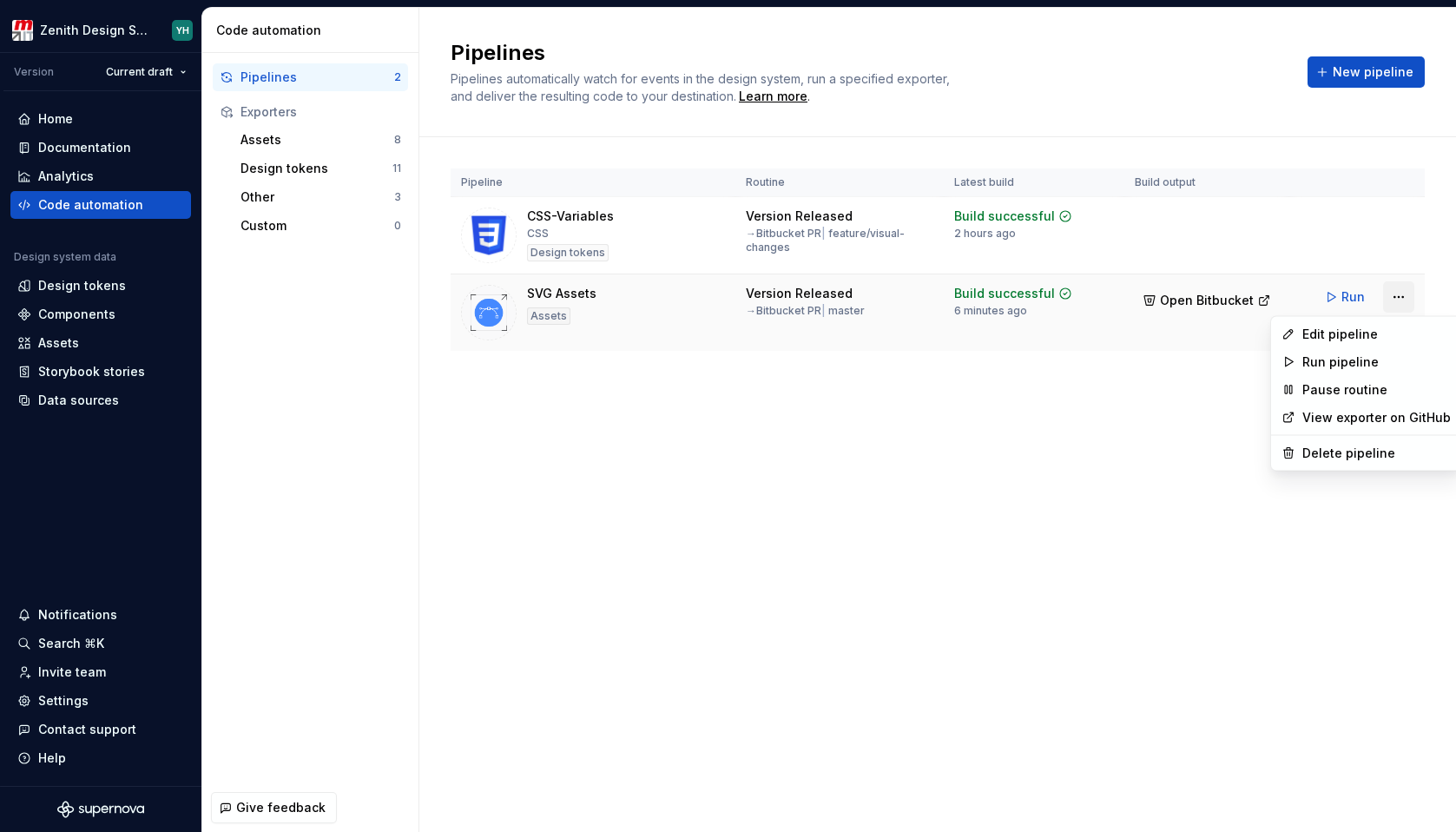
click at [1393, 297] on html "Zenith Design System YH Version Current draft Home Documentation Analytics Code…" at bounding box center [728, 416] width 1456 height 832
click at [1370, 333] on div "Edit pipeline" at bounding box center [1377, 334] width 149 height 18
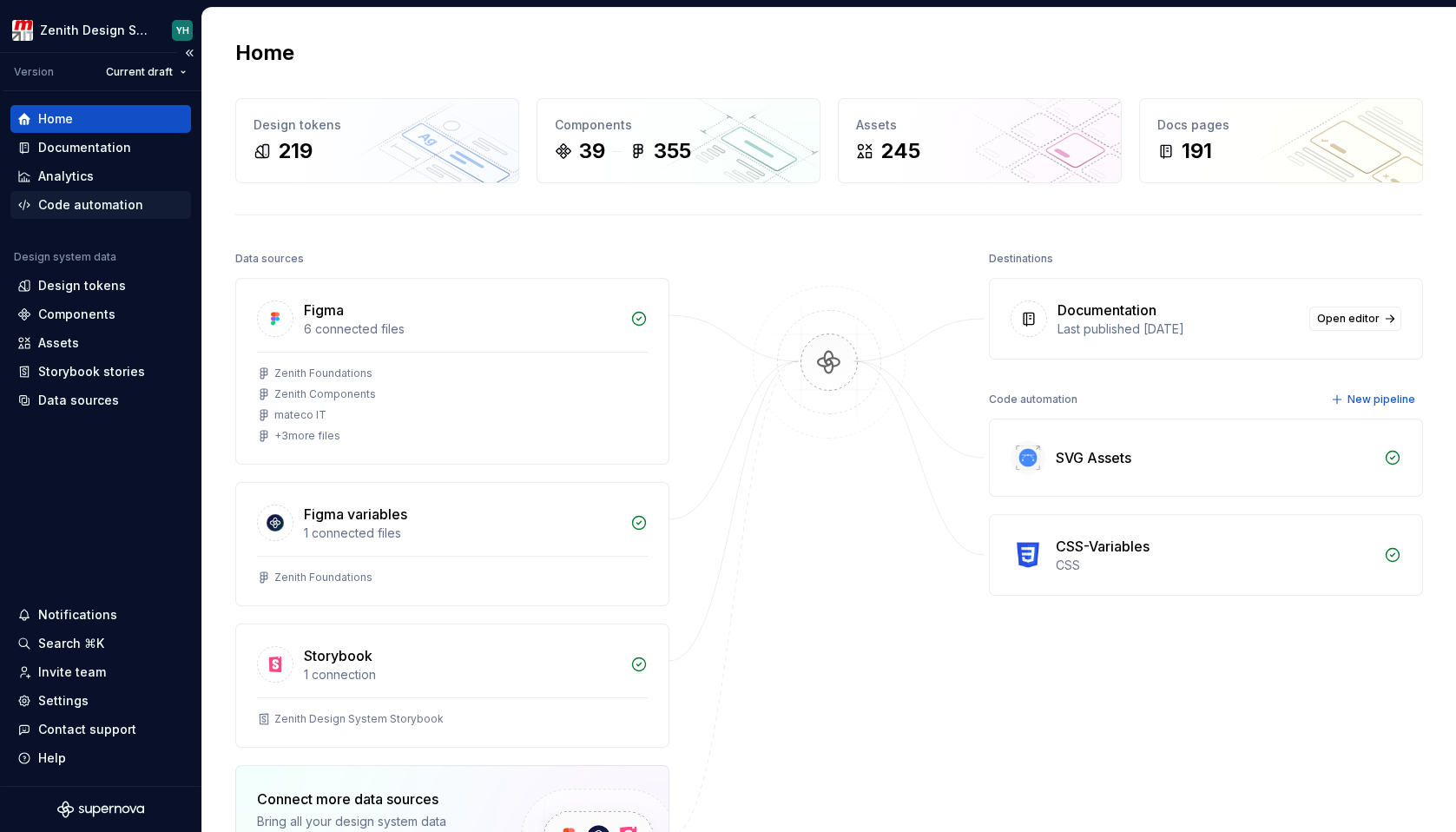
click at [83, 206] on div "Code automation" at bounding box center [90, 205] width 105 height 18
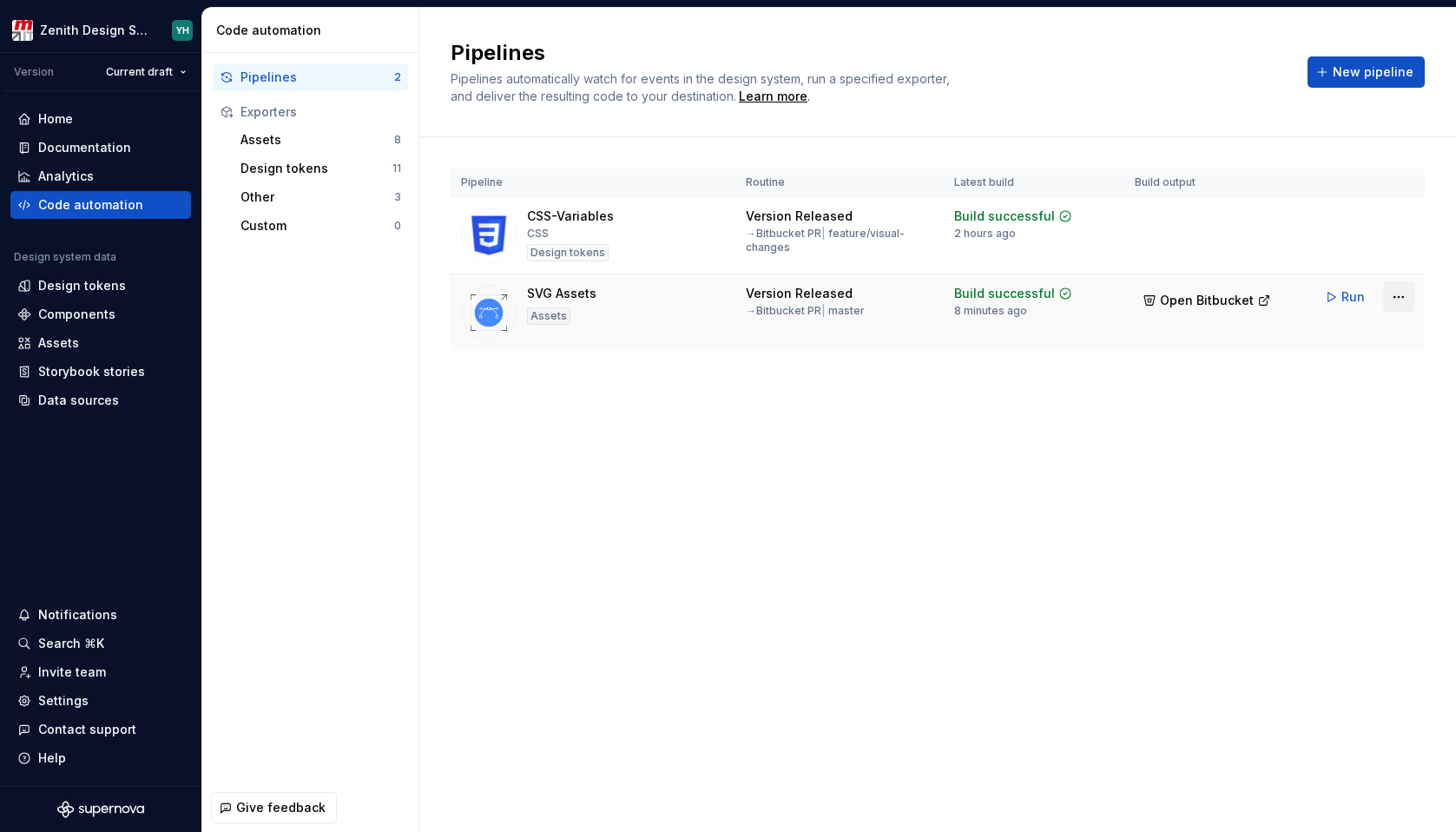
click at [1400, 297] on html "Zenith Design System YH Version Current draft Home Documentation Analytics Code…" at bounding box center [728, 416] width 1456 height 832
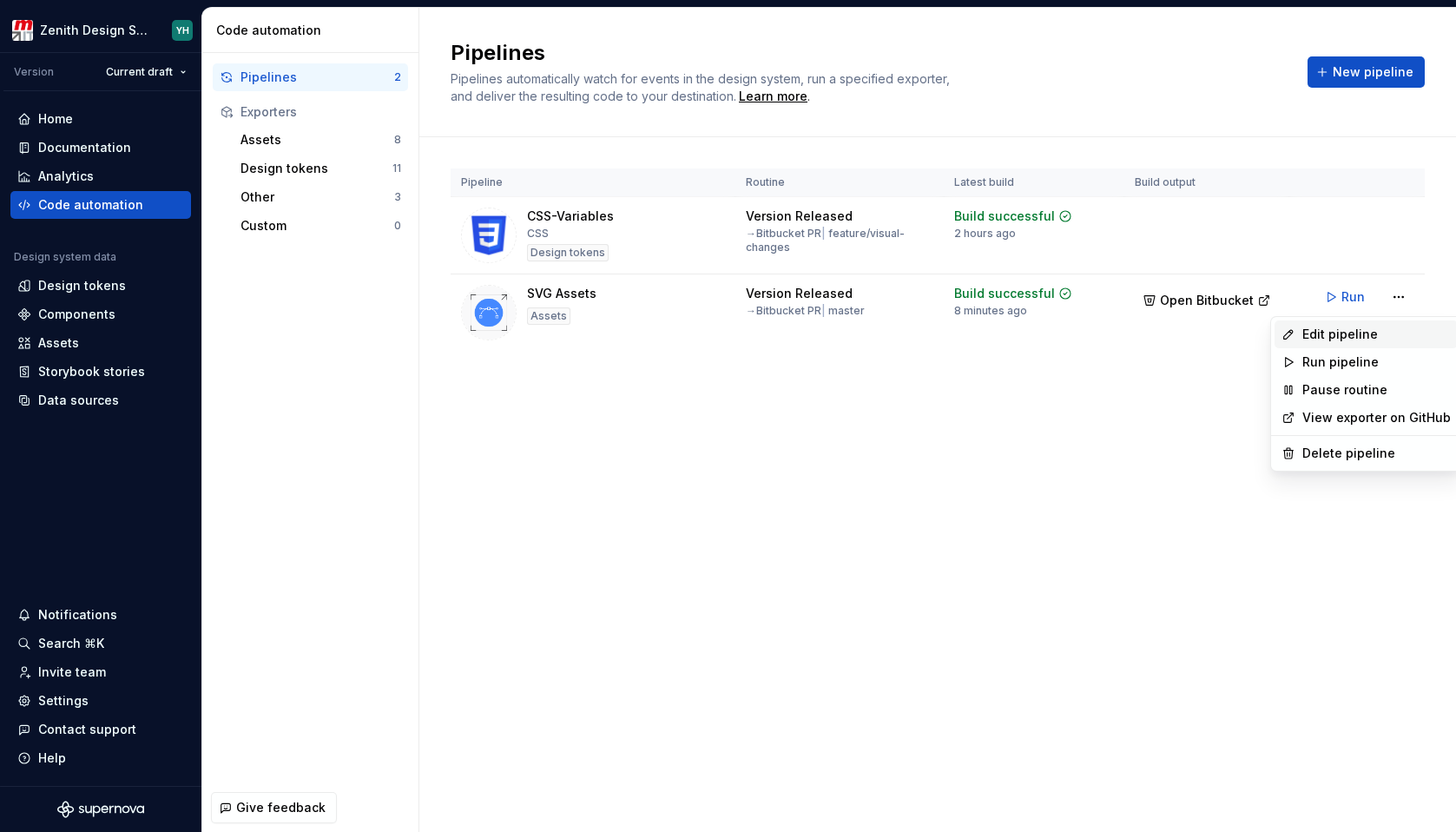
click at [1352, 337] on div "Edit pipeline" at bounding box center [1377, 334] width 149 height 18
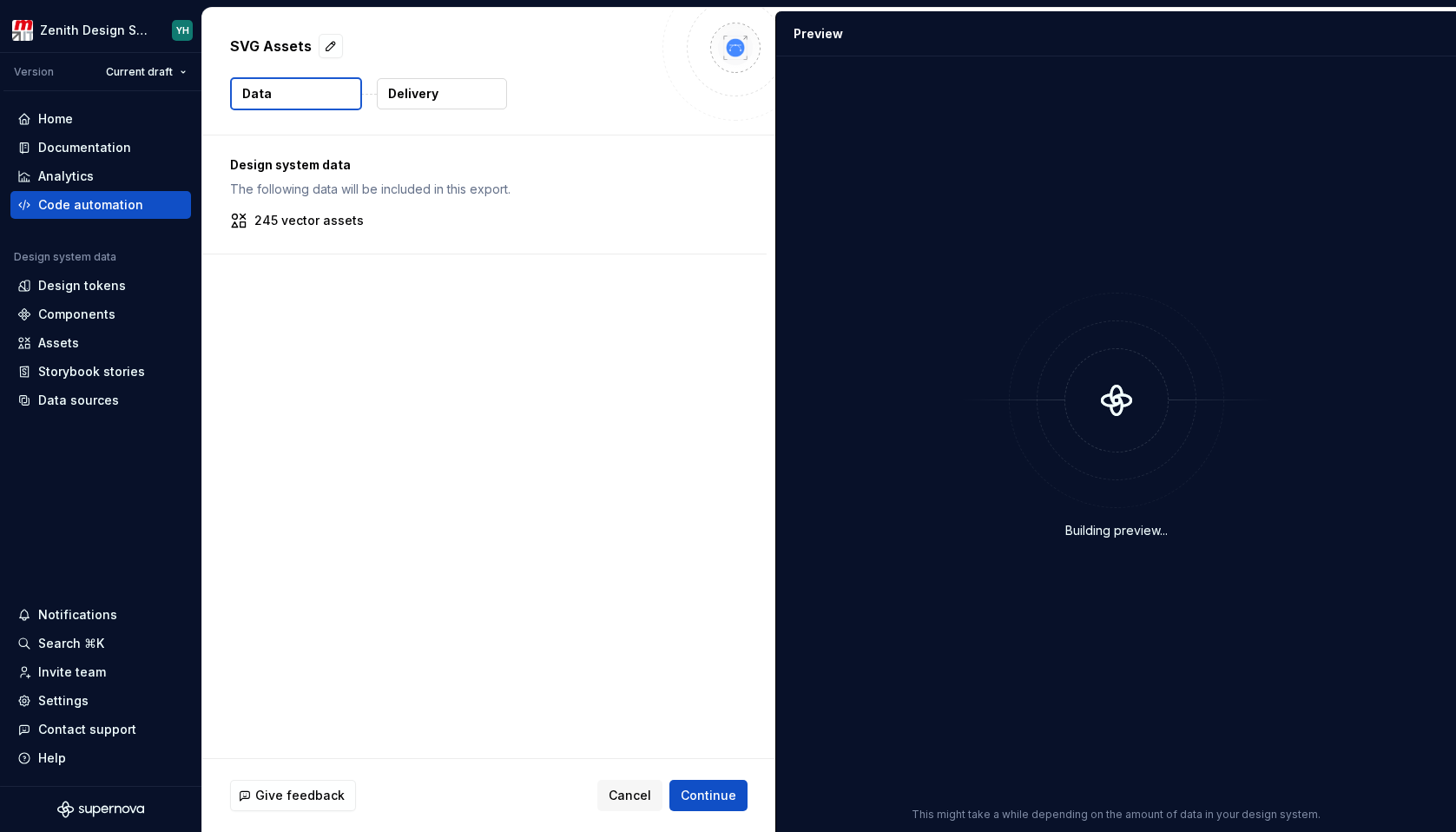
click at [325, 231] on div "Design system data The following data will be included in this export. 245 vect…" at bounding box center [484, 195] width 565 height 118
click at [288, 208] on div "Design system data The following data will be included in this export. 245 vect…" at bounding box center [484, 195] width 565 height 118
click at [280, 181] on p "The following data will be included in this export." at bounding box center [484, 189] width 509 height 18
click at [280, 168] on p "Design system data" at bounding box center [484, 165] width 509 height 18
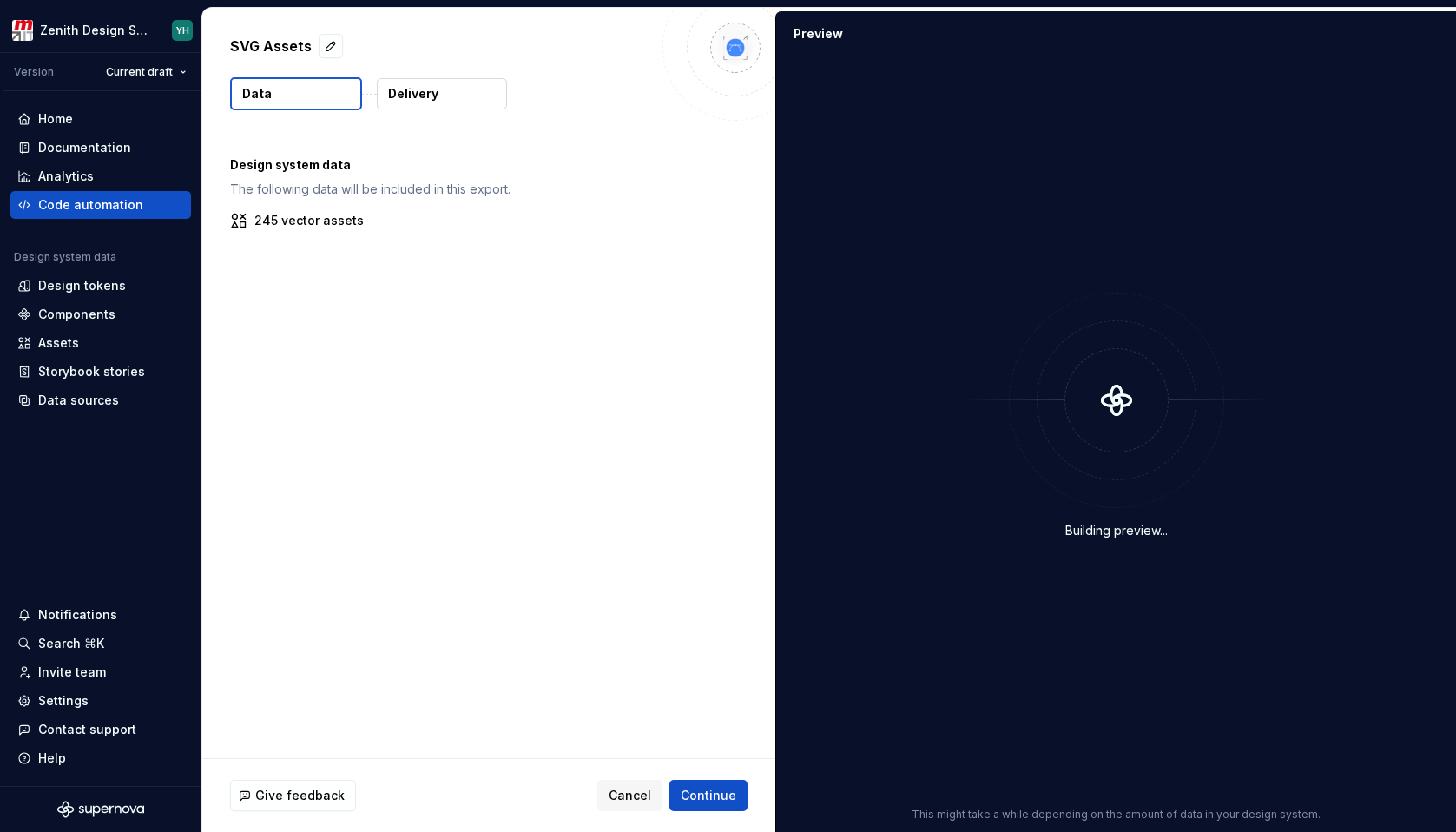
click at [290, 227] on p "245 vector assets" at bounding box center [309, 221] width 110 height 18
click at [271, 227] on p "245 vector assets" at bounding box center [309, 221] width 110 height 18
click at [407, 97] on p "Delivery" at bounding box center [413, 93] width 50 height 18
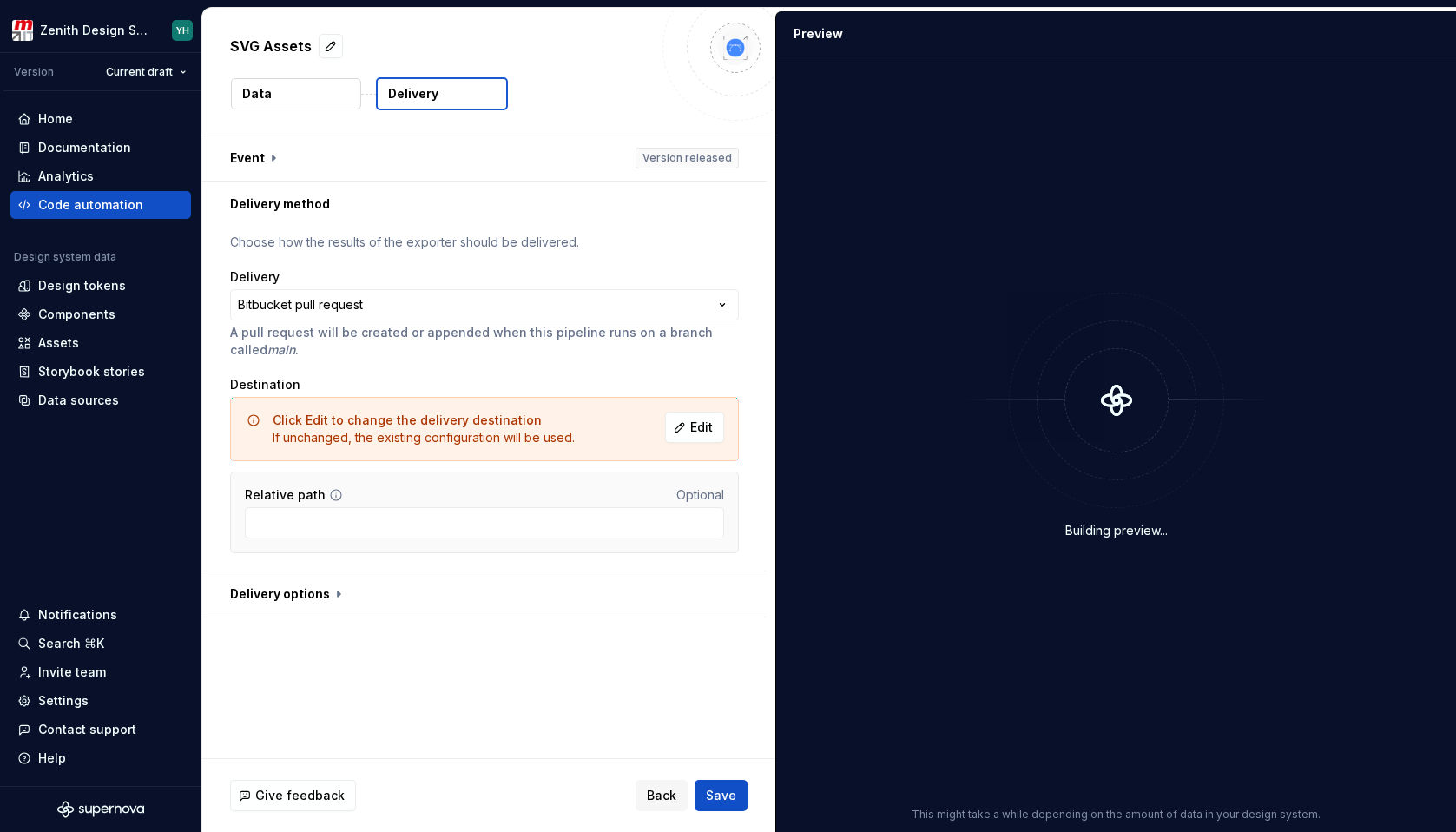
click at [331, 96] on button "Data" at bounding box center [296, 94] width 130 height 32
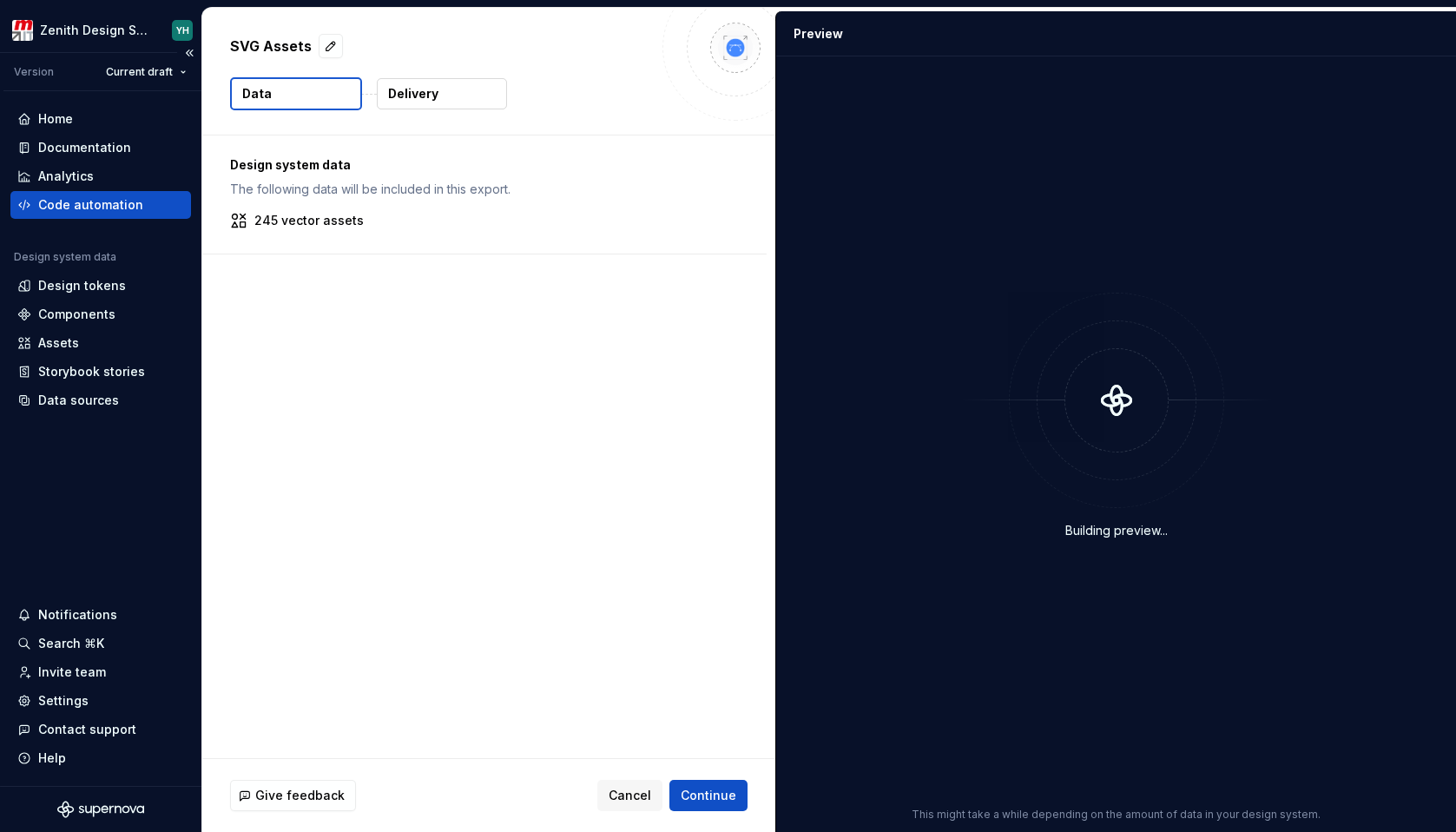
click at [123, 208] on div "Code automation" at bounding box center [90, 205] width 105 height 18
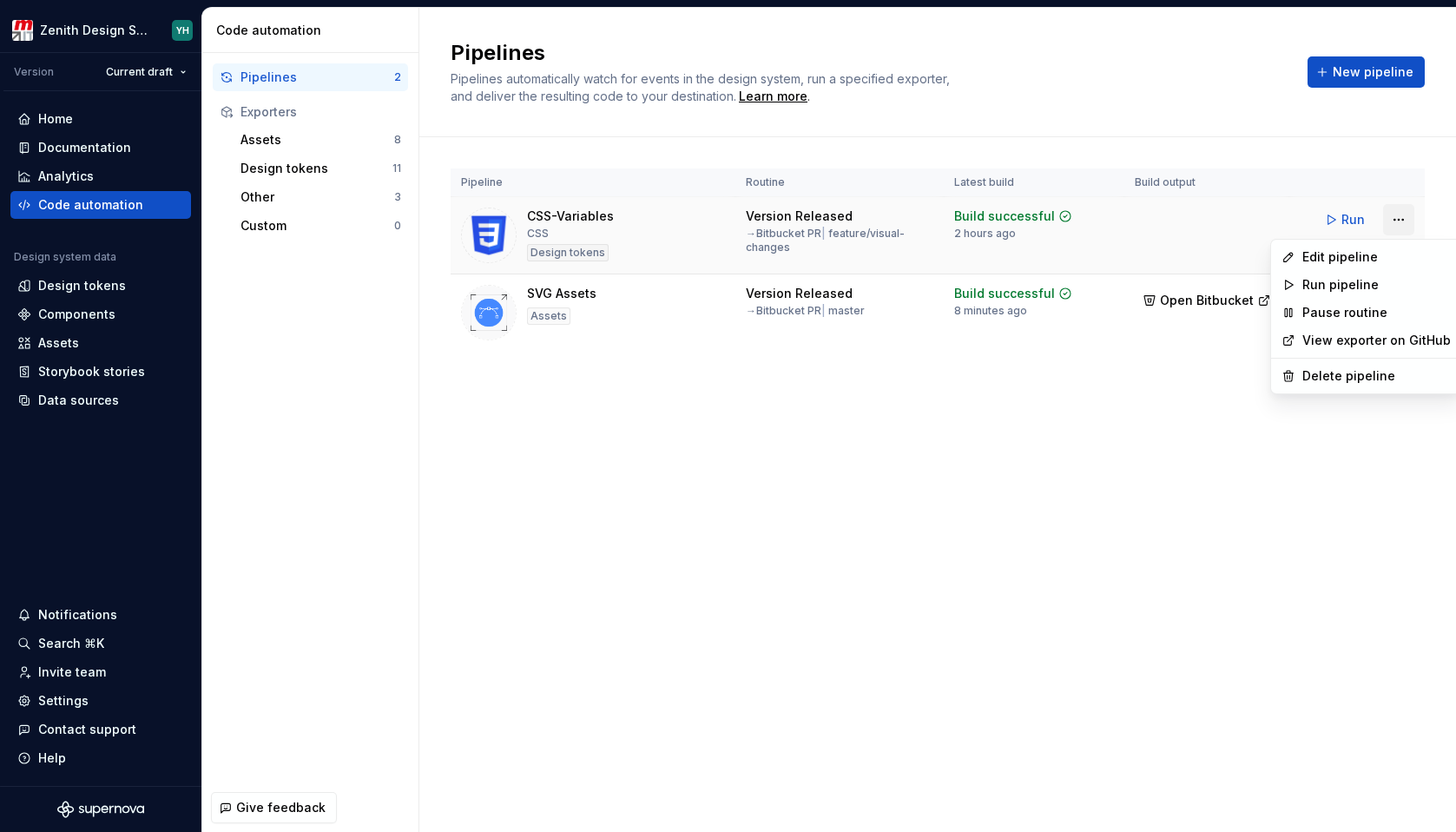
click at [1406, 219] on html "Zenith Design System YH Version Current draft Home Documentation Analytics Code…" at bounding box center [728, 416] width 1456 height 832
click at [1355, 257] on div "Edit pipeline" at bounding box center [1377, 257] width 149 height 18
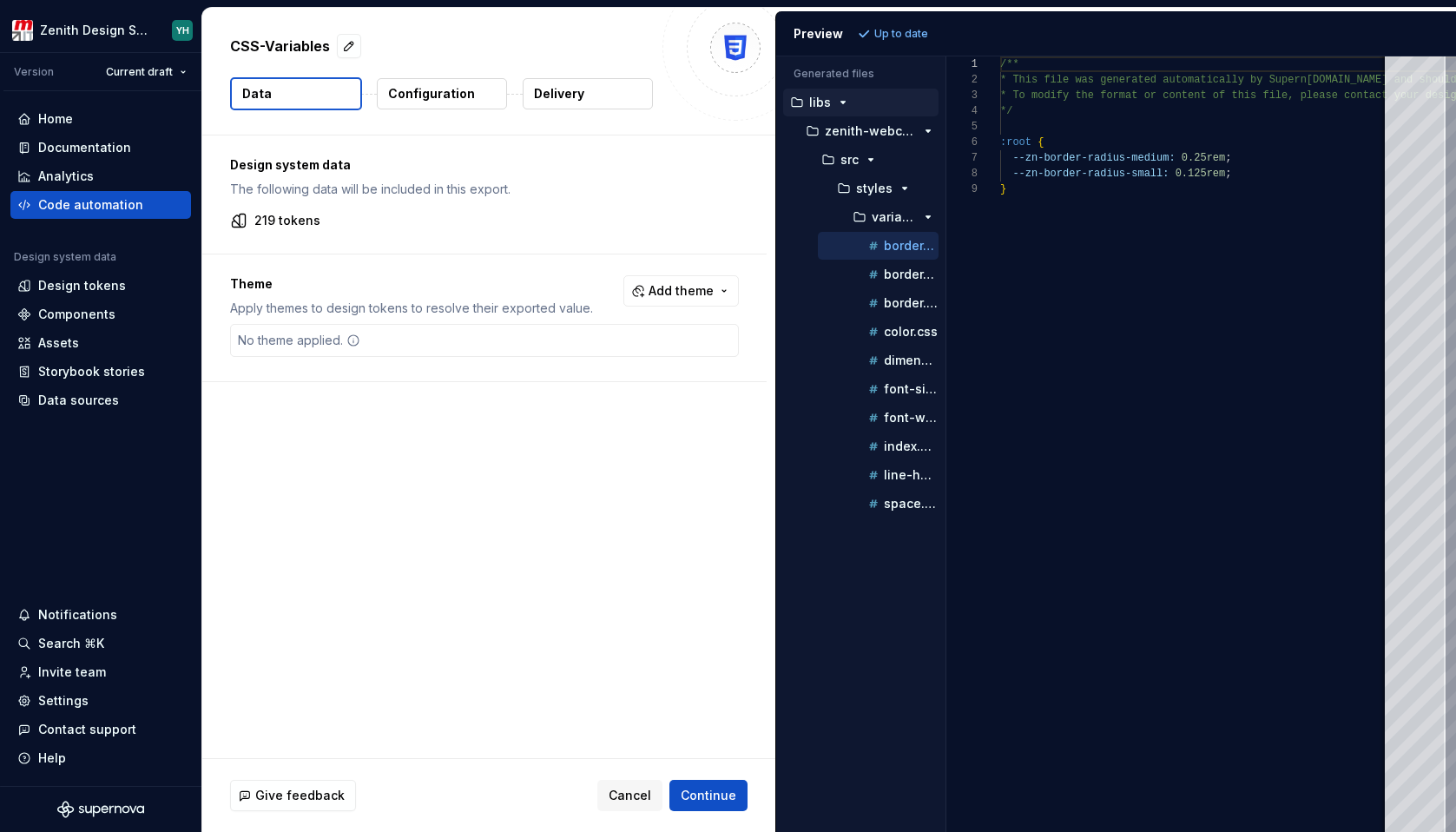
click at [435, 98] on p "Configuration" at bounding box center [431, 93] width 87 height 18
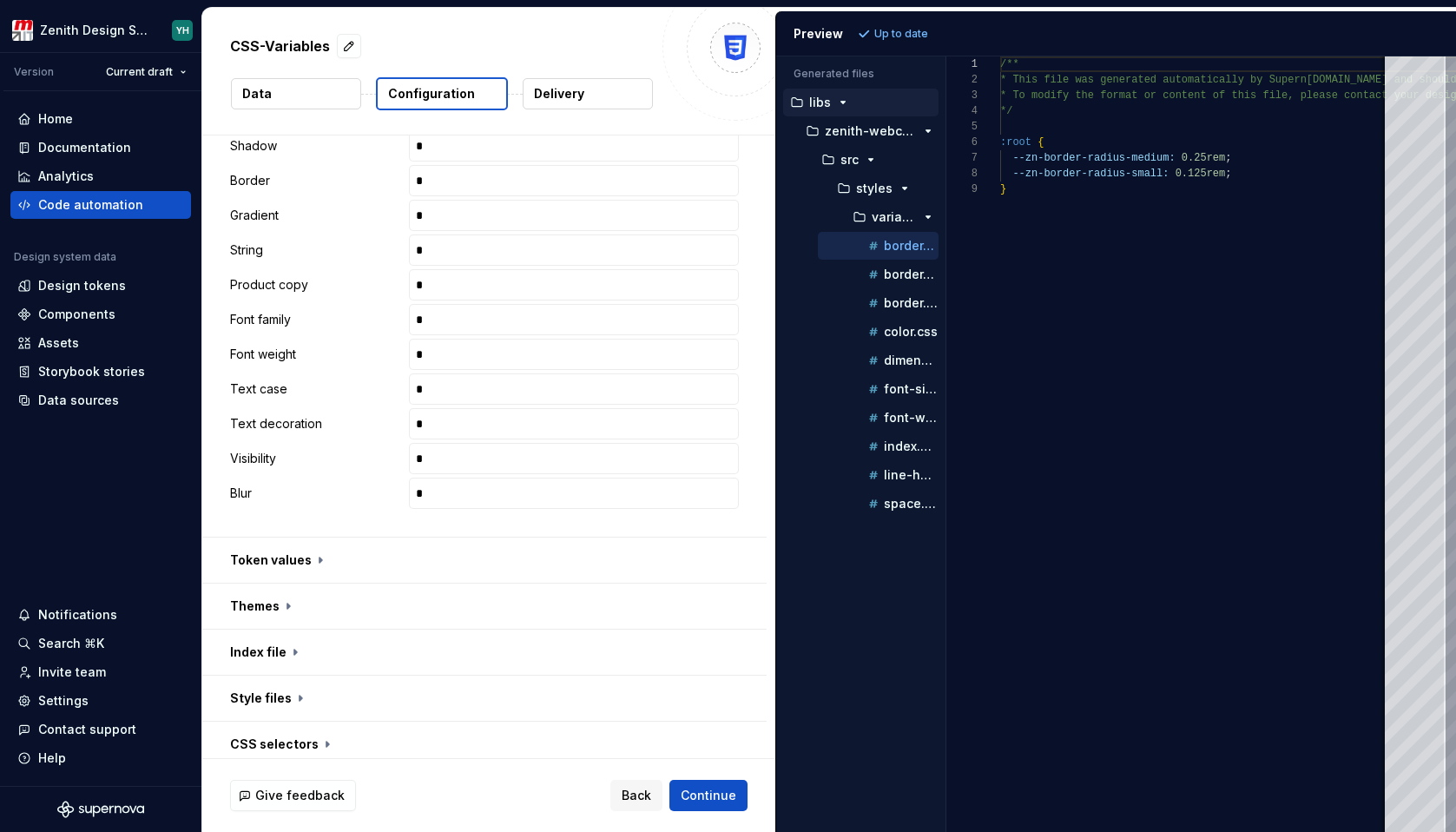
scroll to position [931, 0]
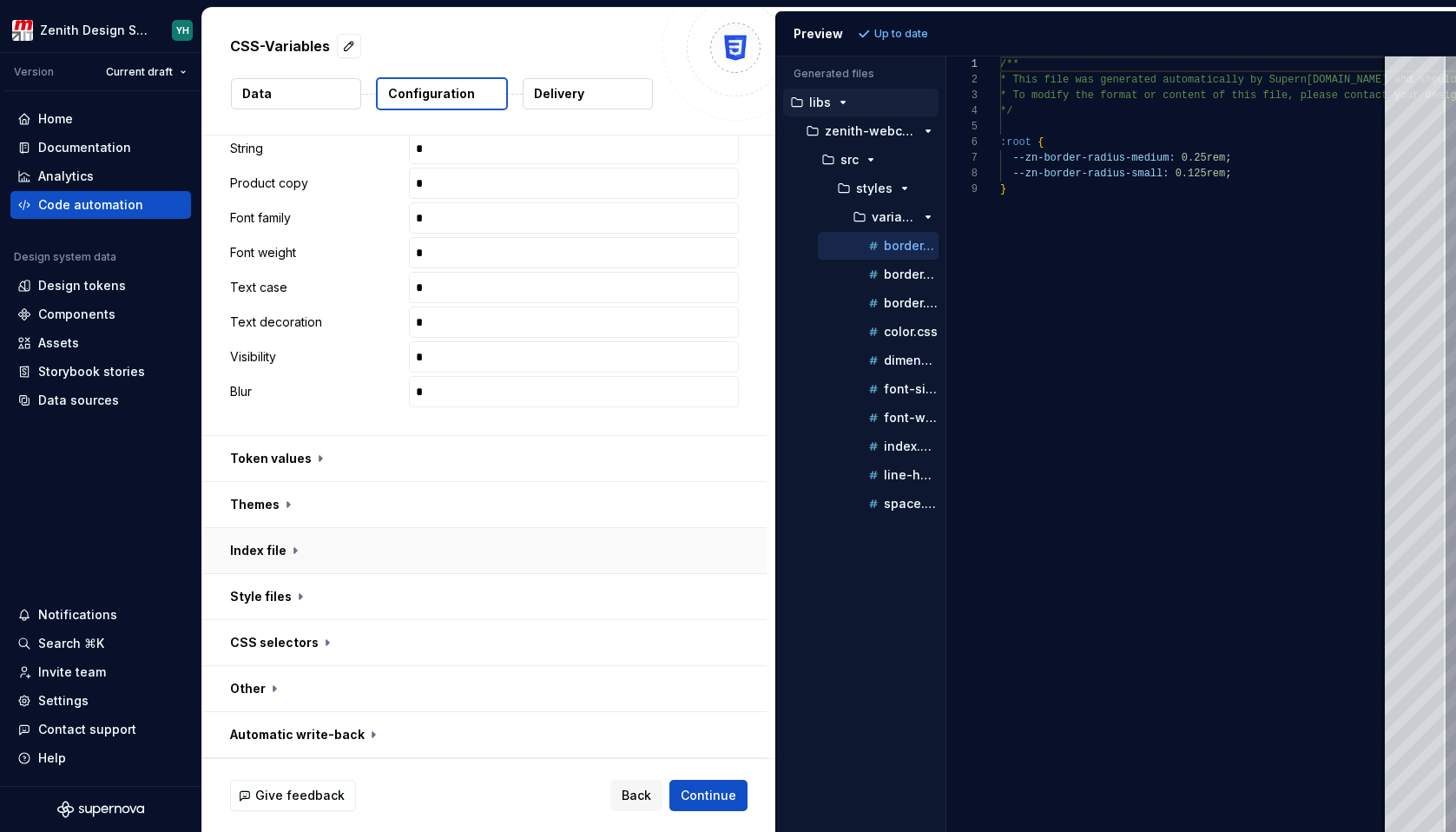
click at [299, 551] on button "button" at bounding box center [484, 550] width 565 height 46
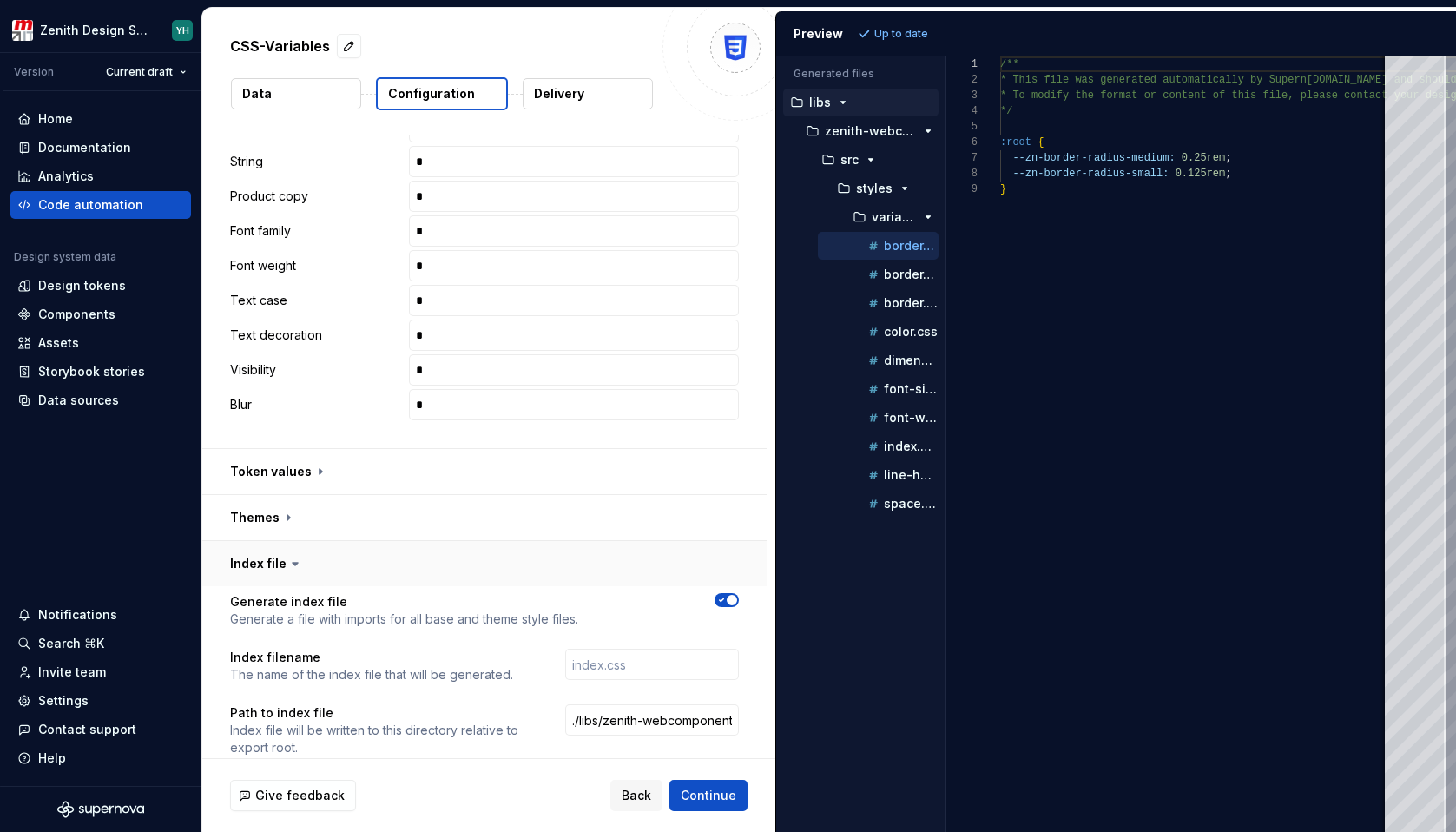
scroll to position [917, 0]
click at [304, 514] on button "button" at bounding box center [484, 518] width 565 height 46
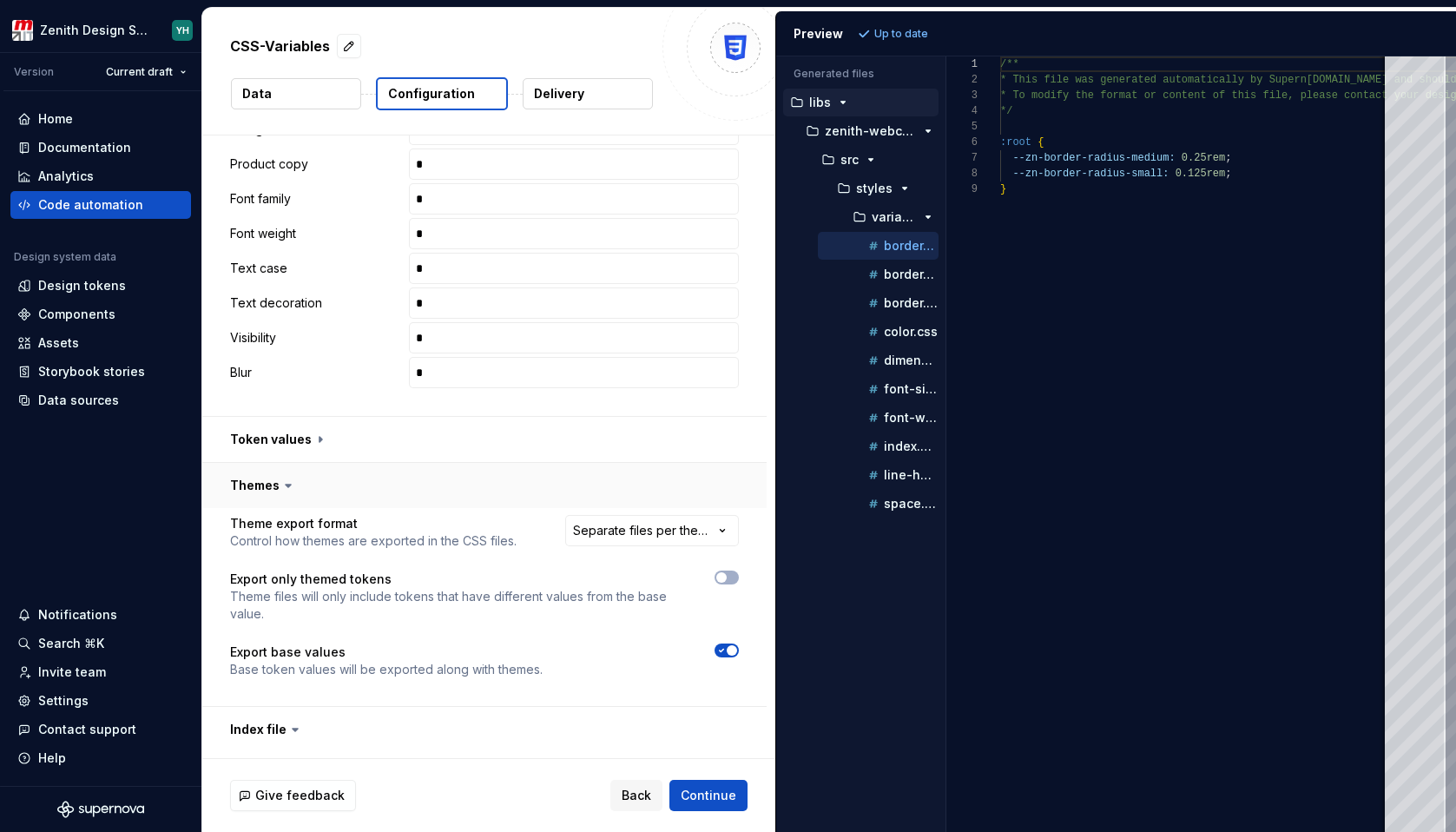
scroll to position [954, 0]
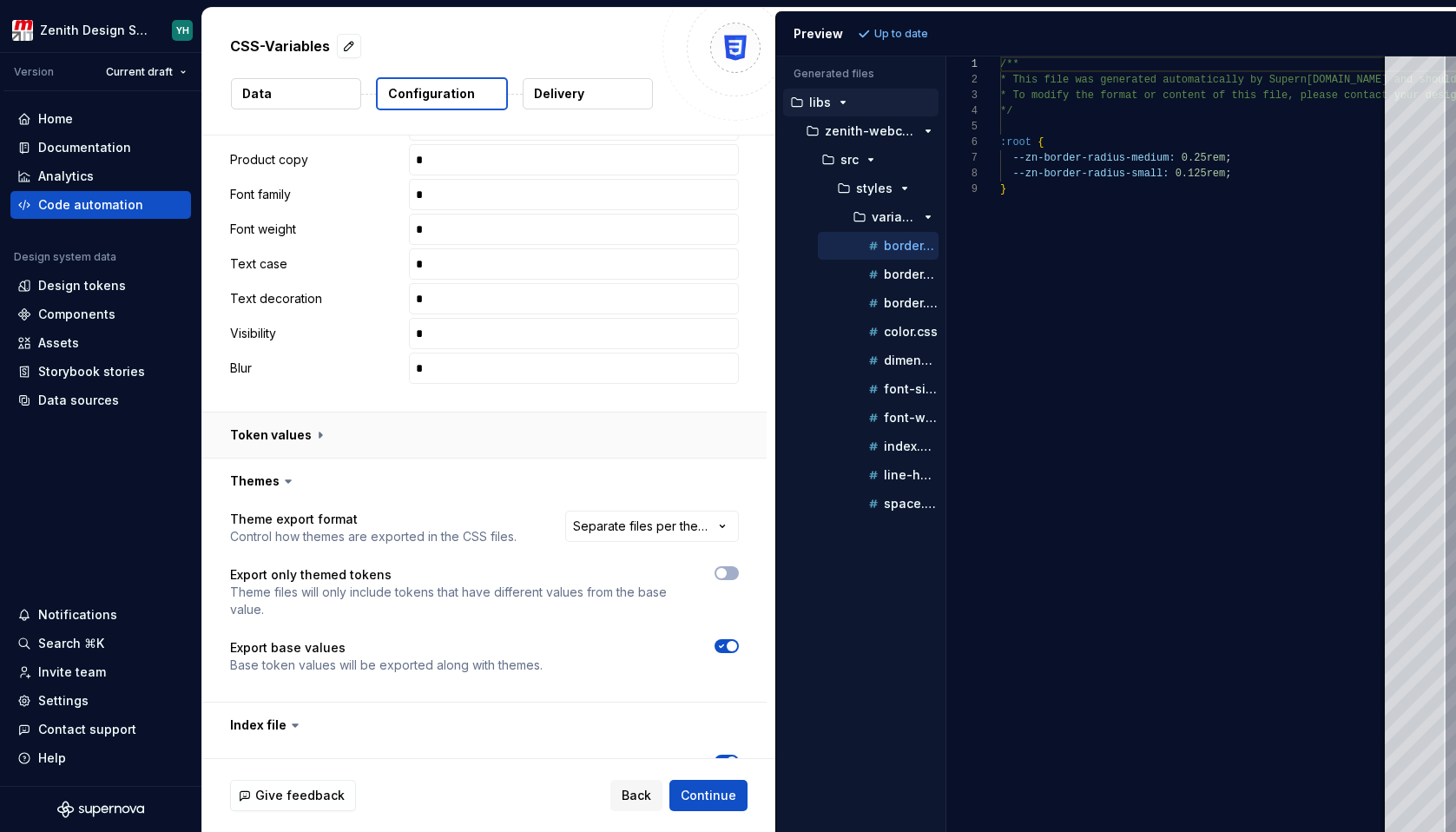
click at [306, 449] on button "button" at bounding box center [484, 435] width 565 height 46
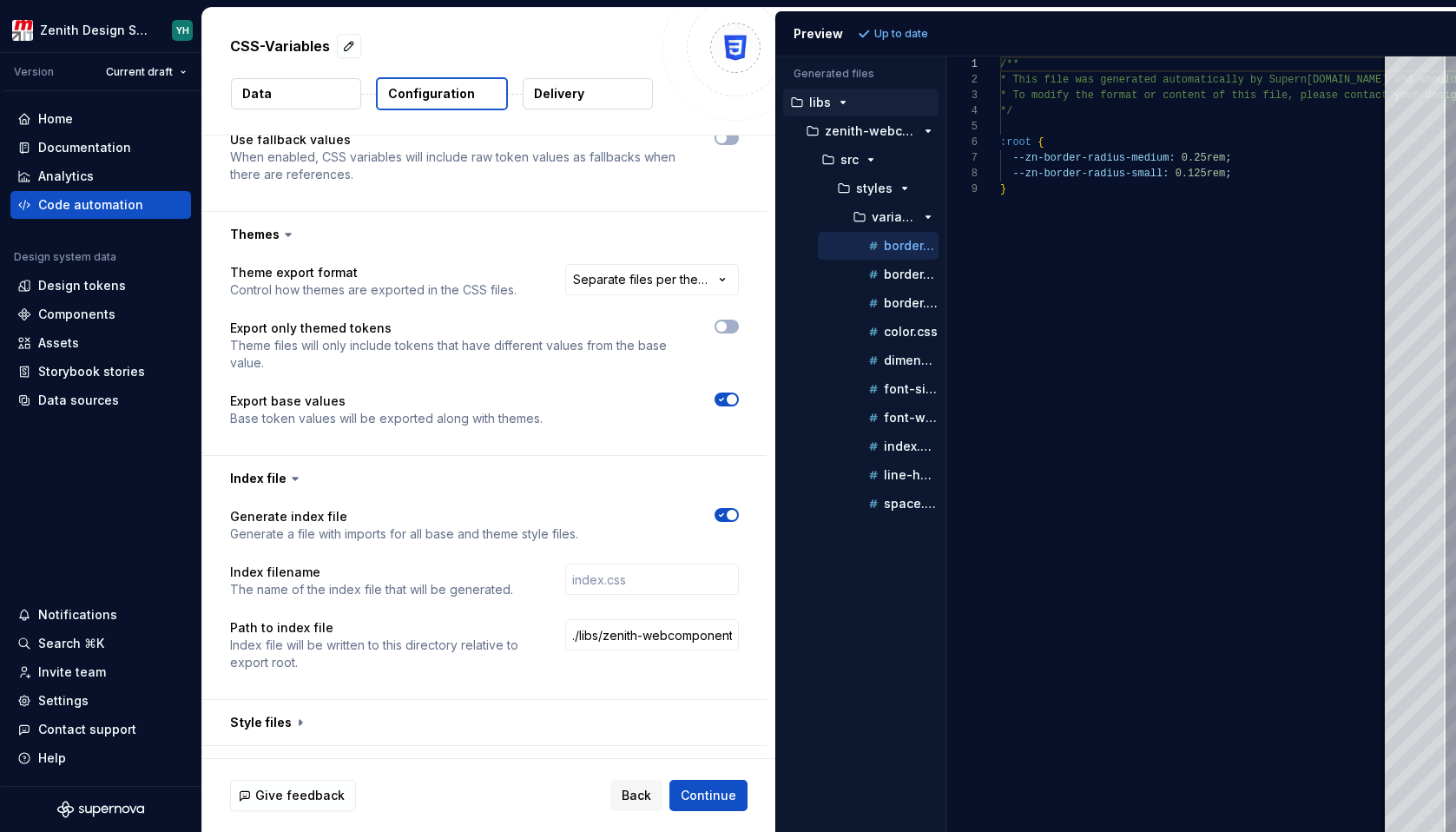
scroll to position [1709, 0]
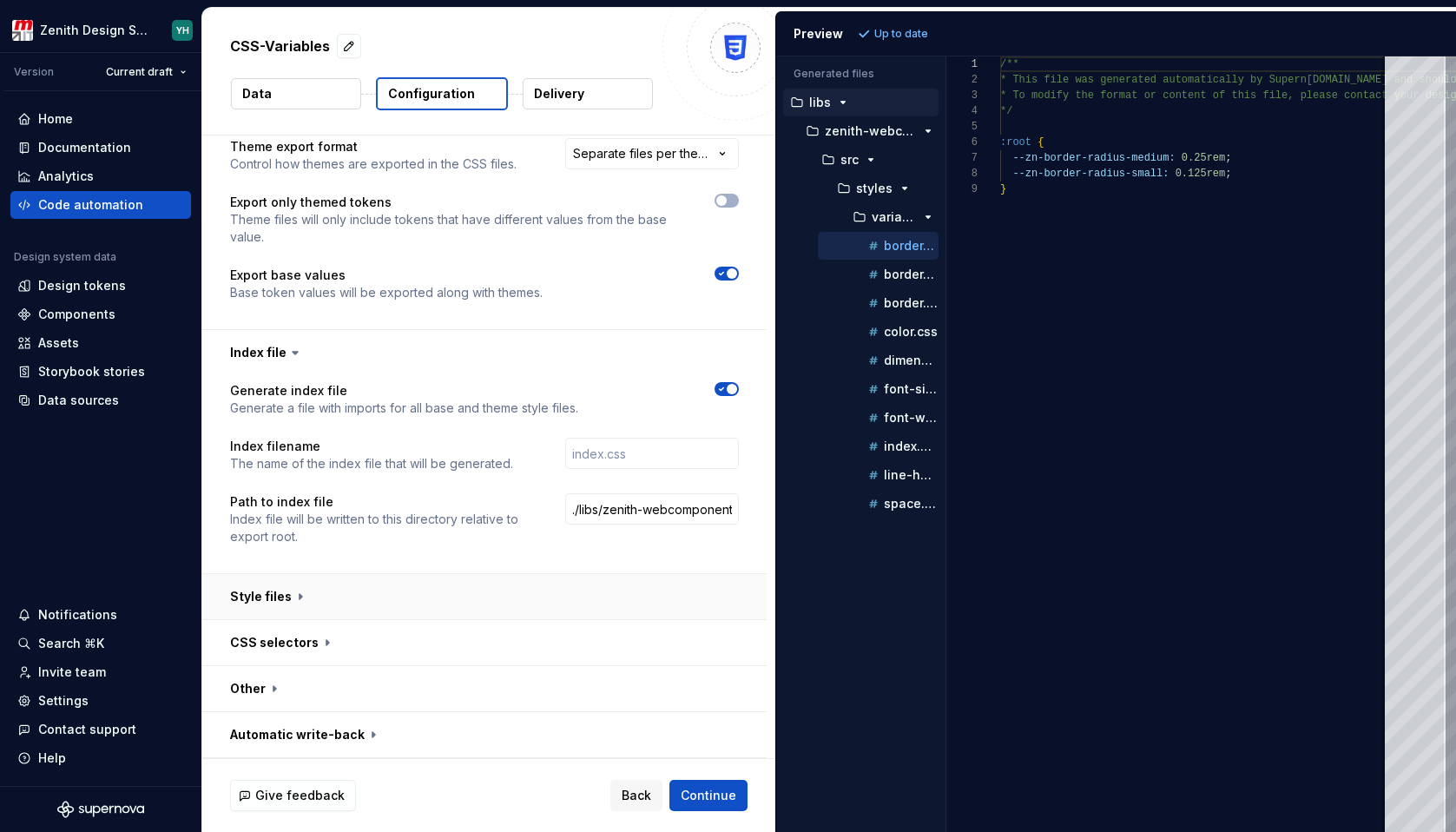
click at [307, 604] on button "button" at bounding box center [484, 597] width 565 height 46
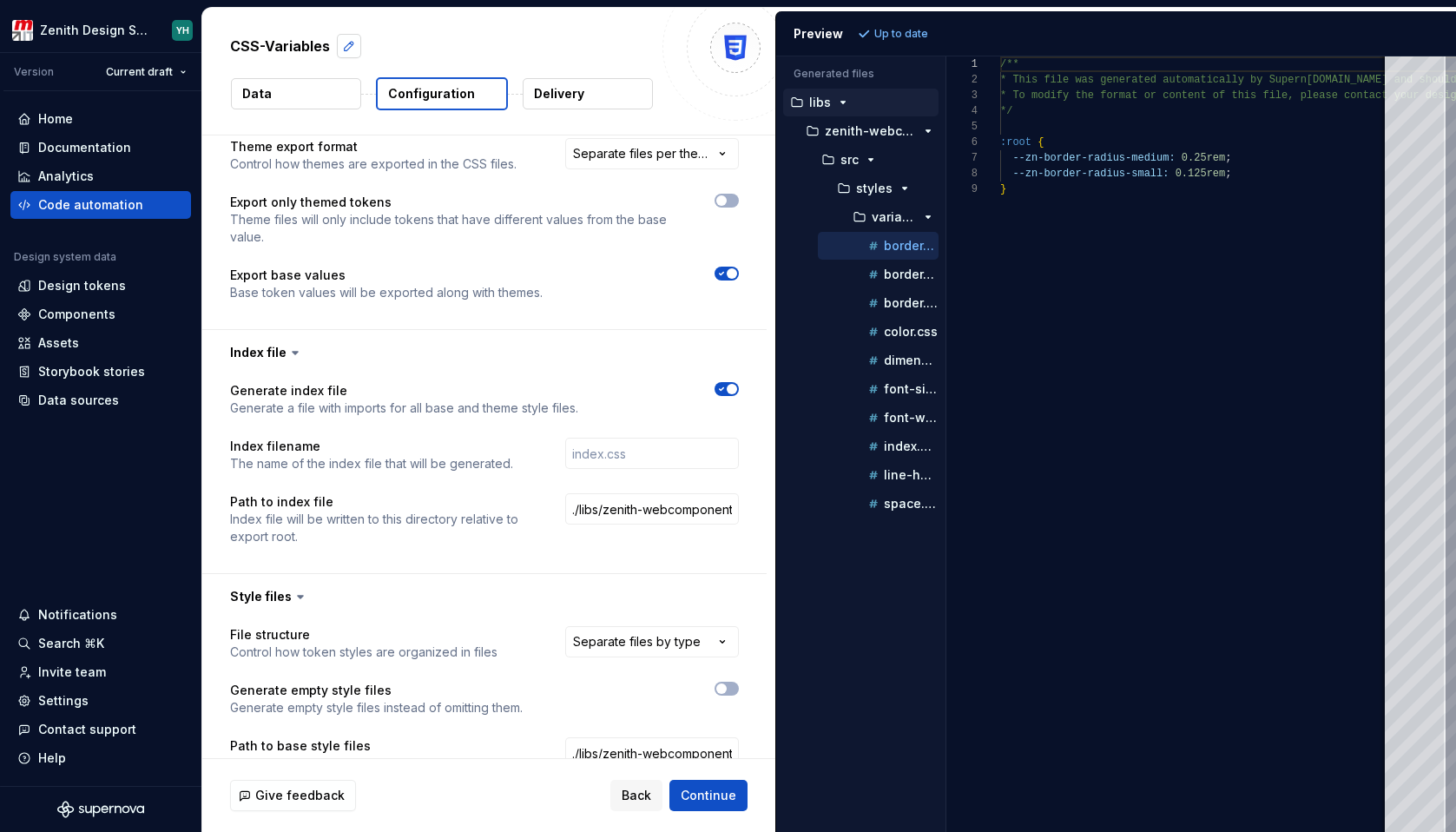
click at [342, 47] on button "button" at bounding box center [349, 46] width 24 height 24
click at [349, 12] on div "CSS-Variables Data Configuration Delivery" at bounding box center [488, 71] width 573 height 127
click at [93, 216] on div "Code automation" at bounding box center [100, 205] width 180 height 28
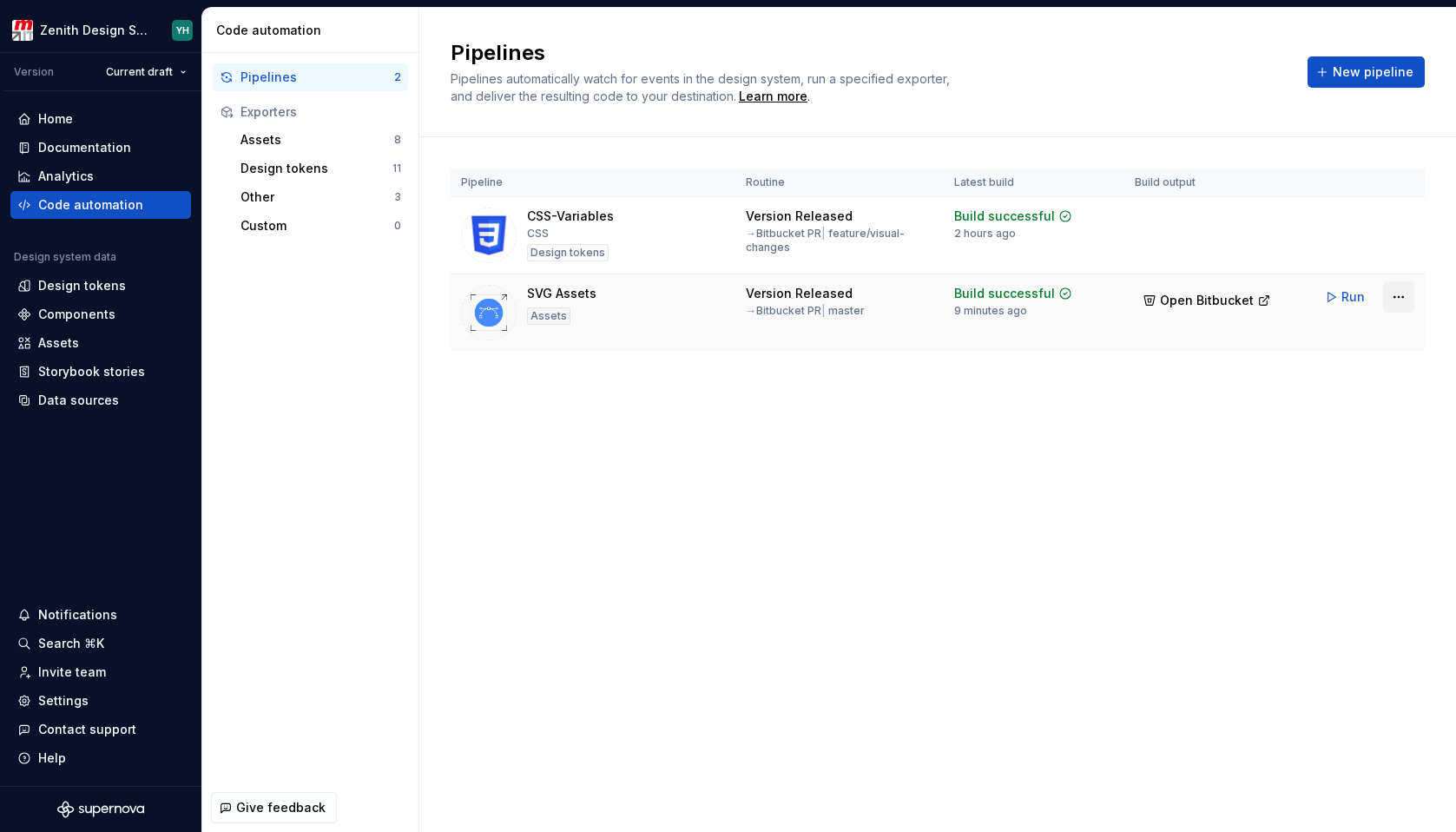
click at [1396, 298] on html "Zenith Design System YH Version Current draft Home Documentation Analytics Code…" at bounding box center [728, 416] width 1456 height 832
click at [310, 142] on html "Zenith Design System YH Version Current draft Home Documentation Analytics Code…" at bounding box center [728, 416] width 1456 height 832
click at [286, 141] on div "Assets" at bounding box center [317, 140] width 154 height 18
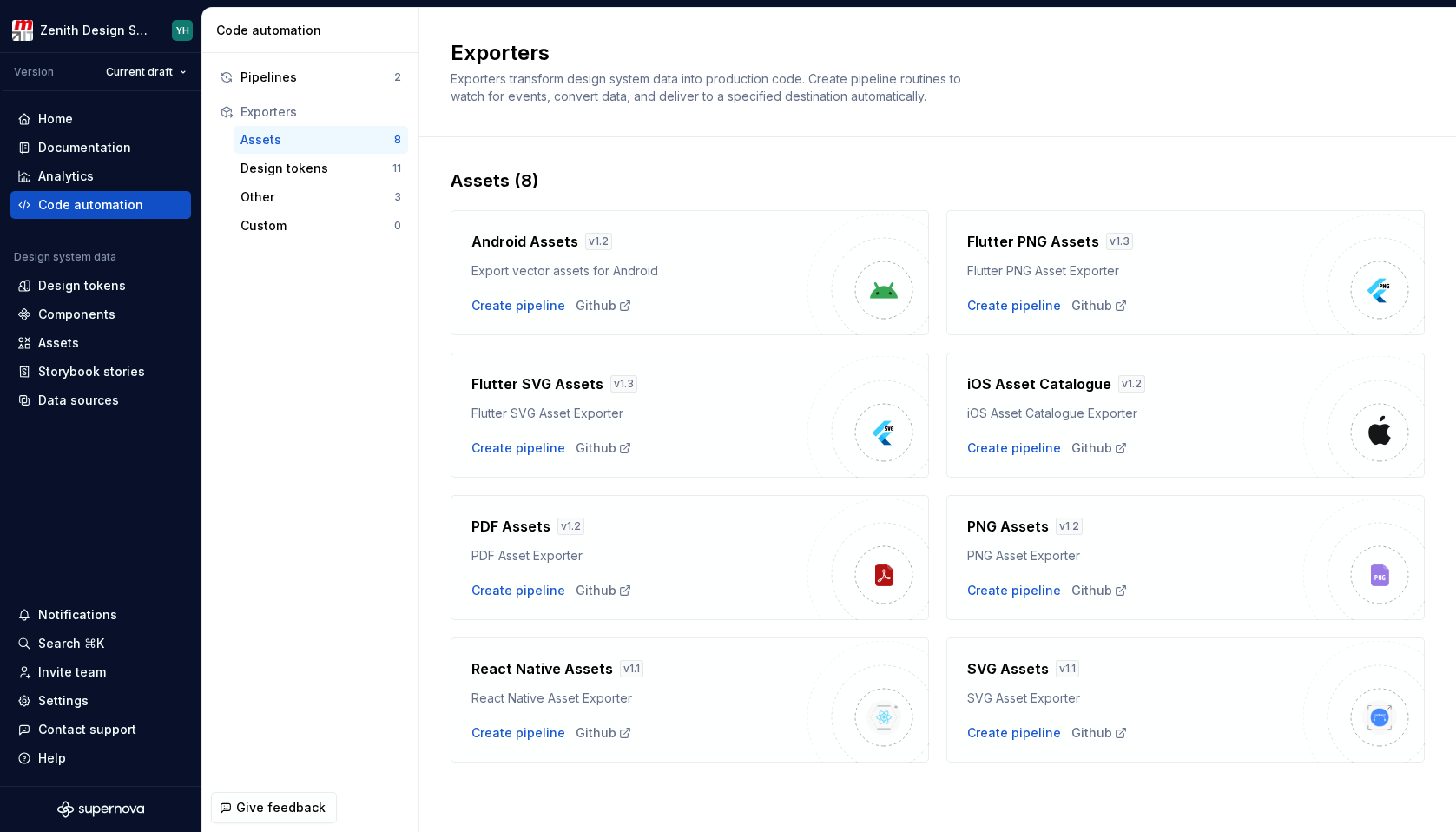
click at [538, 389] on h4 "Flutter SVG Assets" at bounding box center [538, 383] width 132 height 20
click at [599, 445] on div "Github" at bounding box center [604, 448] width 57 height 18
click at [1096, 727] on div "Github" at bounding box center [1100, 732] width 57 height 18
click at [277, 135] on div "Assets" at bounding box center [317, 140] width 154 height 18
click at [282, 82] on div "Pipelines" at bounding box center [317, 77] width 154 height 18
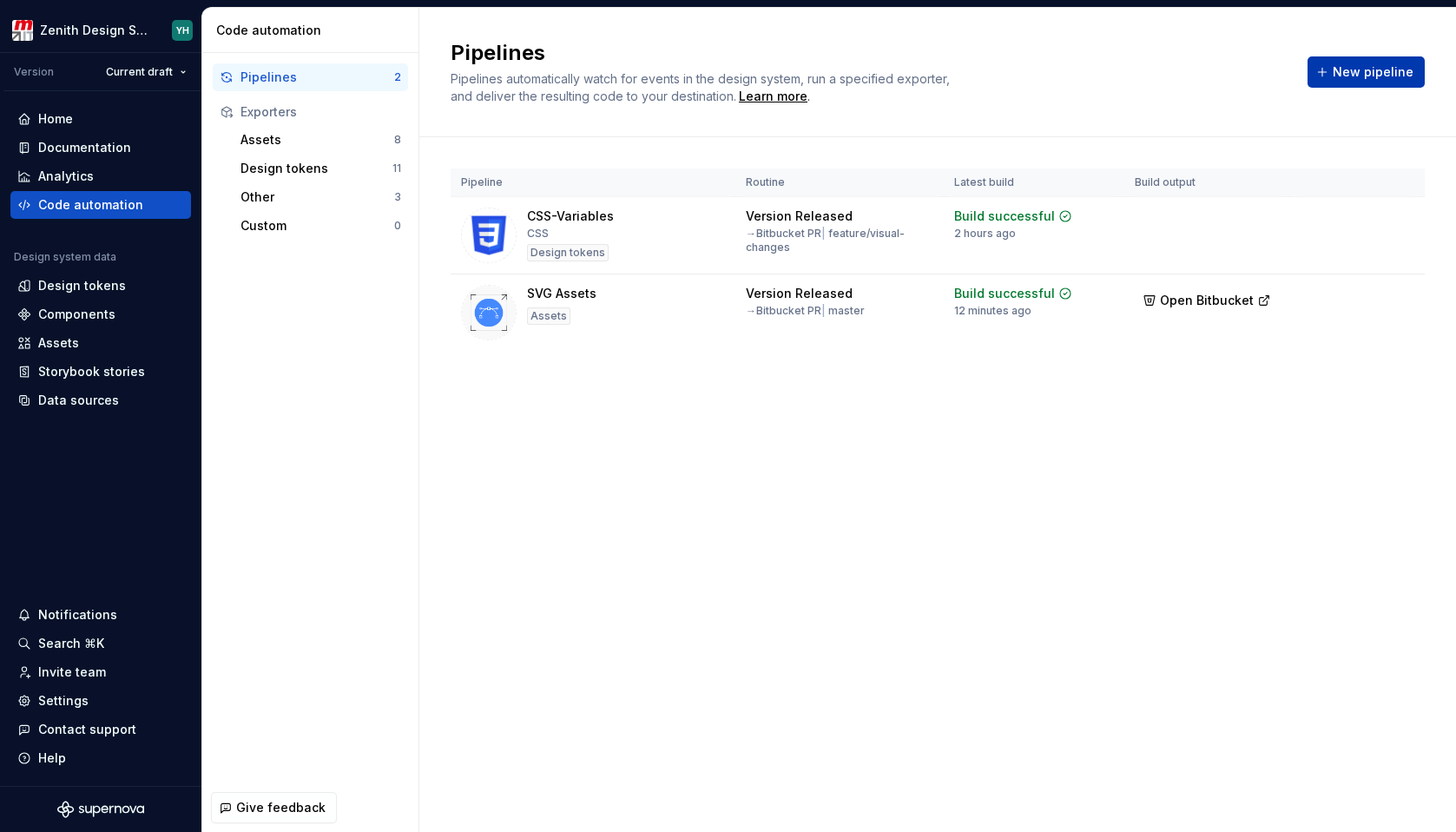
click at [1396, 81] on button "New pipeline" at bounding box center [1366, 73] width 117 height 32
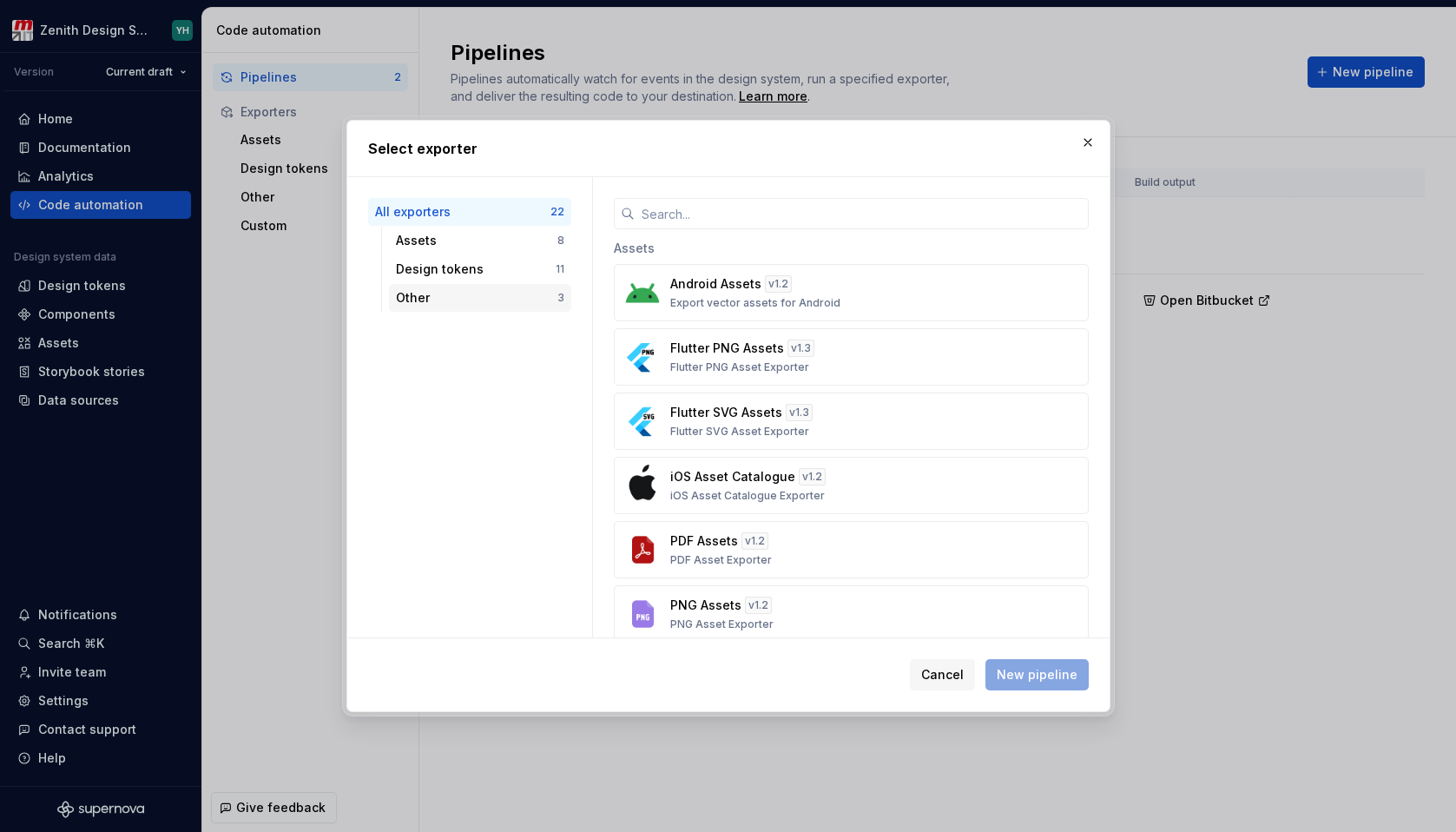
click at [444, 299] on div "Other" at bounding box center [477, 298] width 162 height 18
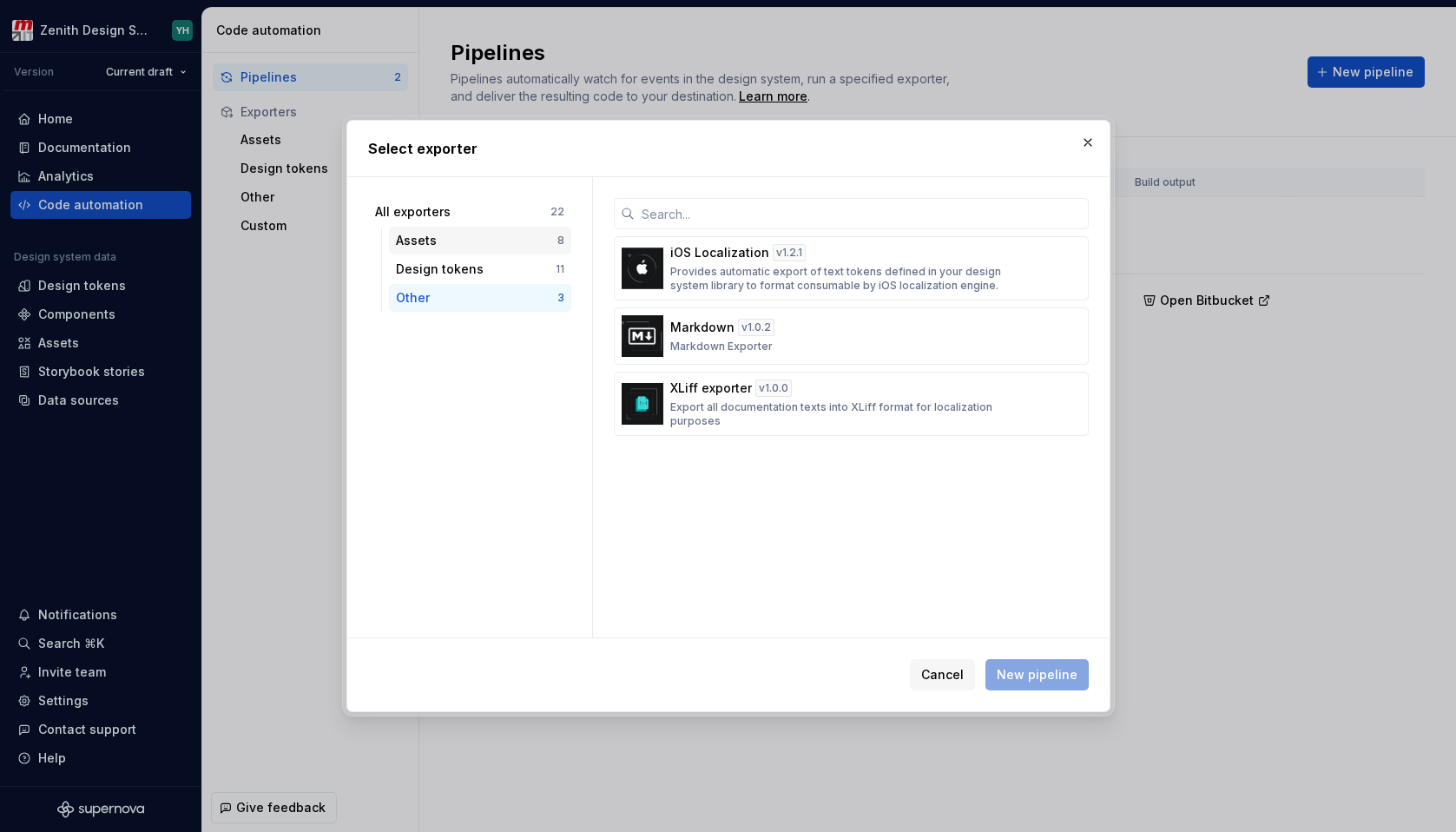
click at [450, 242] on div "Assets" at bounding box center [477, 240] width 162 height 18
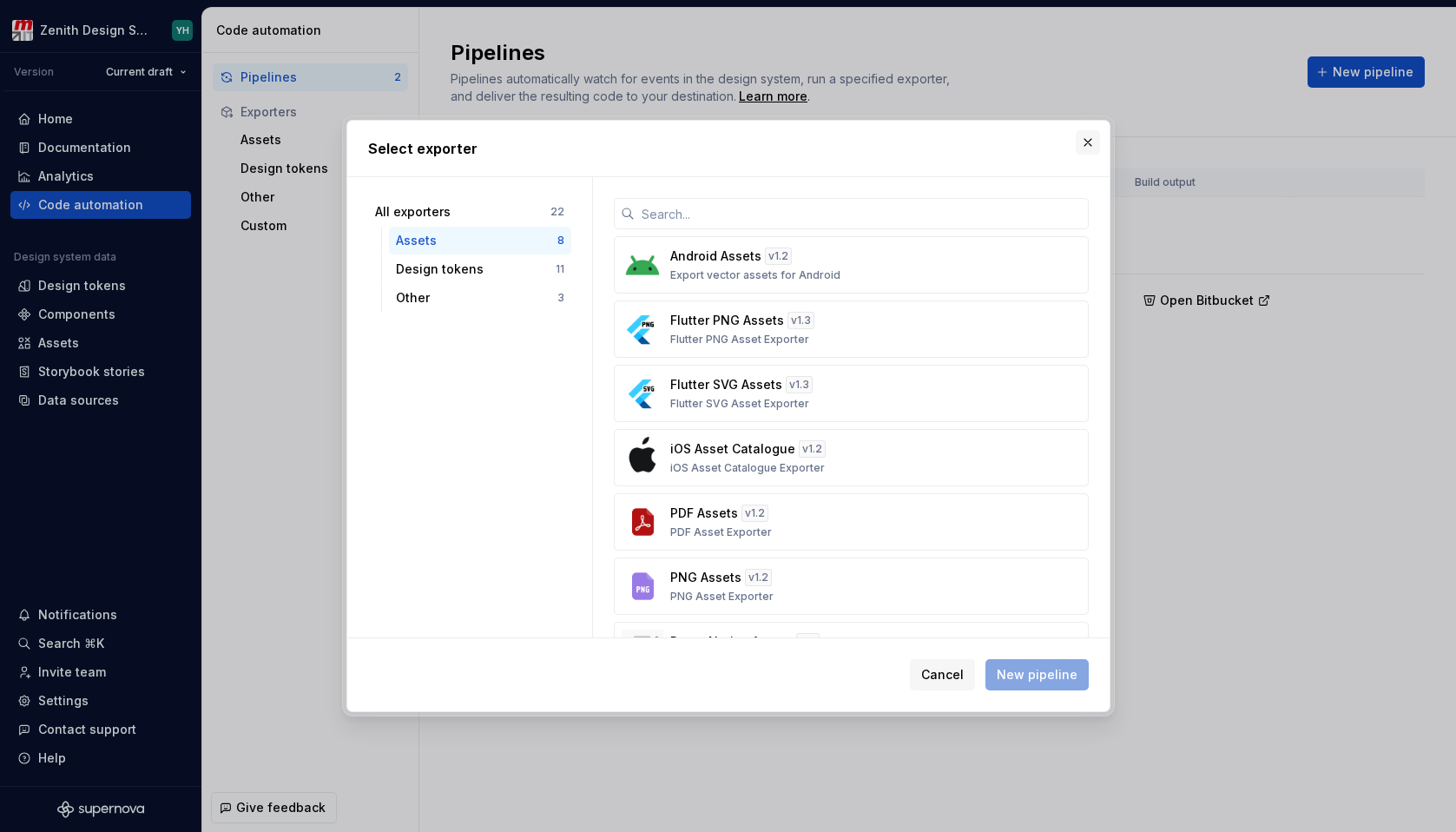
click at [1090, 149] on button "button" at bounding box center [1088, 142] width 24 height 24
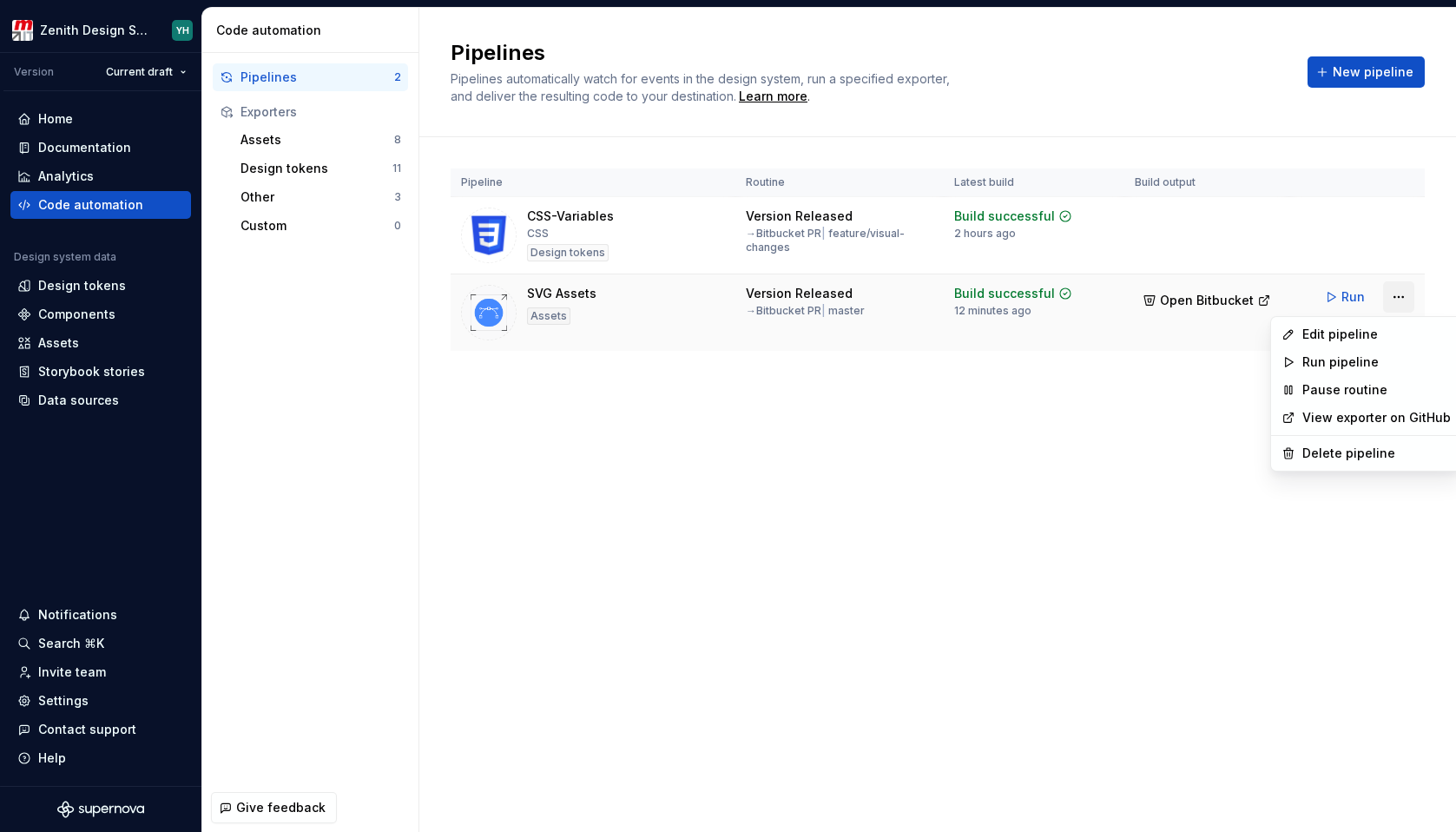
click at [1393, 300] on html "Zenith Design System YH Version Current draft Home Documentation Analytics Code…" at bounding box center [728, 416] width 1456 height 832
click at [1332, 338] on div "Edit pipeline" at bounding box center [1377, 334] width 149 height 18
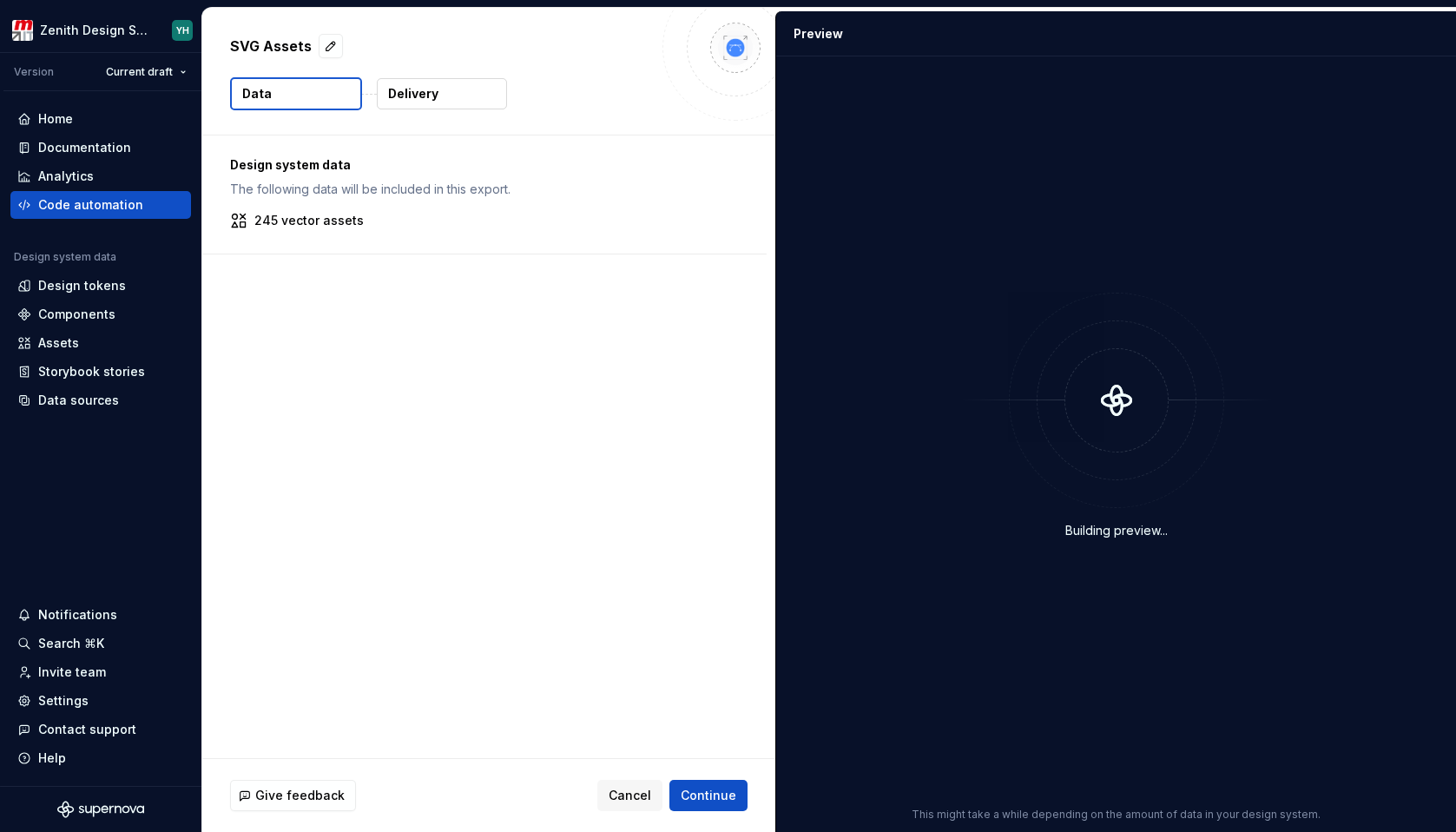
click at [409, 96] on p "Delivery" at bounding box center [413, 93] width 50 height 18
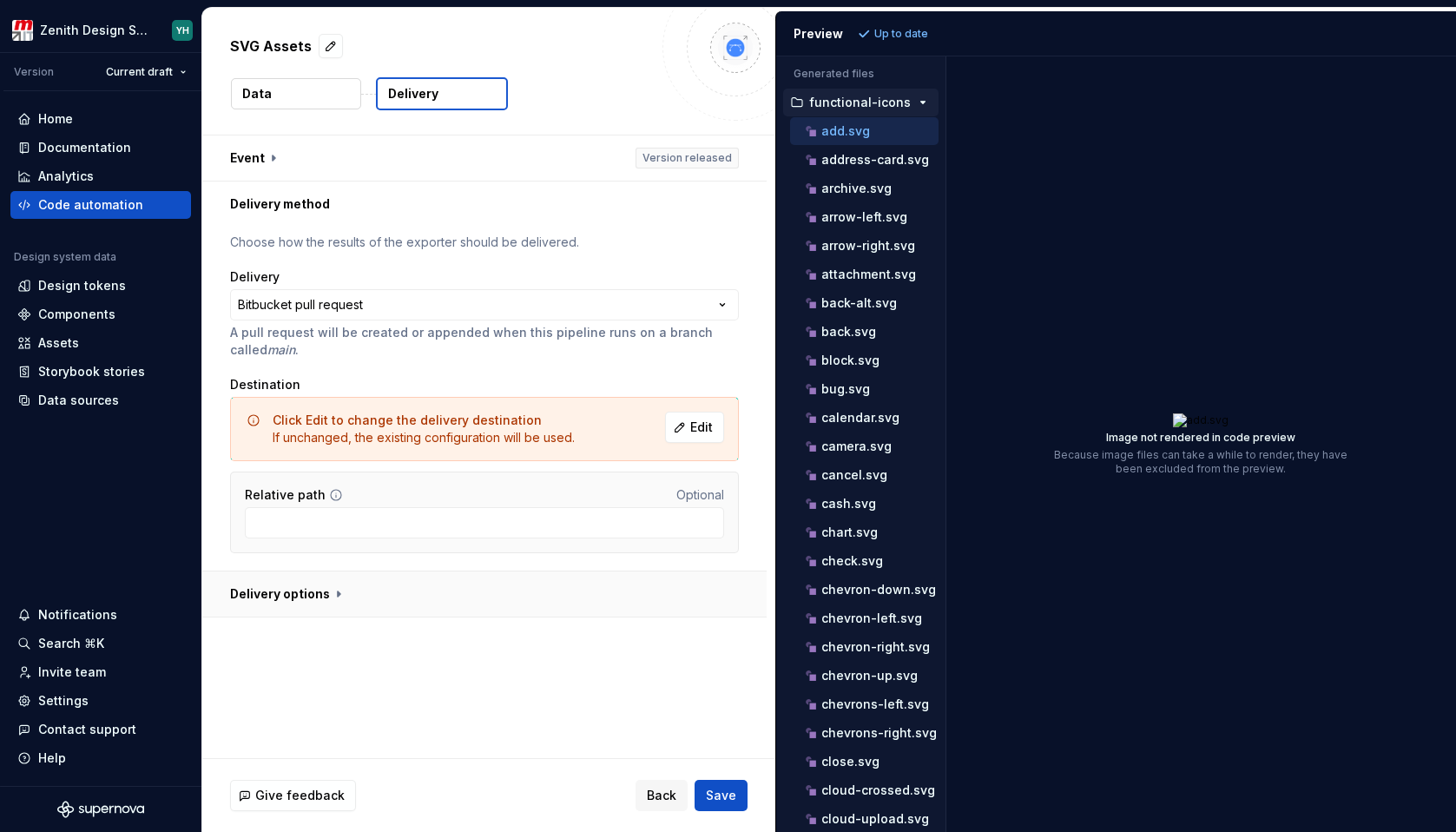
click at [261, 606] on button "button" at bounding box center [484, 594] width 565 height 46
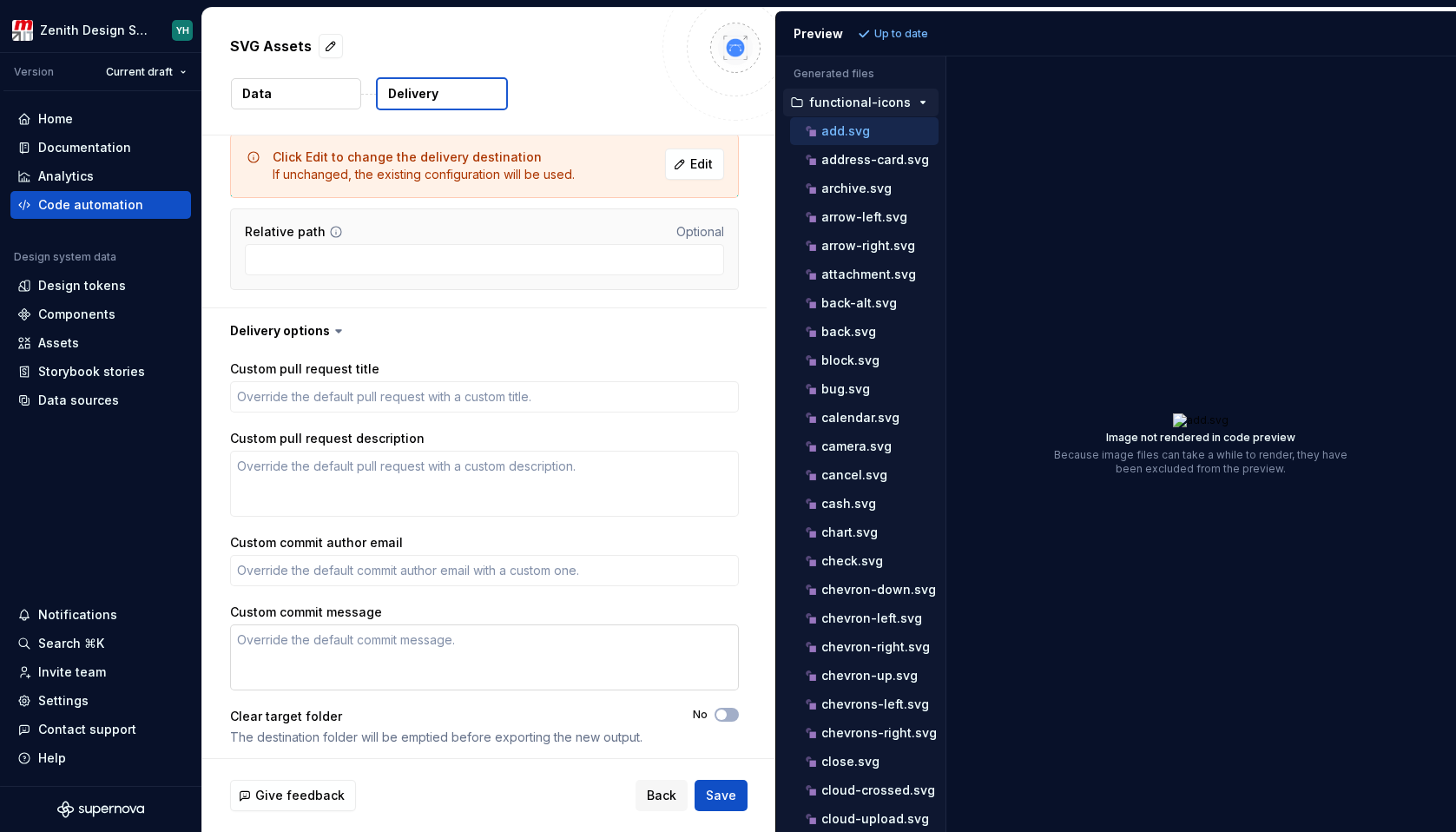
scroll to position [269, 0]
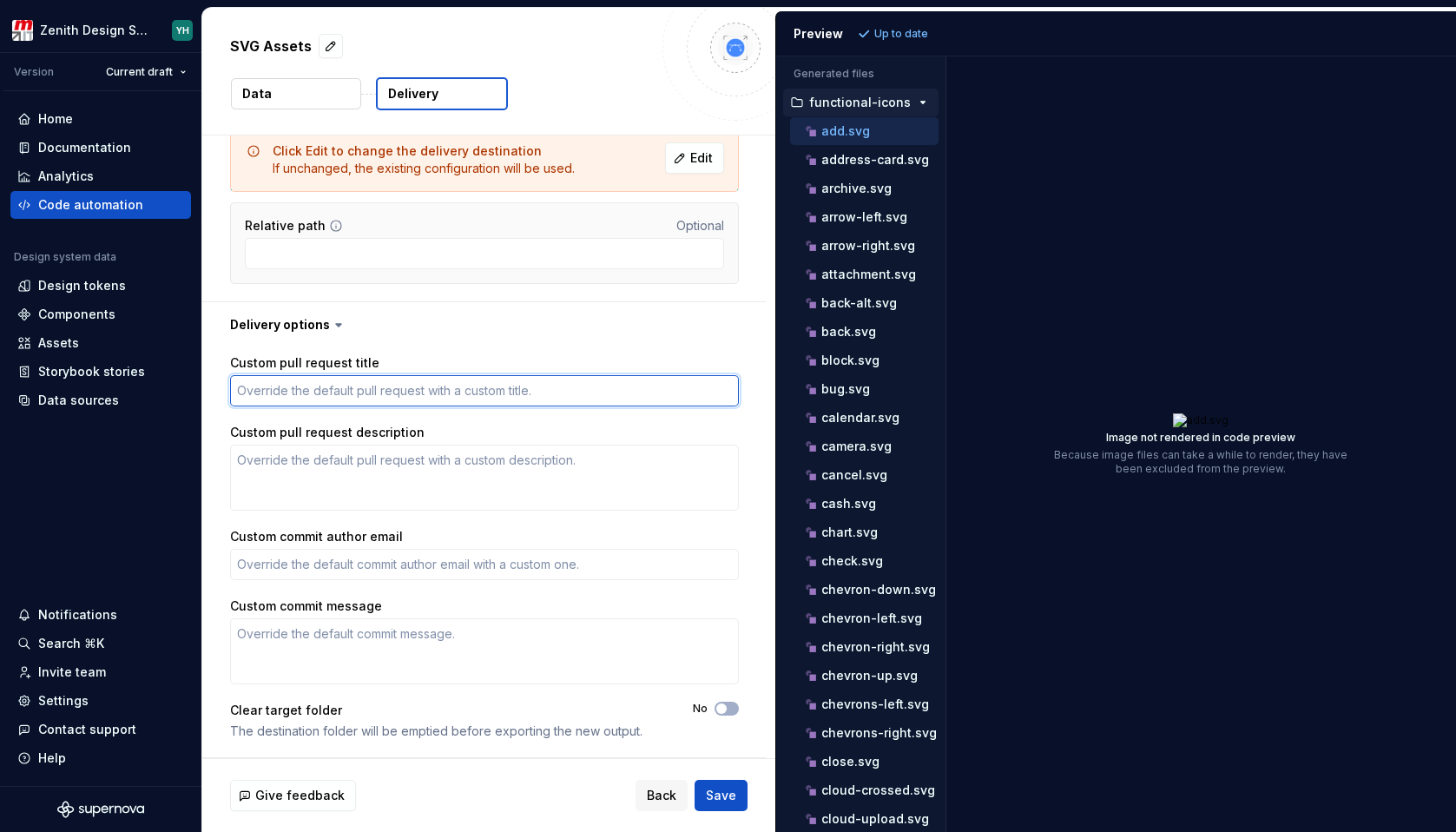
click at [369, 396] on textarea "Custom pull request title" at bounding box center [484, 391] width 509 height 32
type textarea "*"
type textarea "S"
type textarea "*"
type textarea "Sup"
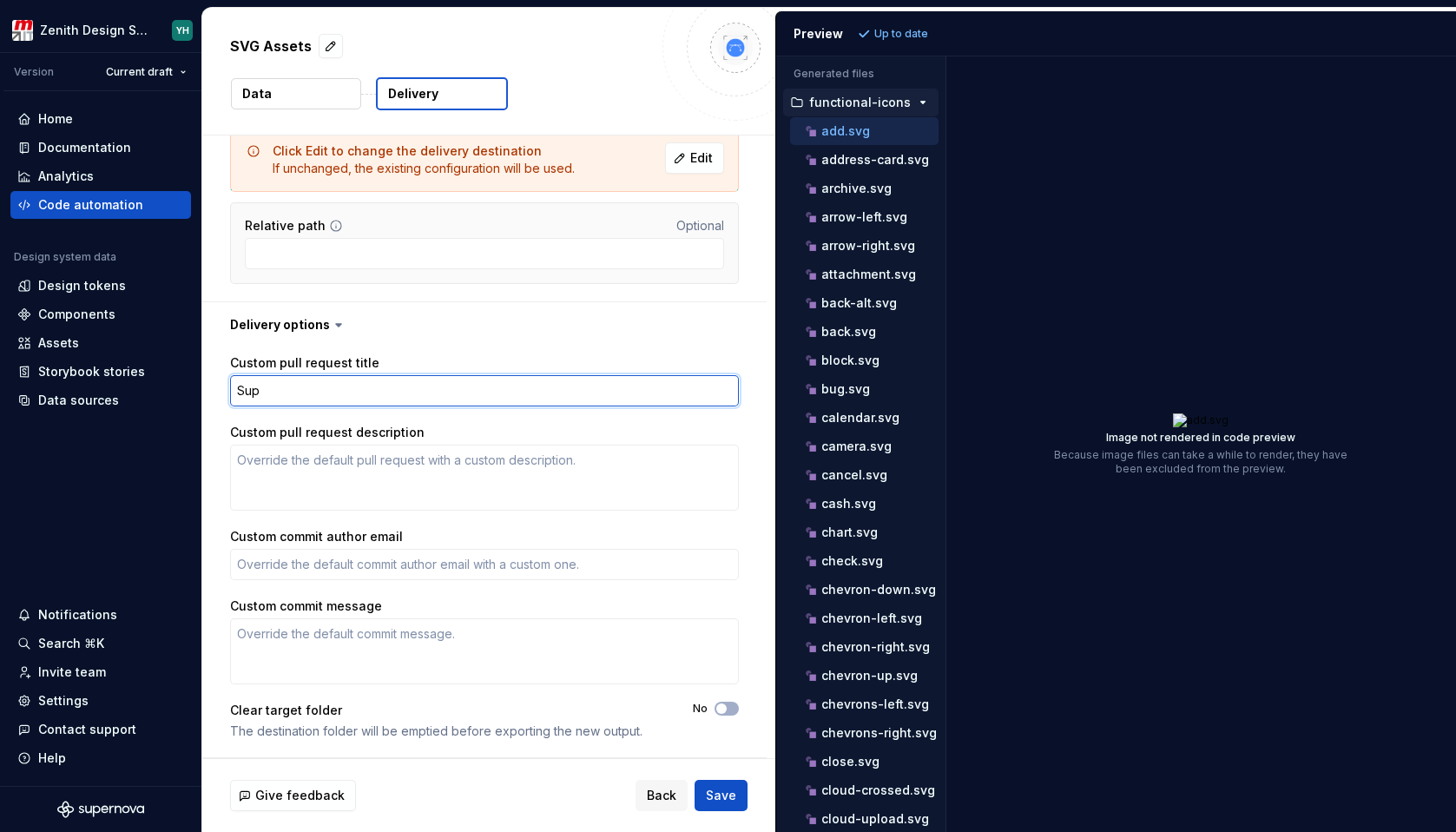
type textarea "*"
type textarea "Supe"
type textarea "*"
type textarea "Super"
type textarea "*"
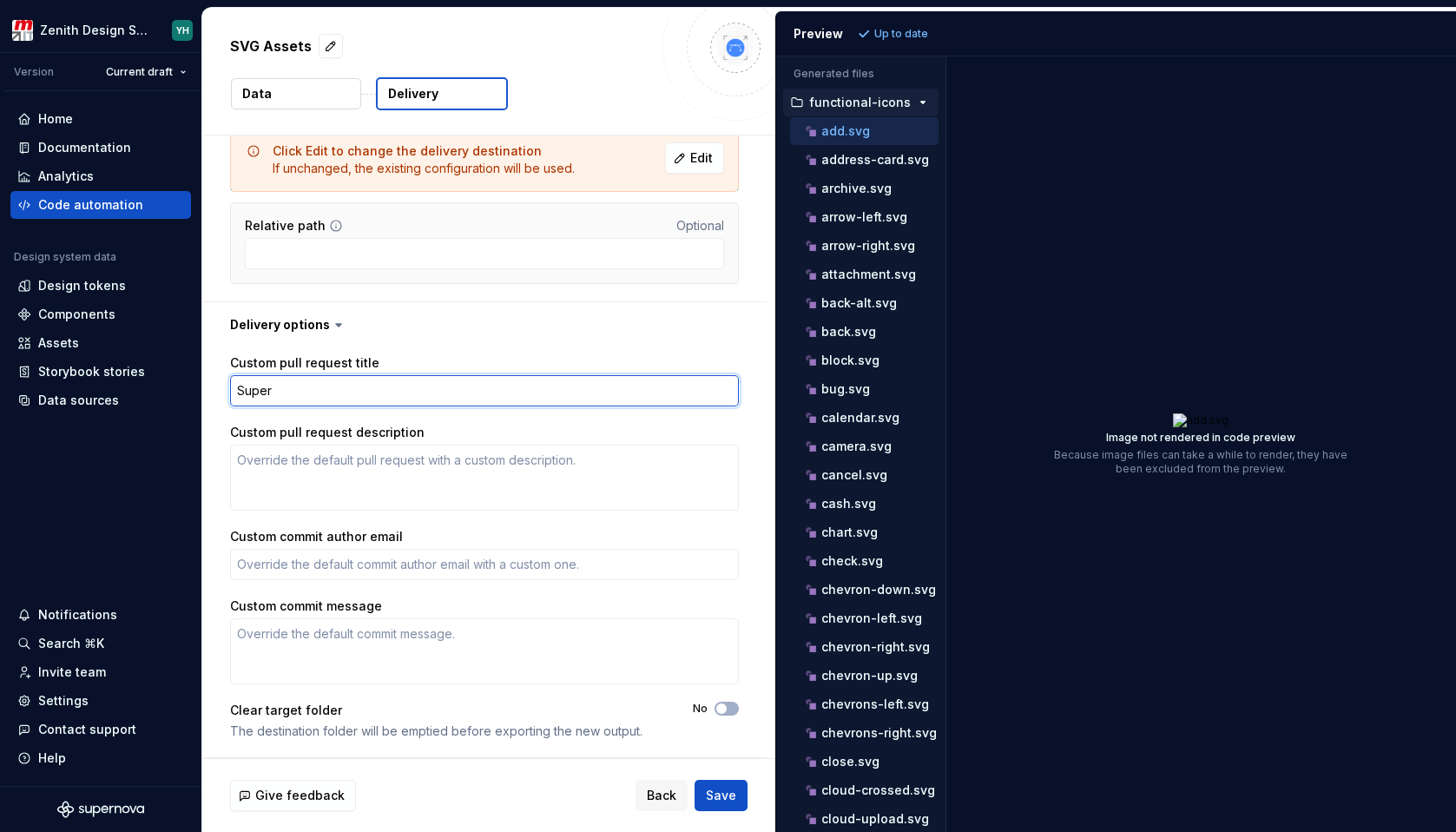
type textarea "Super"
type textarea "*"
type textarea "Super"
type textarea "*"
type textarea "Supern"
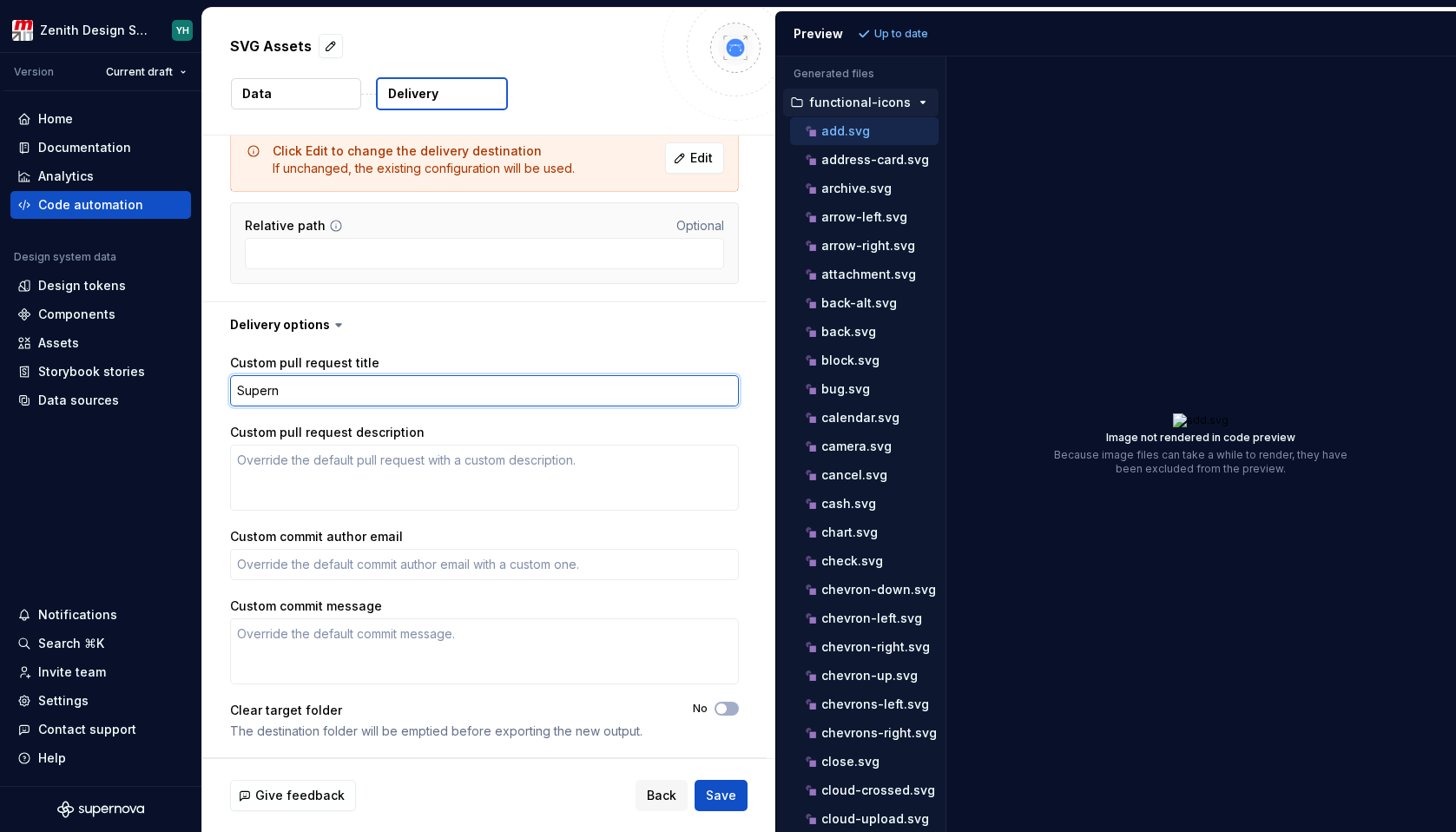
type textarea "*"
type textarea "Supernov"
type textarea "*"
type textarea "Supernova"
type textarea "*"
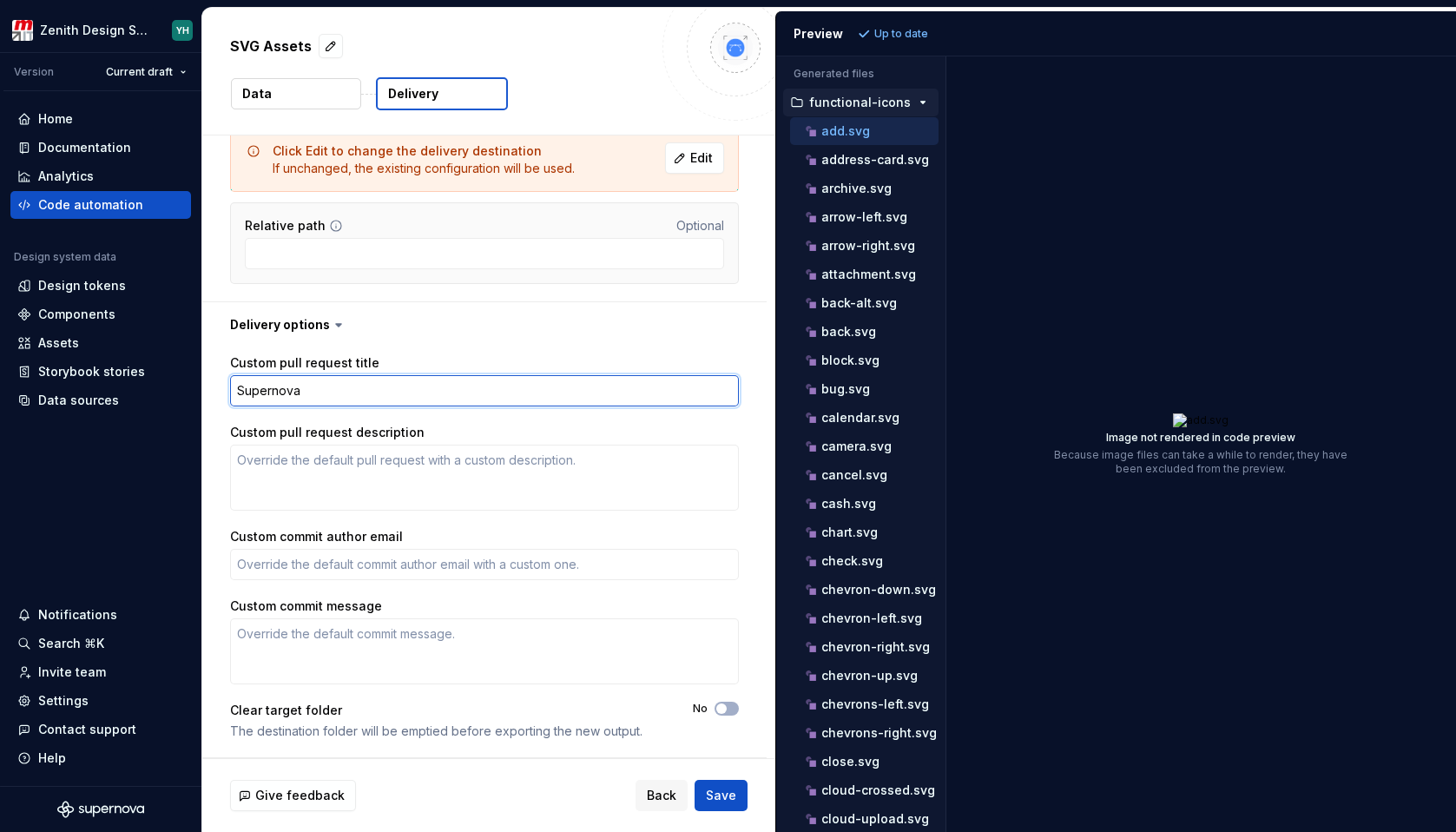
type textarea "Supernova"
type textarea "*"
type textarea "Supernova S"
type textarea "*"
type textarea "Supernova SV"
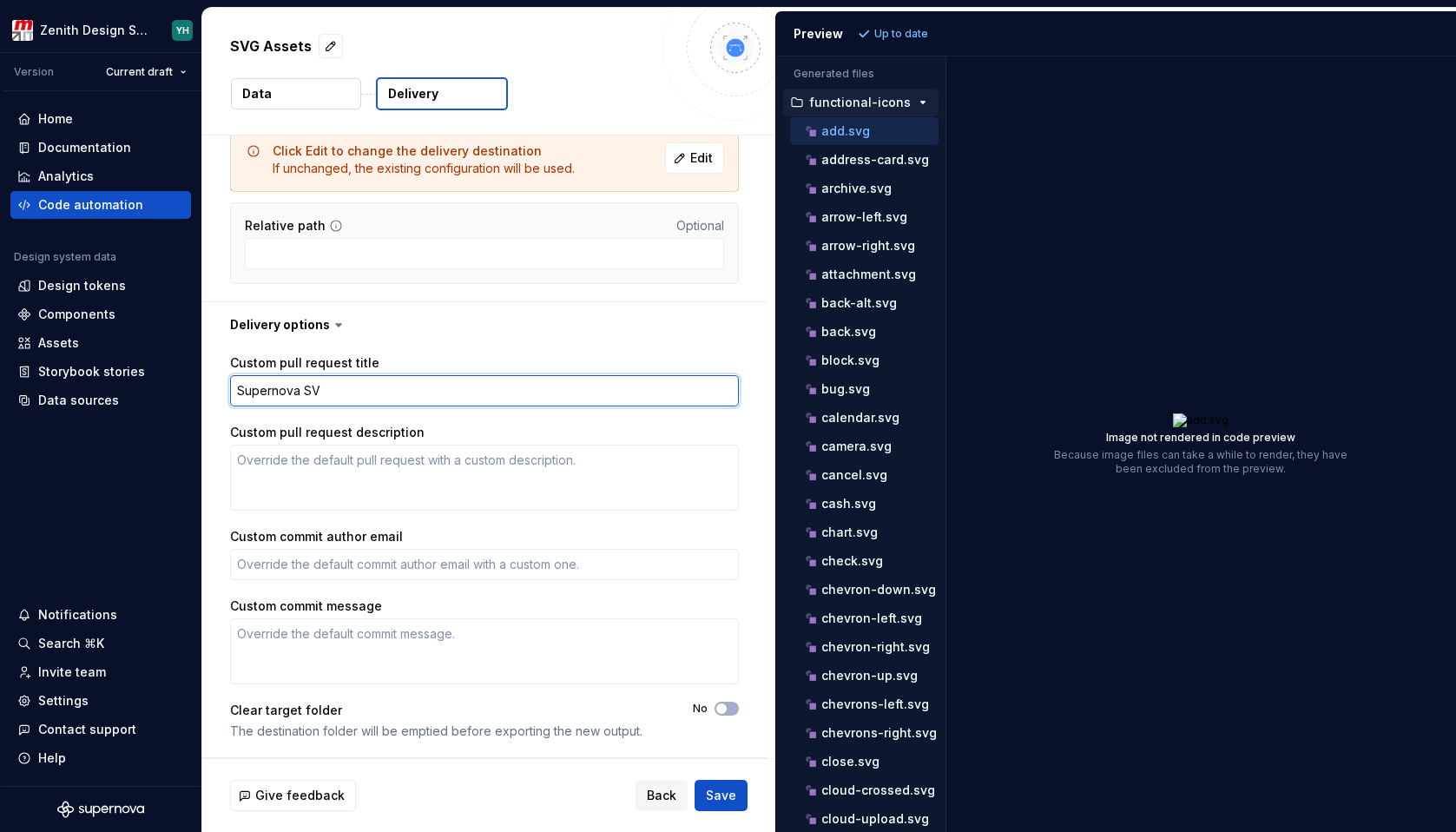
type textarea "*"
type textarea "Supernova SVG"
type textarea "*"
type textarea "Supernova SVG"
type textarea "*"
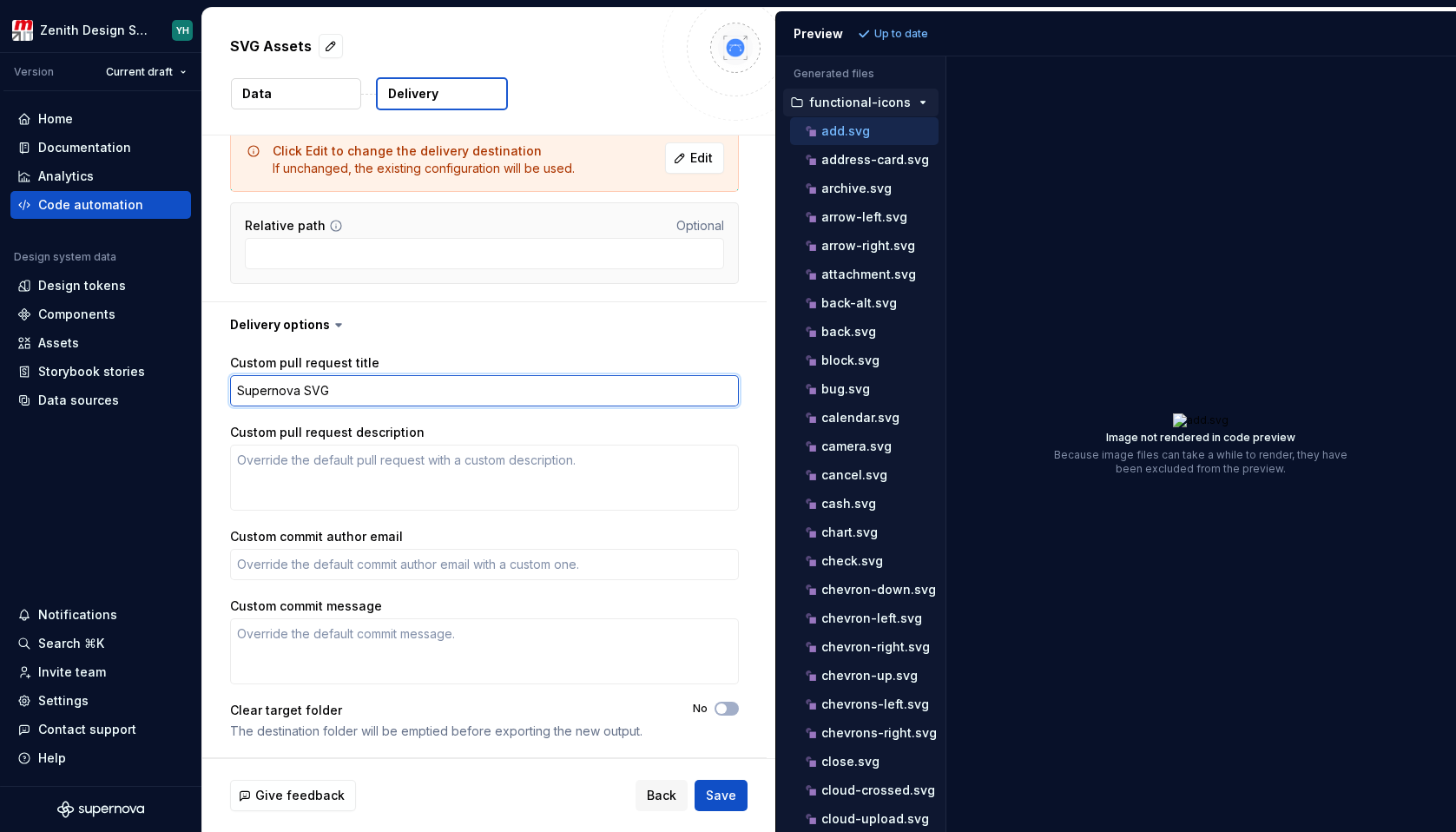
type textarea "Supernova SVG s"
type textarea "*"
type textarea "Supernova SVG sy"
type textarea "*"
type textarea "Supernova SVG syn"
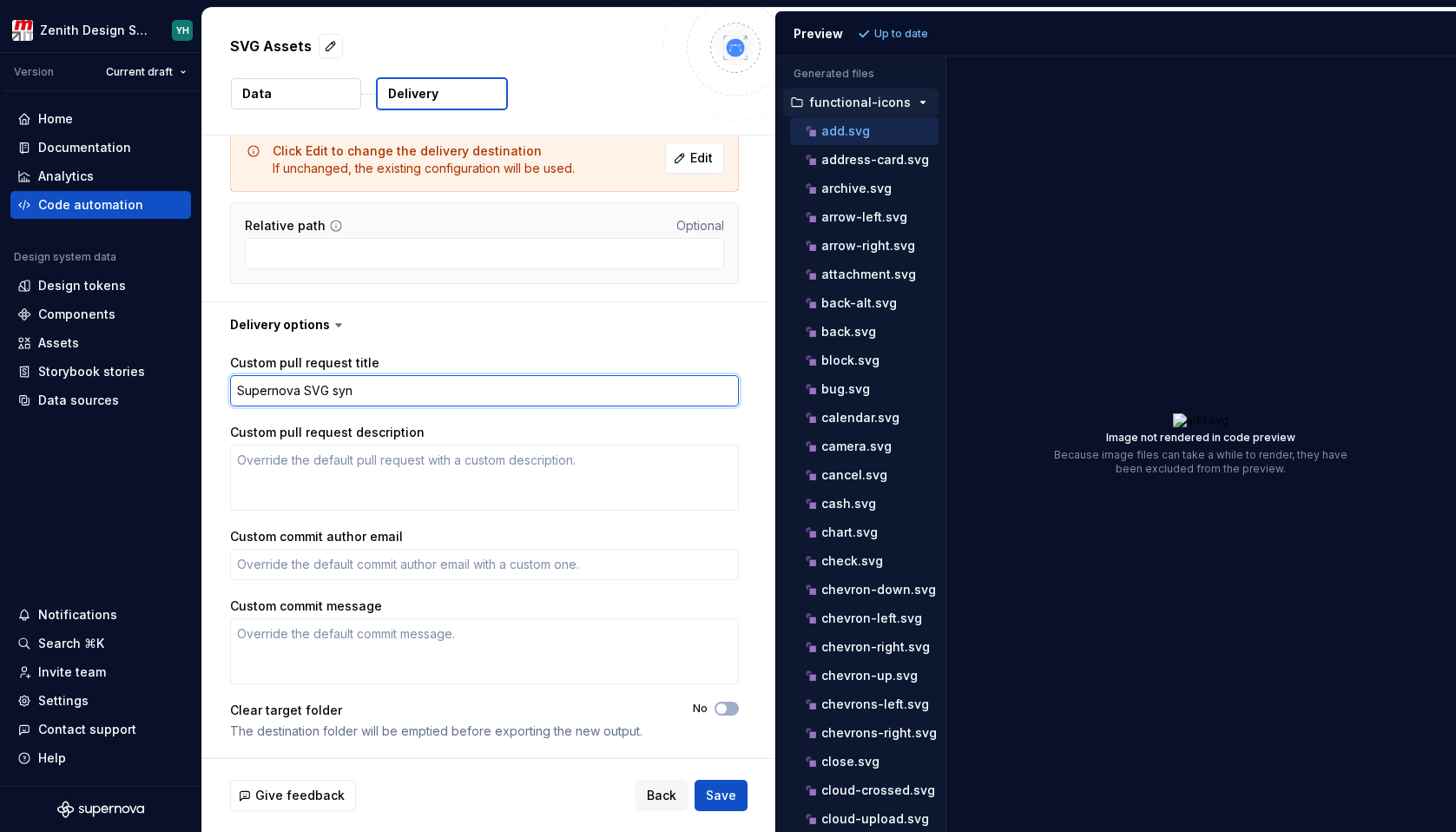
type textarea "*"
type textarea "Supernova SVG sync"
click at [729, 795] on span "Save" at bounding box center [721, 796] width 31 height 18
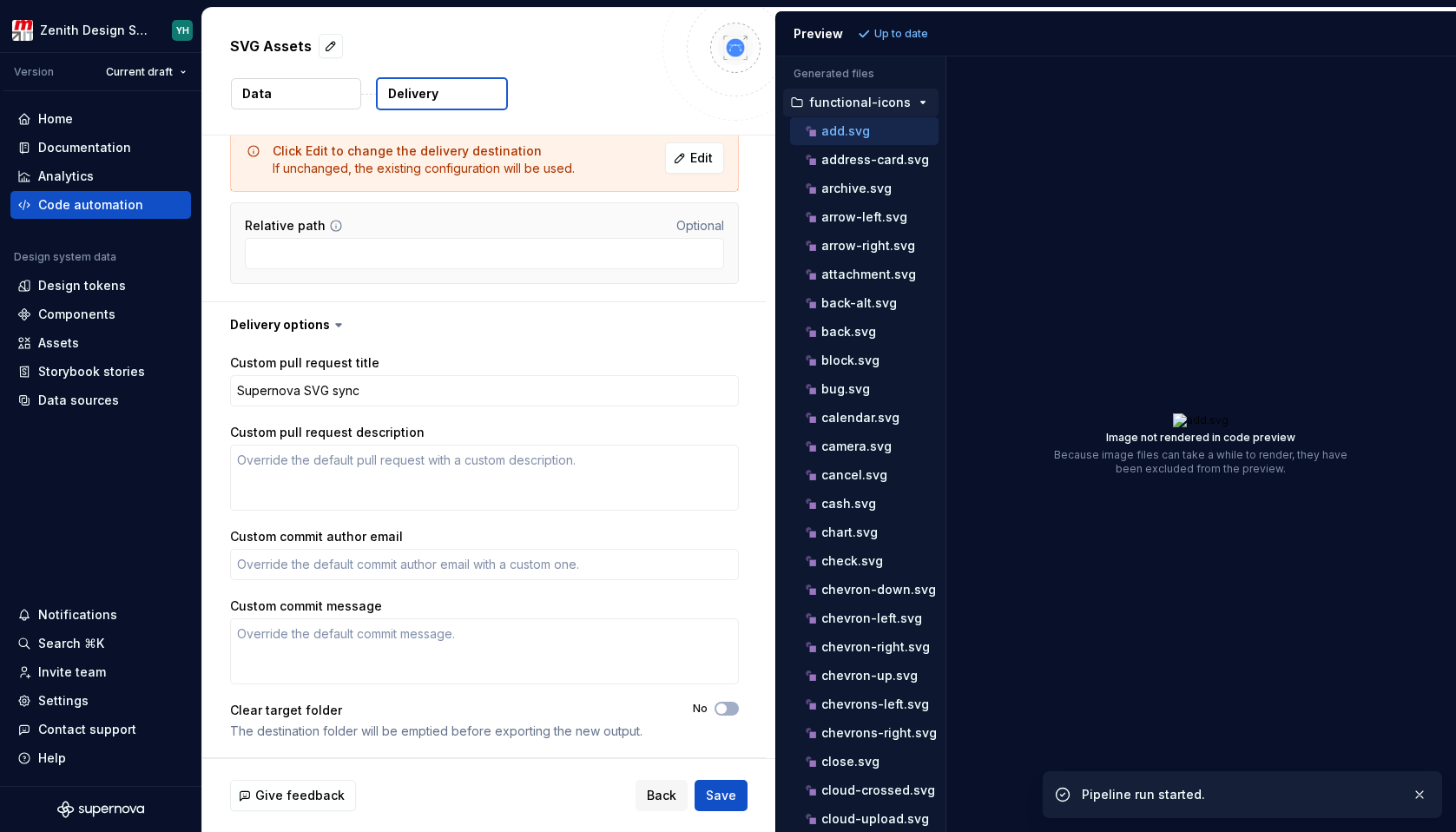
type textarea "*"
